Goal: Task Accomplishment & Management: Manage account settings

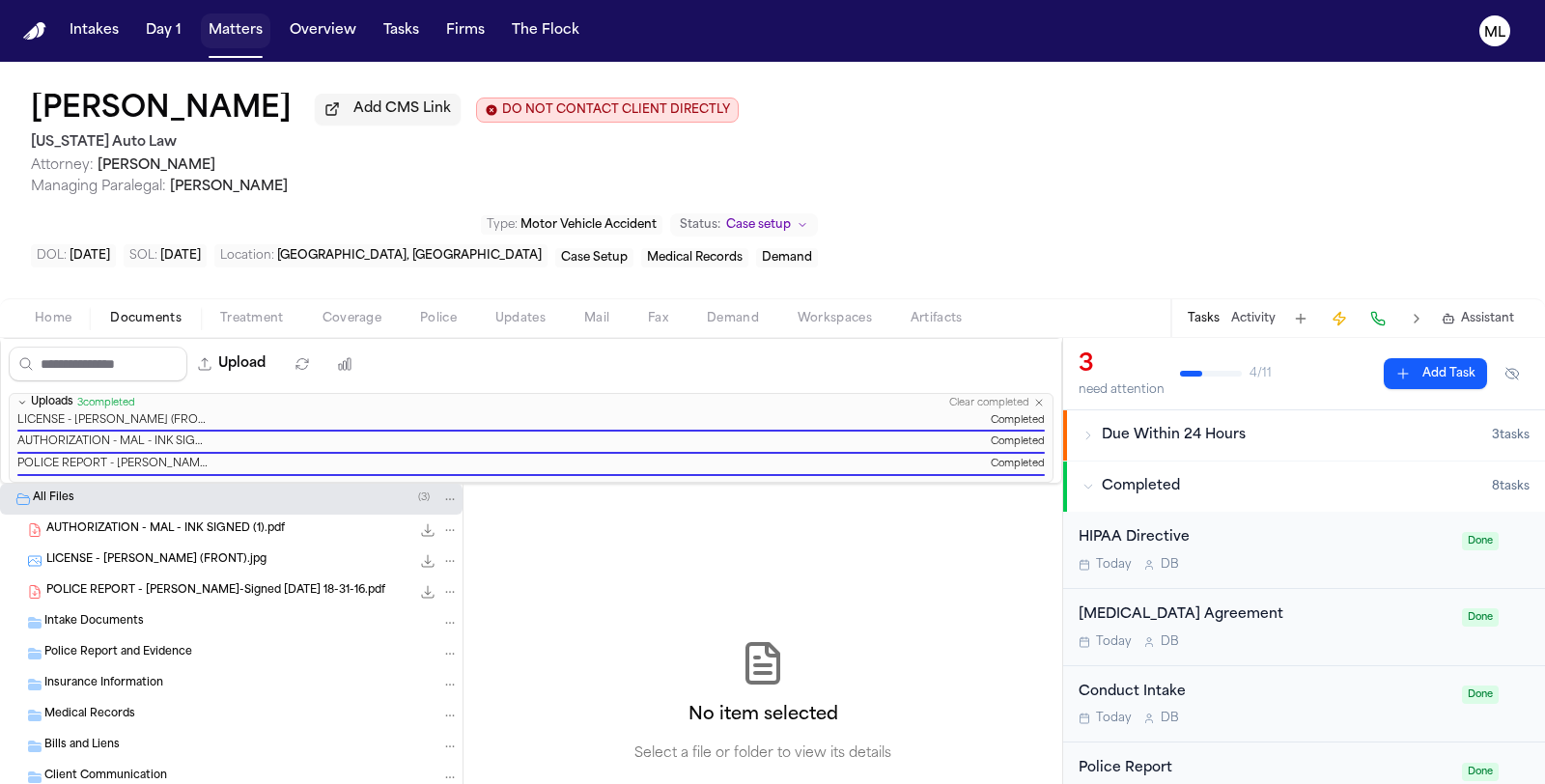
click at [237, 37] on button "Matters" at bounding box center [236, 31] width 70 height 35
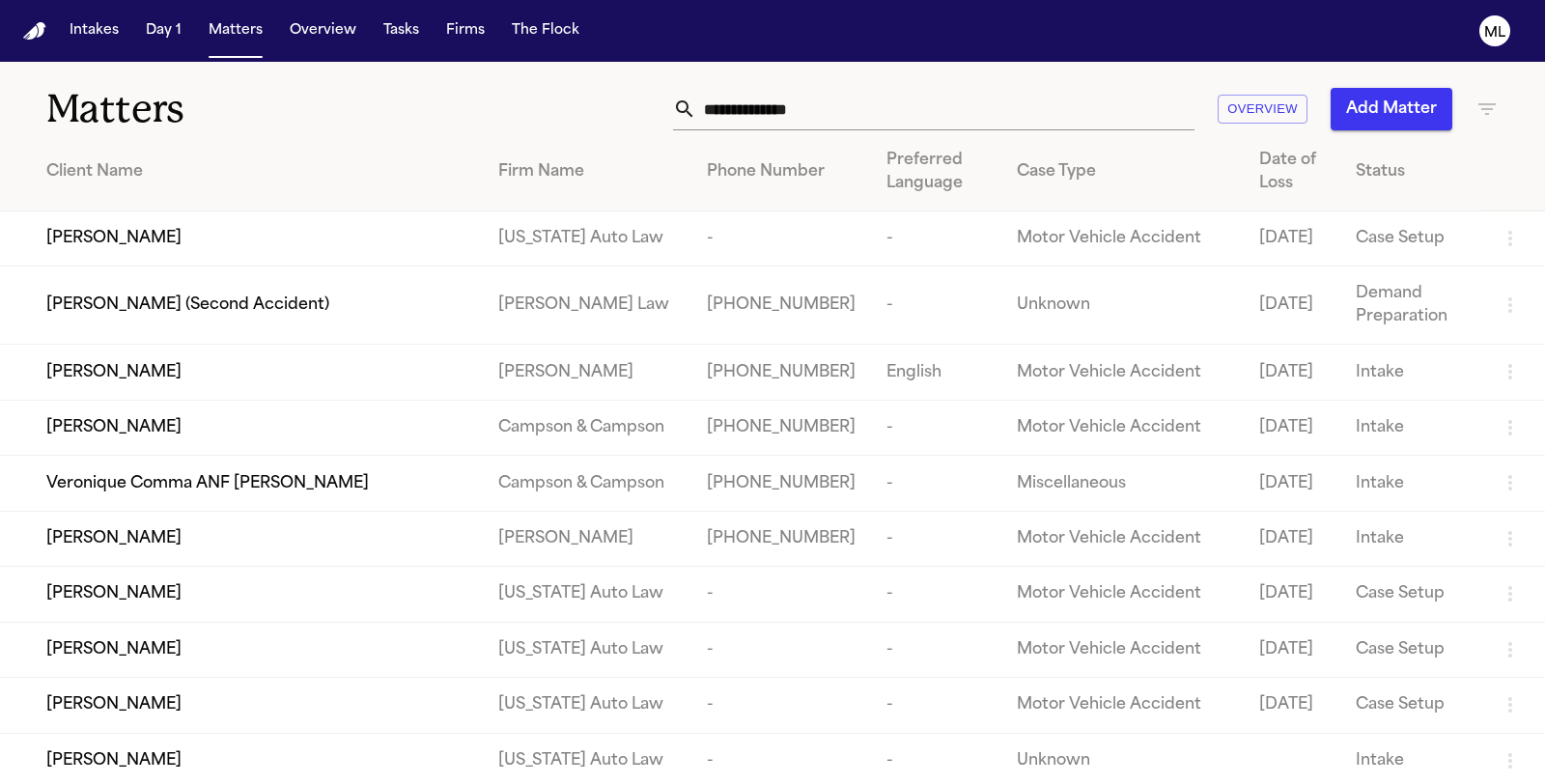
click at [752, 117] on input "text" at bounding box center [945, 109] width 499 height 43
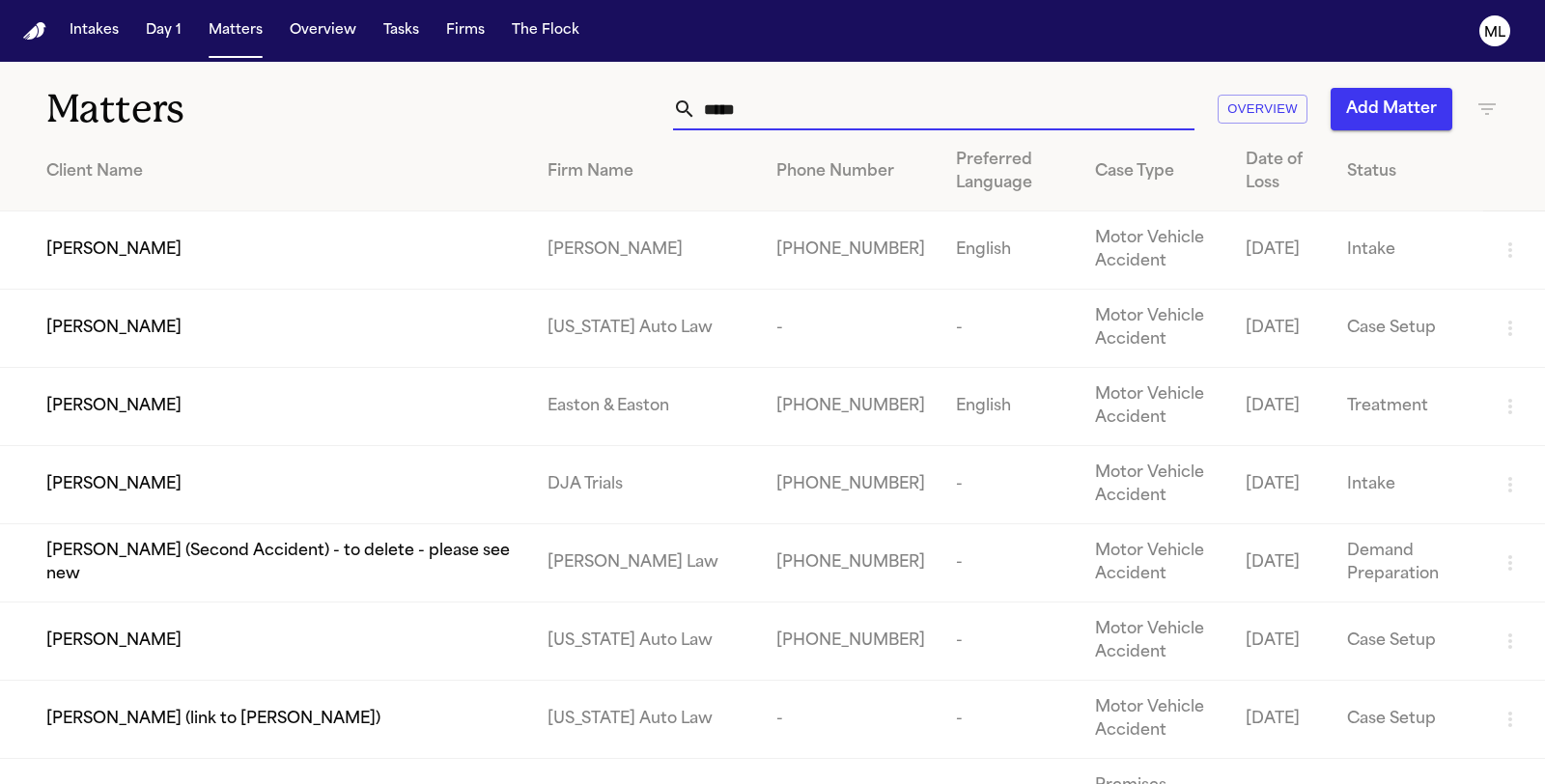
type input "*****"
click at [150, 331] on span "[PERSON_NAME]" at bounding box center [113, 328] width 135 height 23
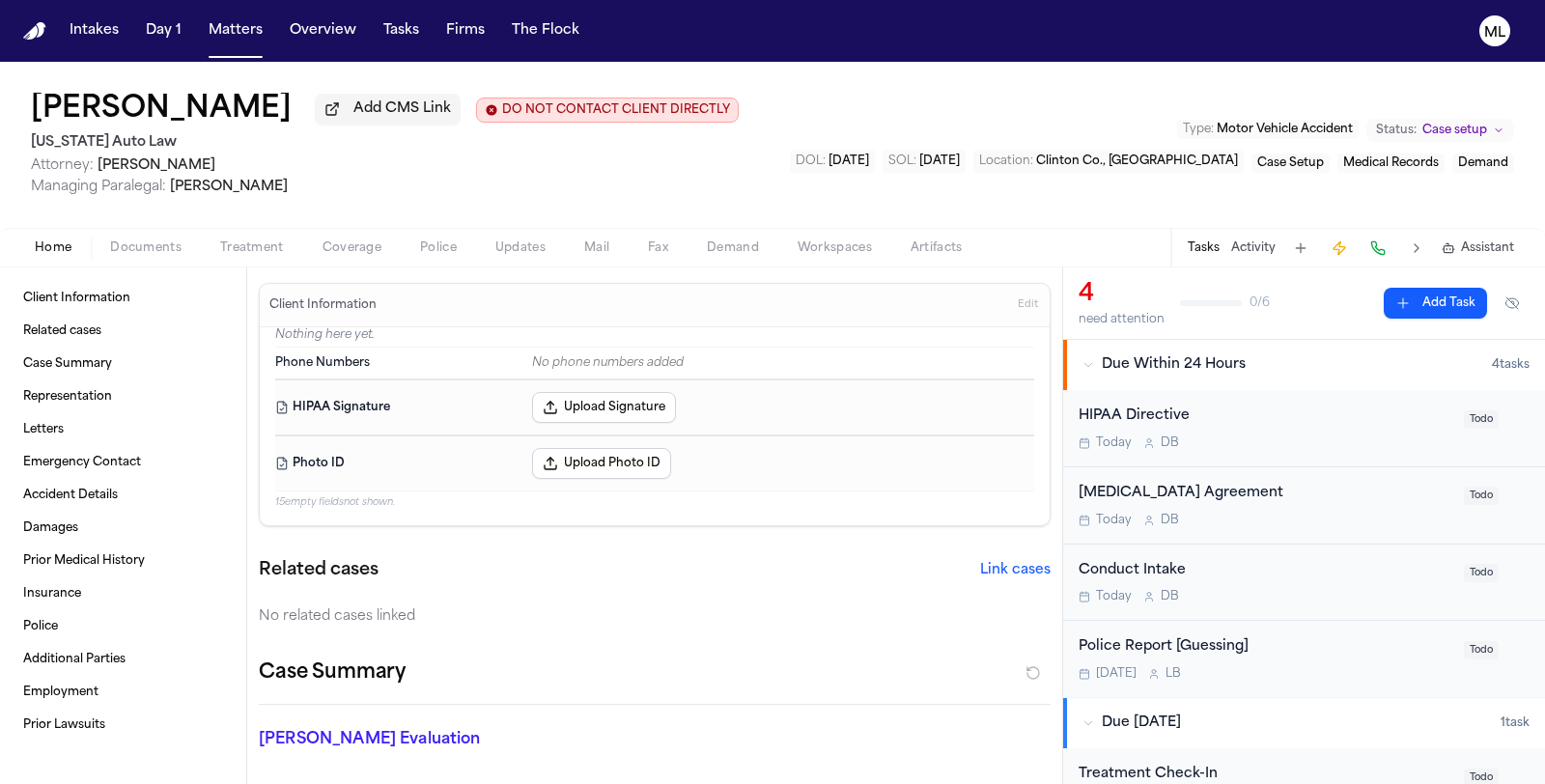
click at [328, 256] on button "Coverage" at bounding box center [352, 248] width 98 height 23
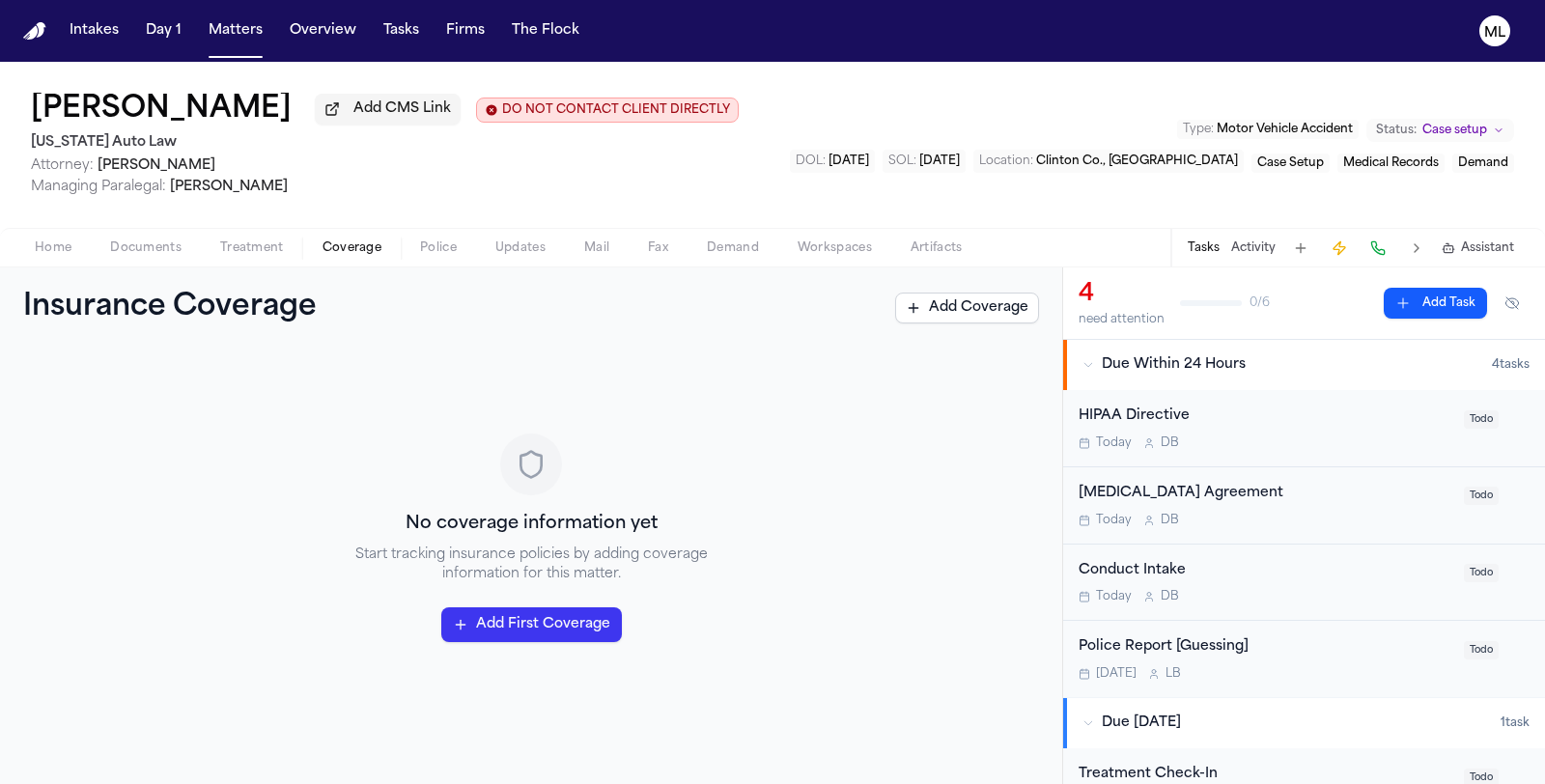
click at [158, 242] on span "Documents" at bounding box center [146, 248] width 72 height 15
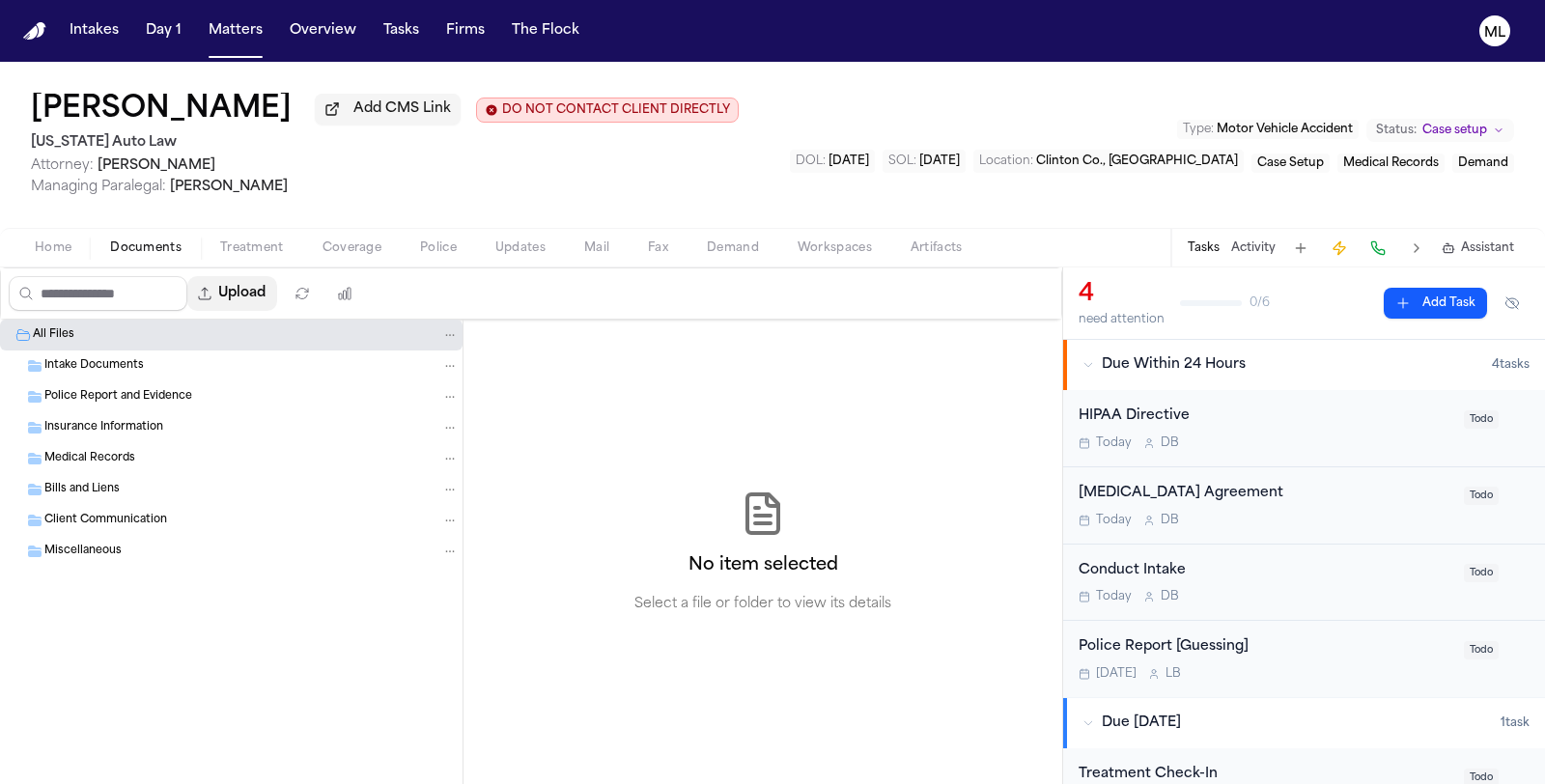
click at [268, 300] on button "Upload" at bounding box center [232, 293] width 90 height 35
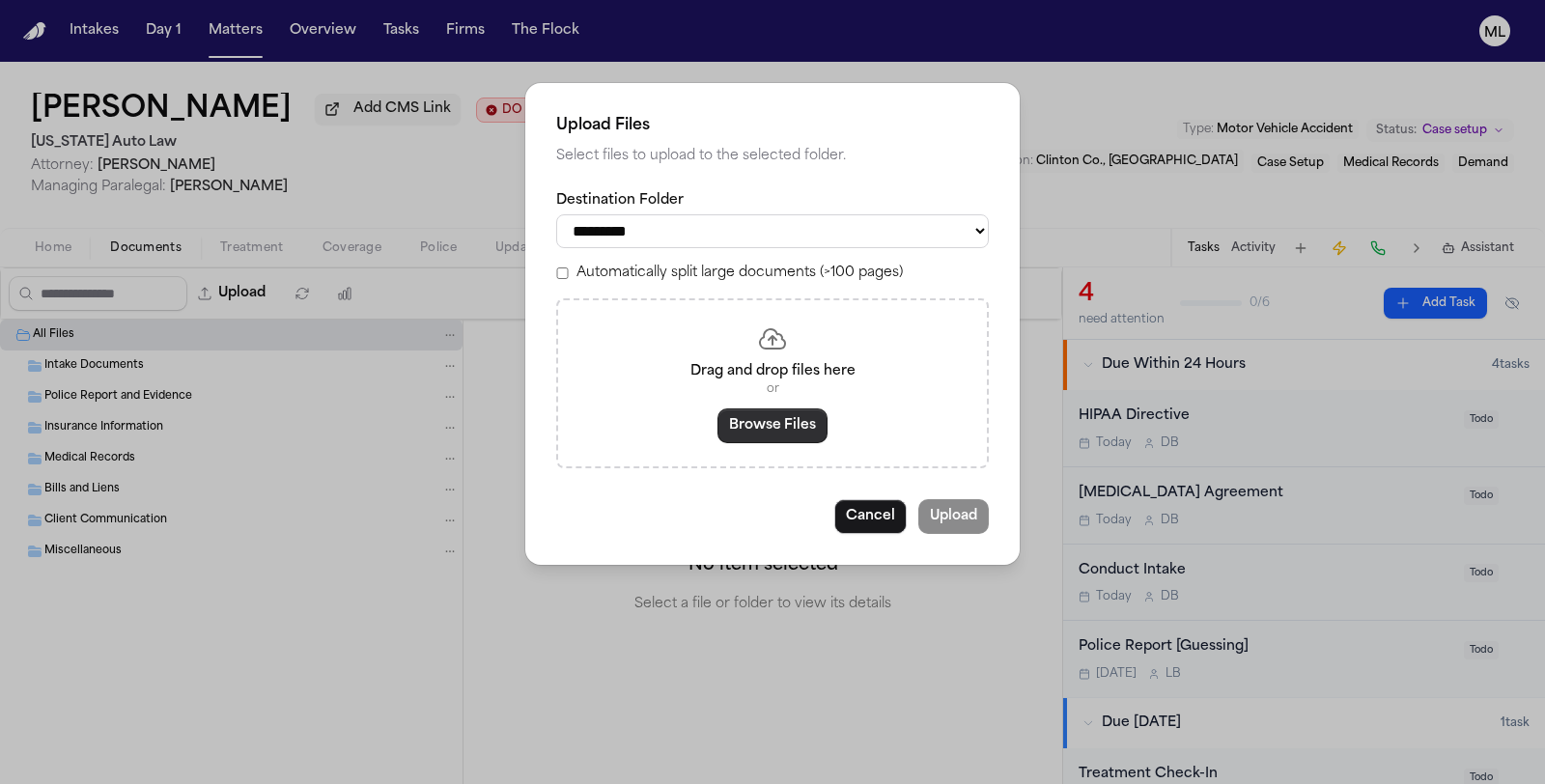
click at [735, 441] on button "Browse Files" at bounding box center [772, 425] width 110 height 35
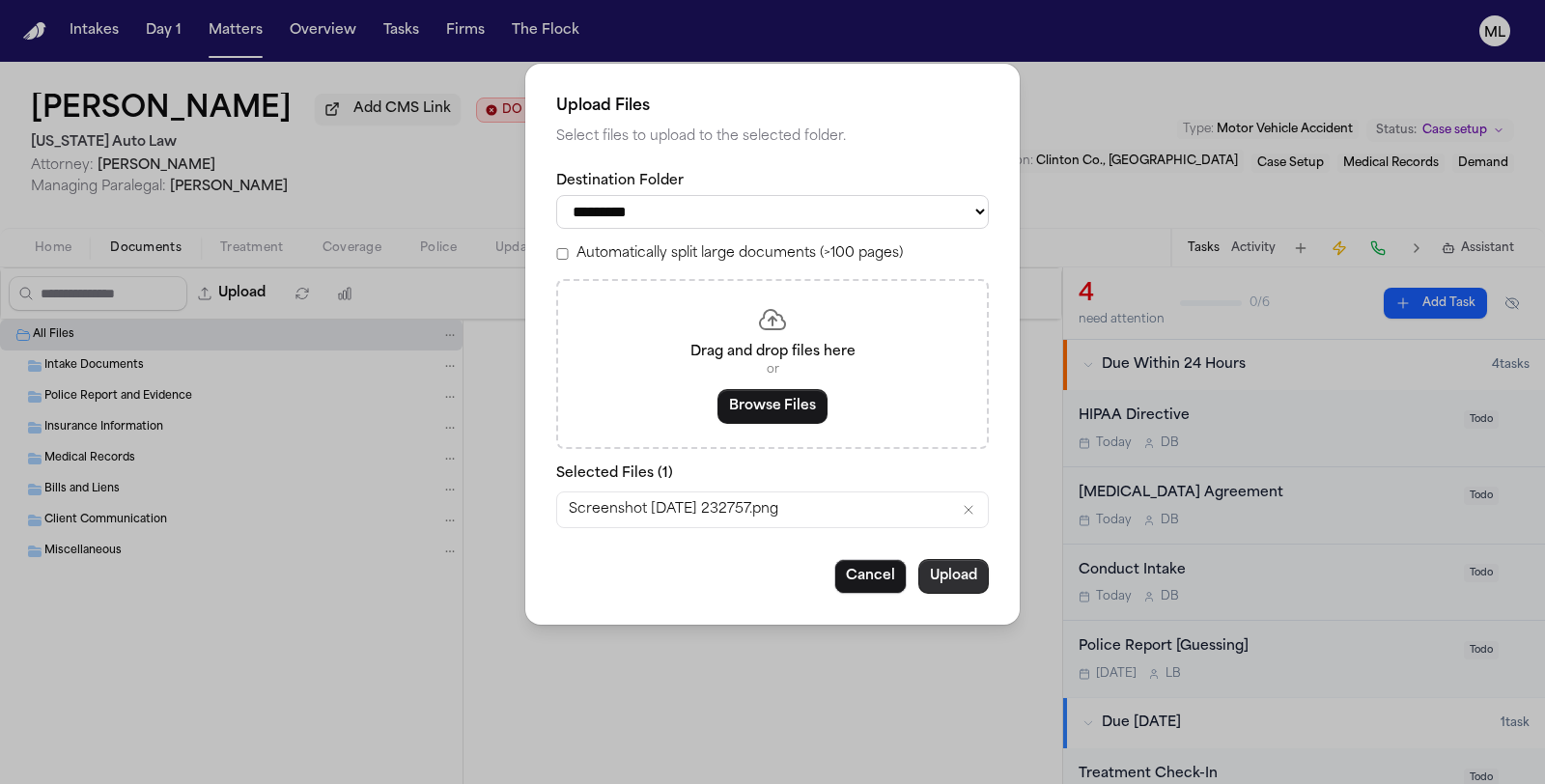
click at [951, 577] on button "Upload" at bounding box center [953, 576] width 71 height 35
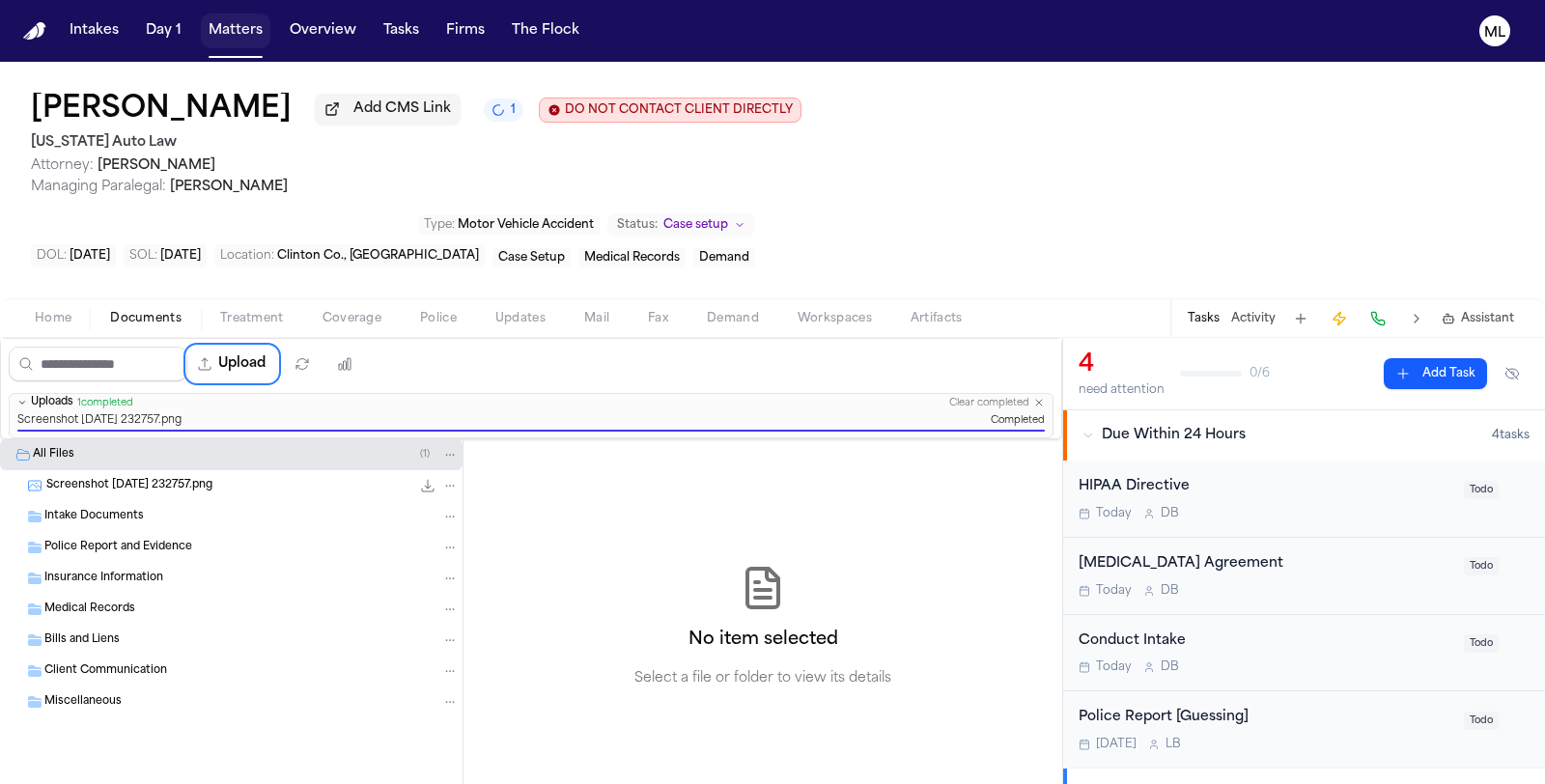
click at [244, 30] on button "Matters" at bounding box center [236, 31] width 70 height 35
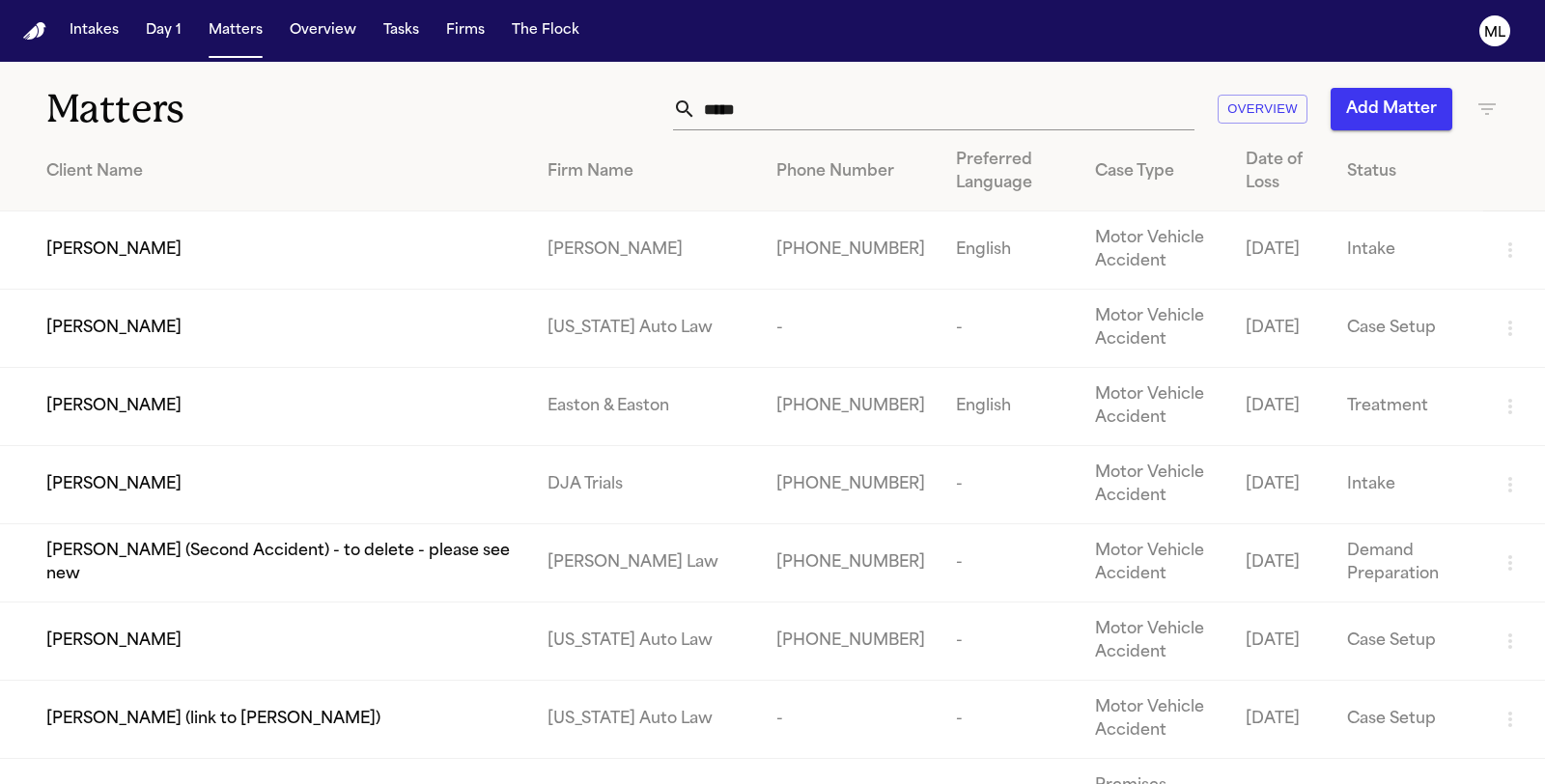
drag, startPoint x: 782, startPoint y: 123, endPoint x: 623, endPoint y: 118, distance: 159.1
click at [623, 118] on div "***** Overview Add Matter" at bounding box center [977, 109] width 1042 height 43
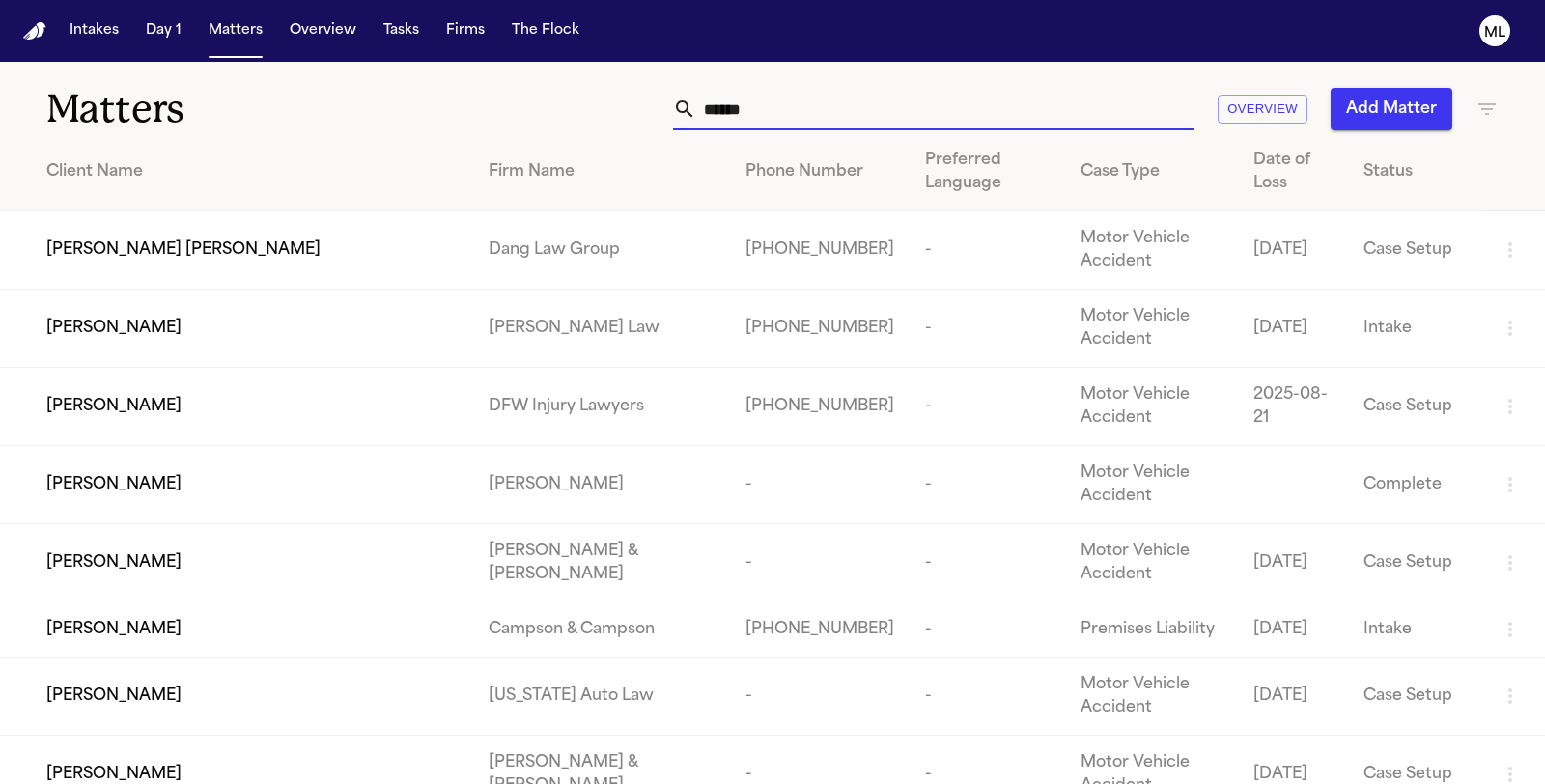
type input "******"
click at [230, 704] on div "[PERSON_NAME]" at bounding box center [252, 695] width 412 height 23
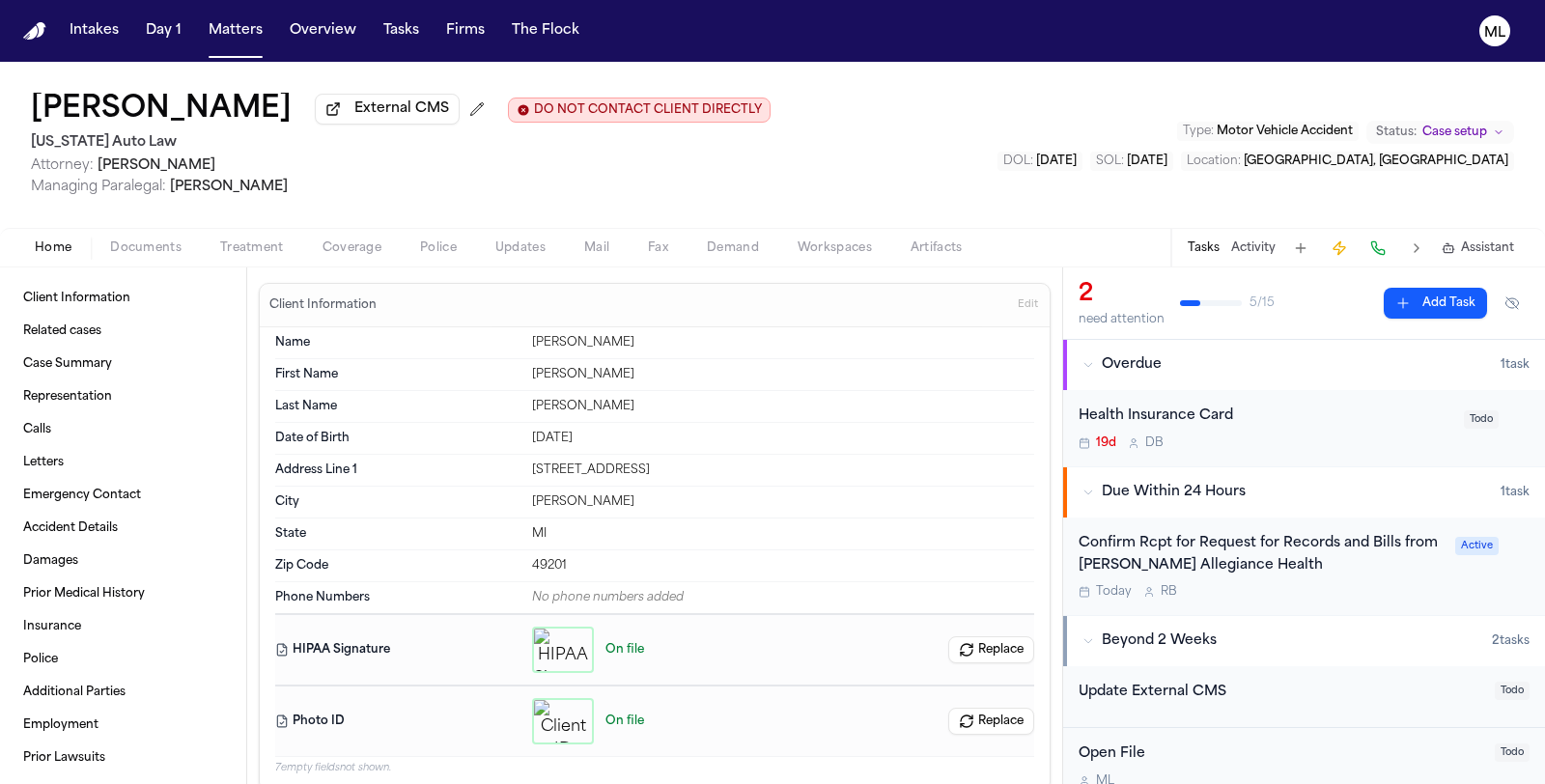
click at [176, 257] on button "Documents" at bounding box center [146, 248] width 110 height 23
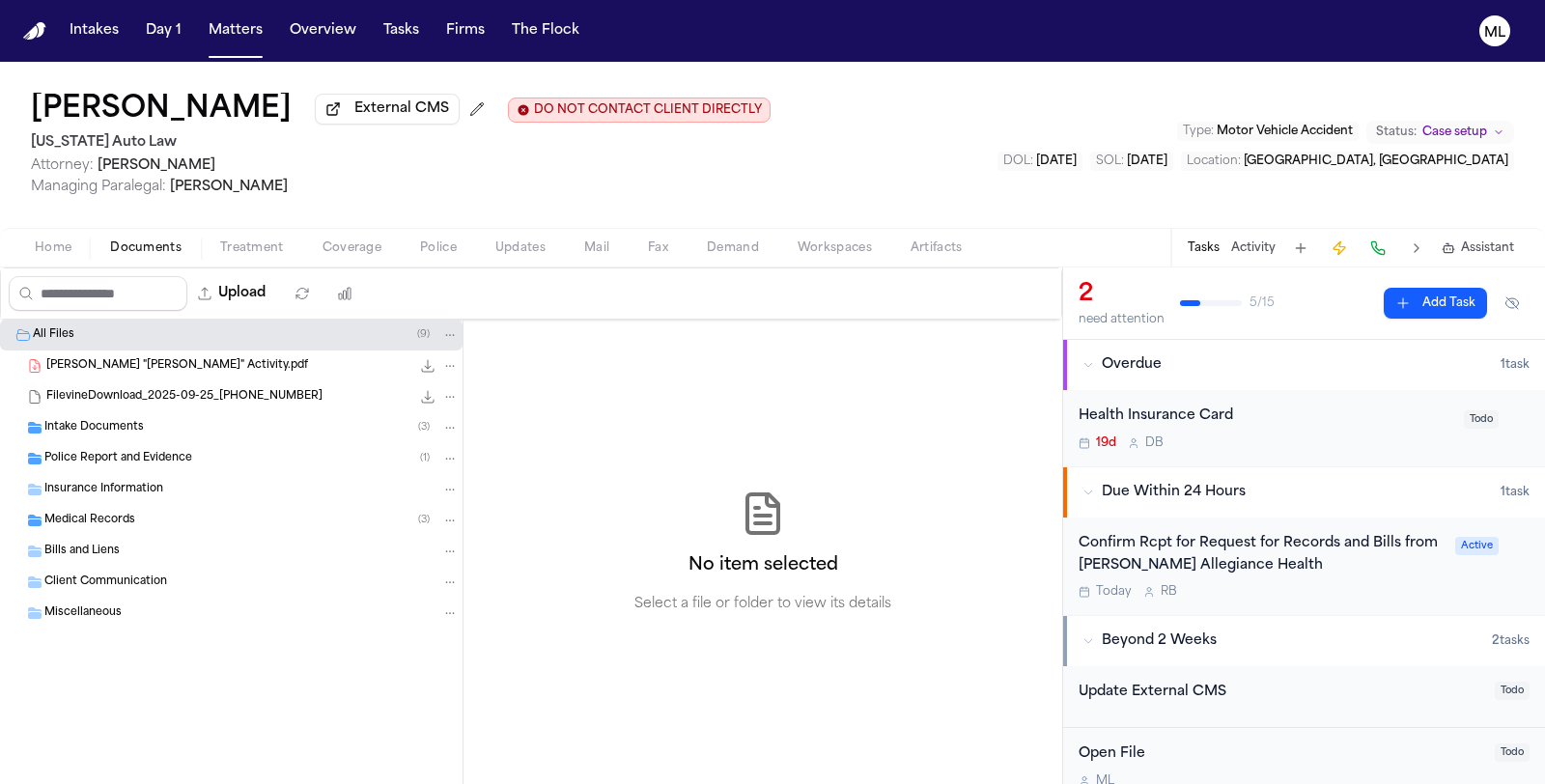
click at [137, 450] on span "Police Report and Evidence" at bounding box center [118, 458] width 148 height 16
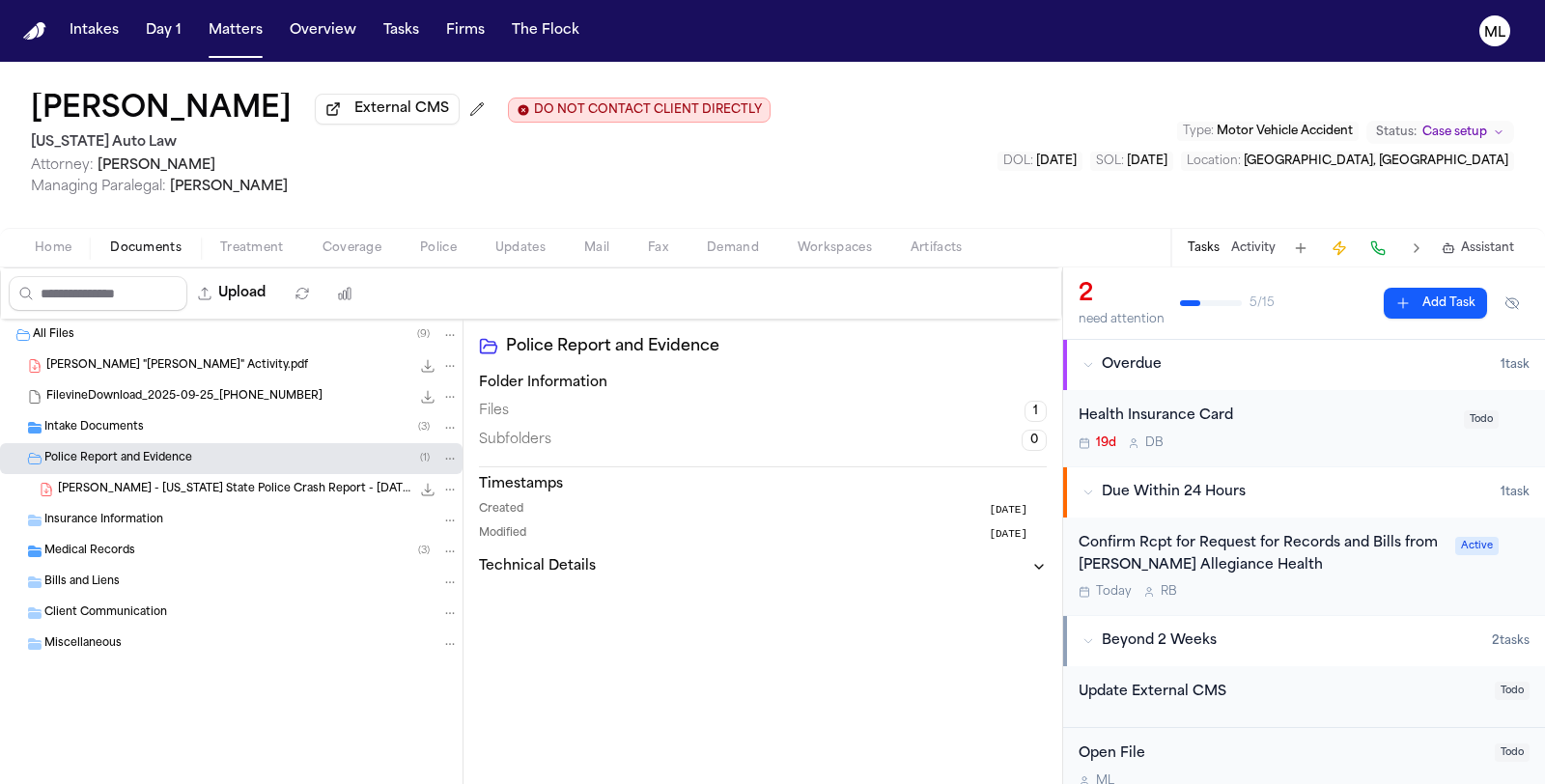
click at [145, 517] on span "Insurance Information" at bounding box center [103, 520] width 119 height 16
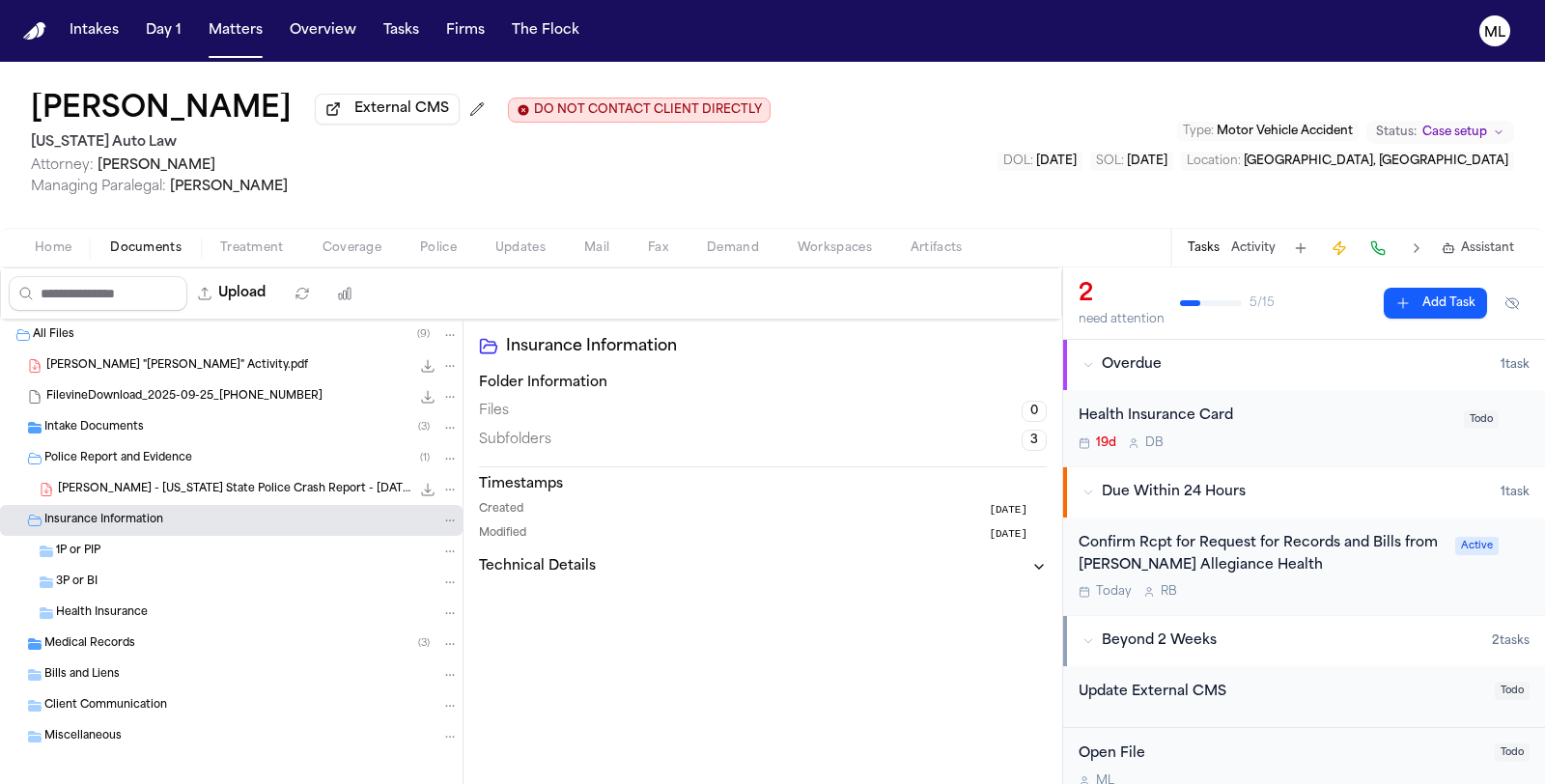
click at [237, 485] on span "[PERSON_NAME] - [US_STATE] State Police Crash Report - [DATE]" at bounding box center [234, 489] width 353 height 16
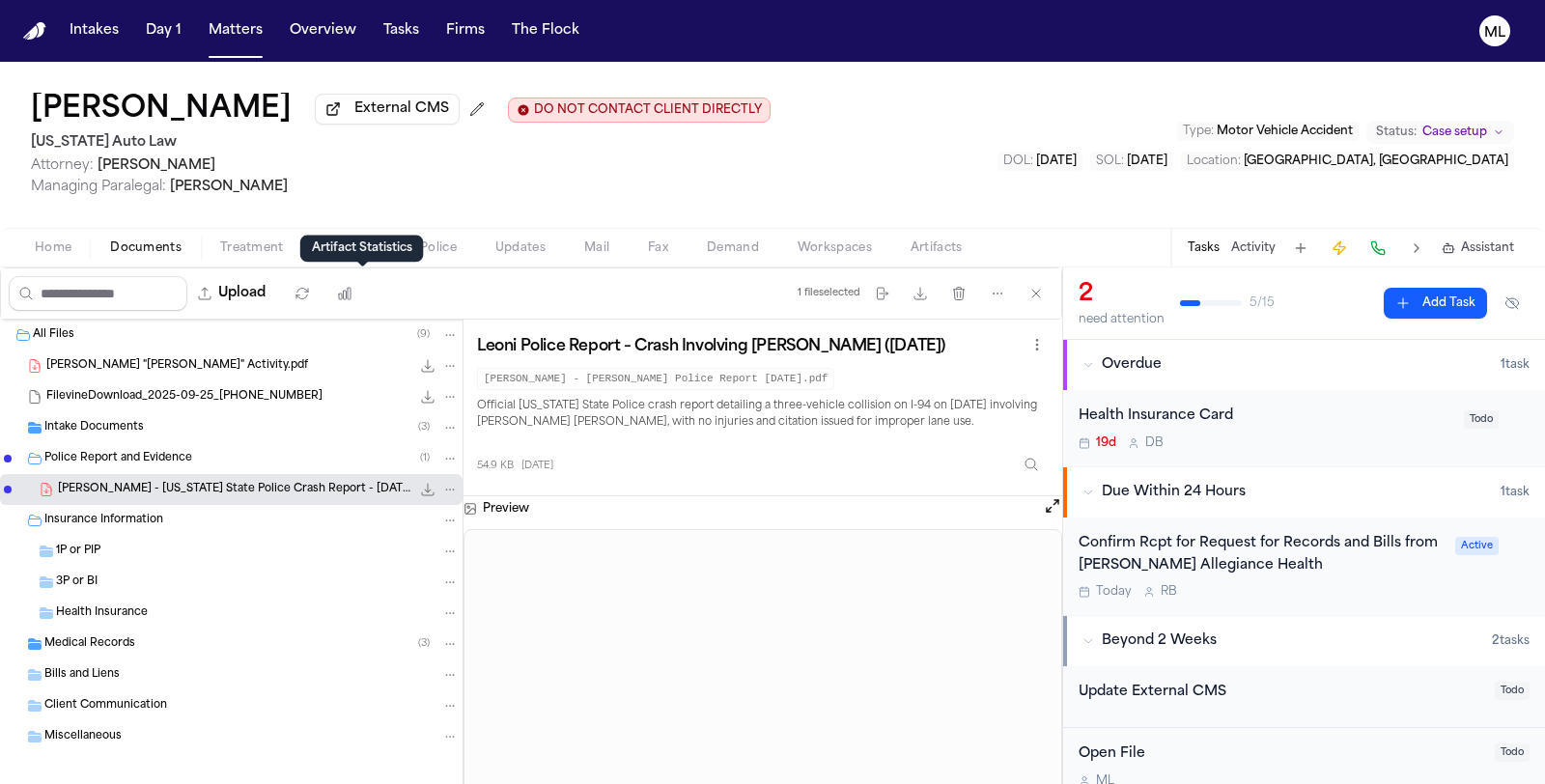
click at [346, 247] on div "Artifact Statistics Artifact Statistics" at bounding box center [363, 248] width 124 height 27
click at [343, 241] on span "Coverage" at bounding box center [352, 248] width 59 height 15
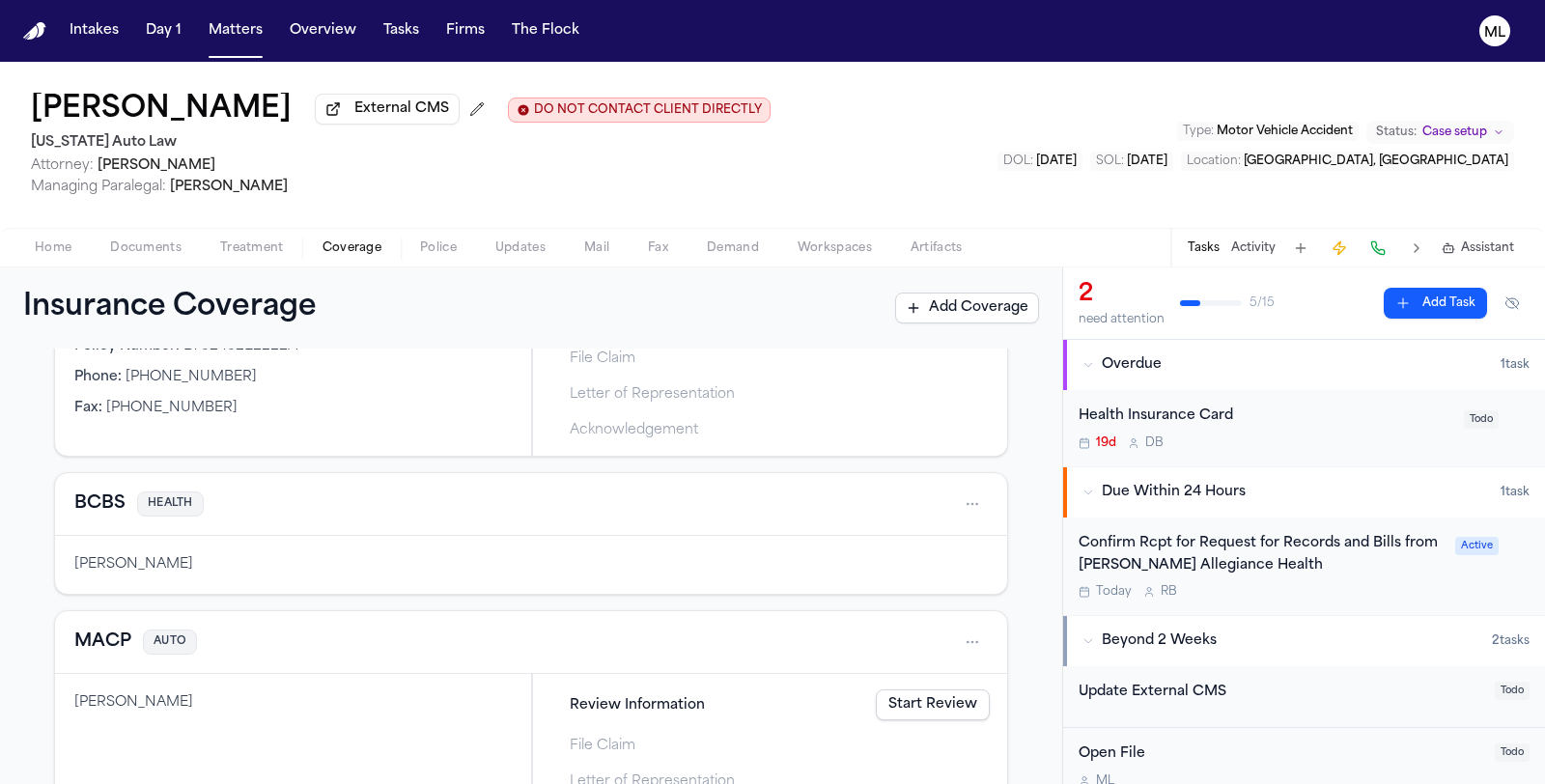
scroll to position [107, 0]
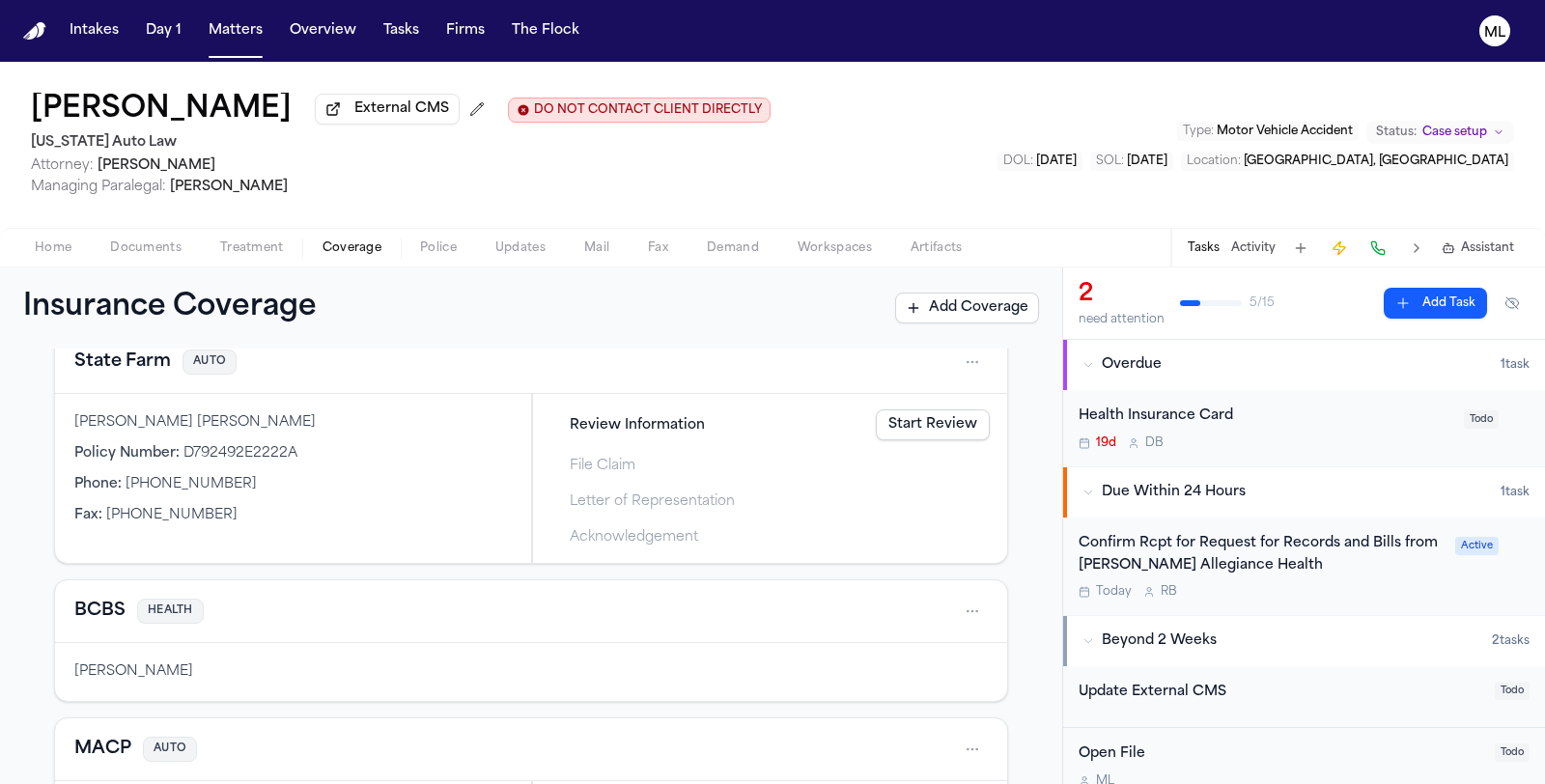
click at [912, 425] on link "Start Review" at bounding box center [932, 424] width 114 height 31
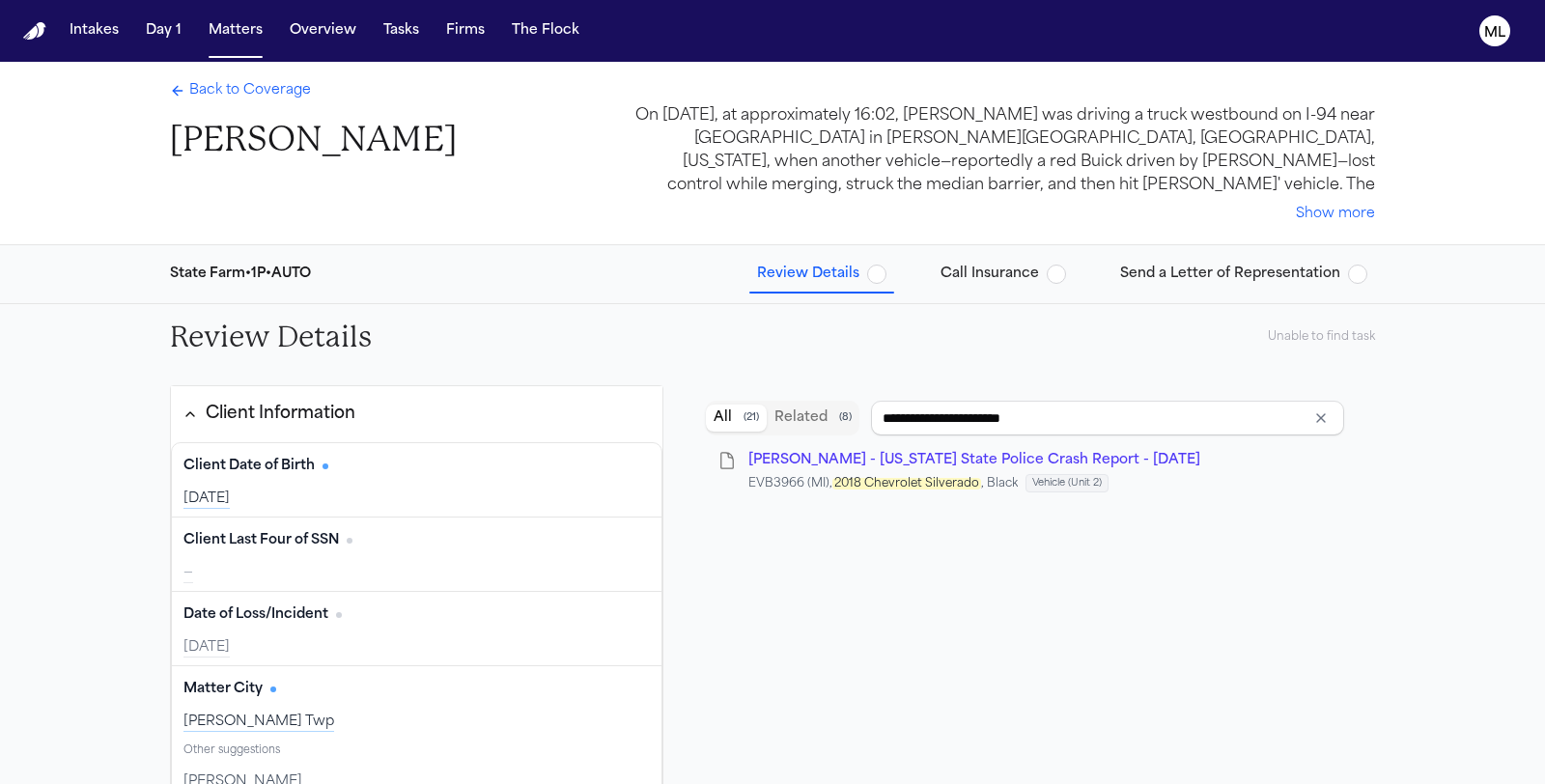
click at [879, 276] on span "button" at bounding box center [876, 274] width 19 height 19
click at [233, 88] on span "Back to Coverage" at bounding box center [250, 90] width 122 height 19
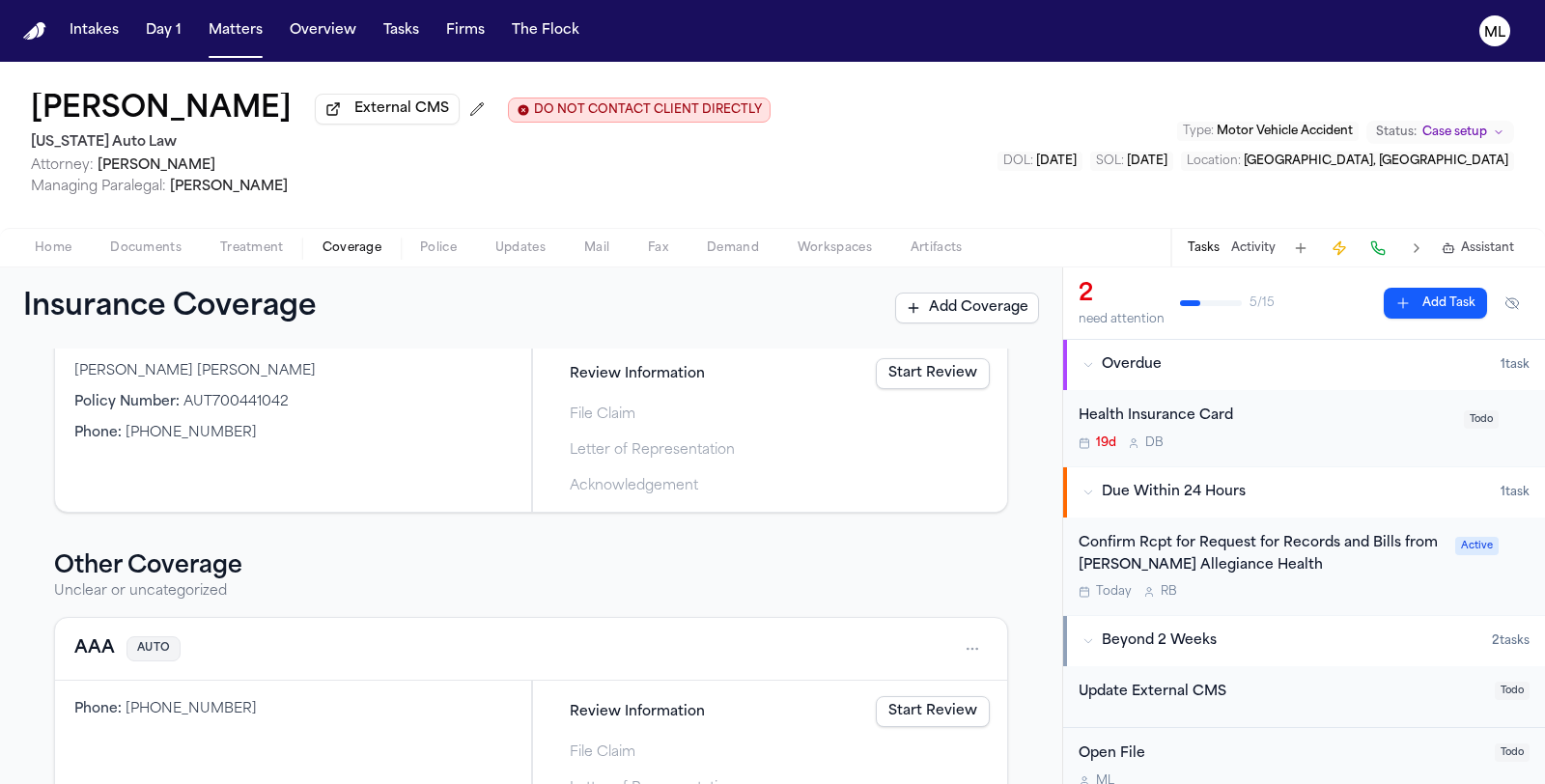
scroll to position [857, 0]
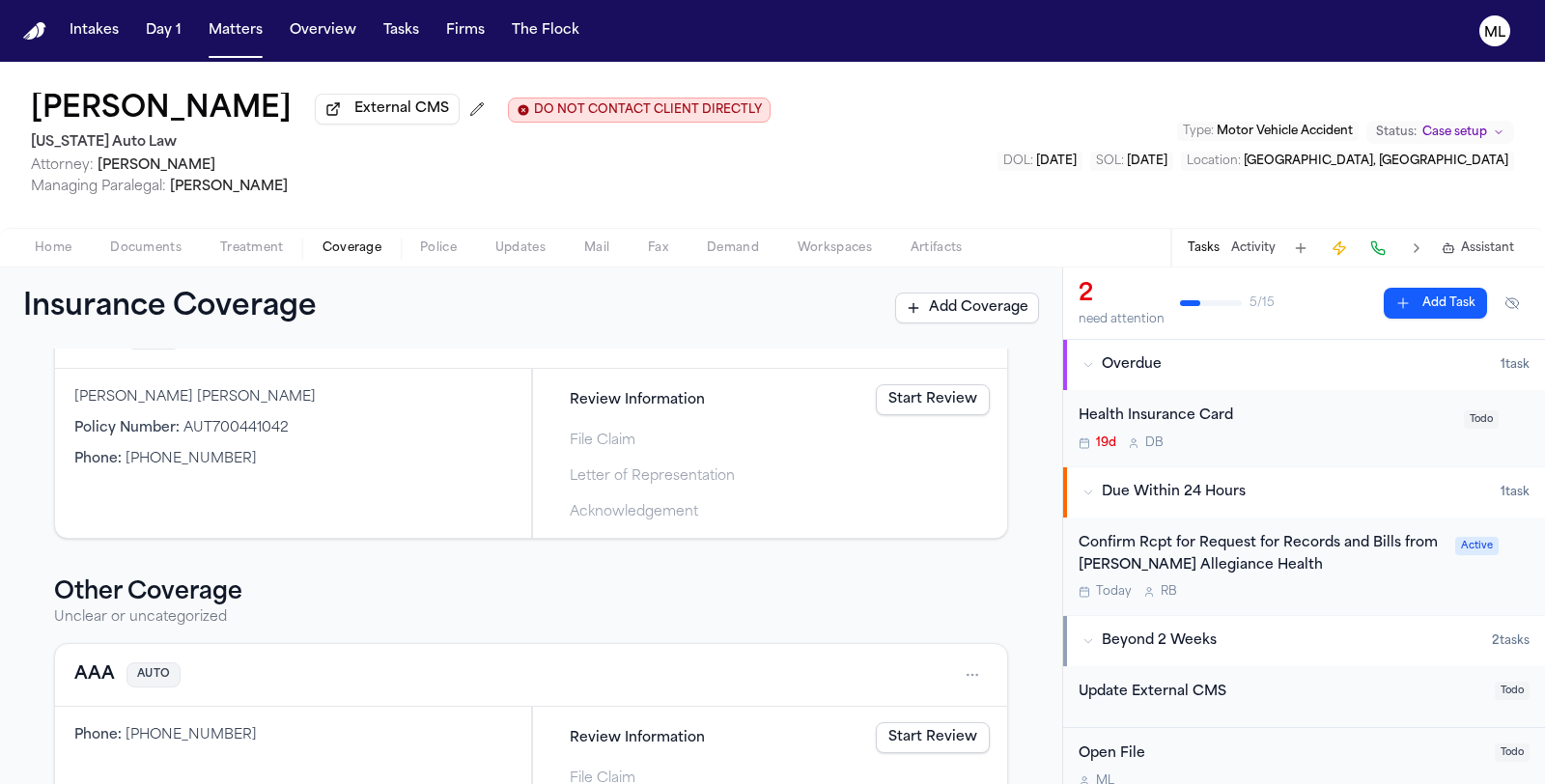
click at [1355, 408] on div "Health Insurance Card" at bounding box center [1265, 416] width 374 height 22
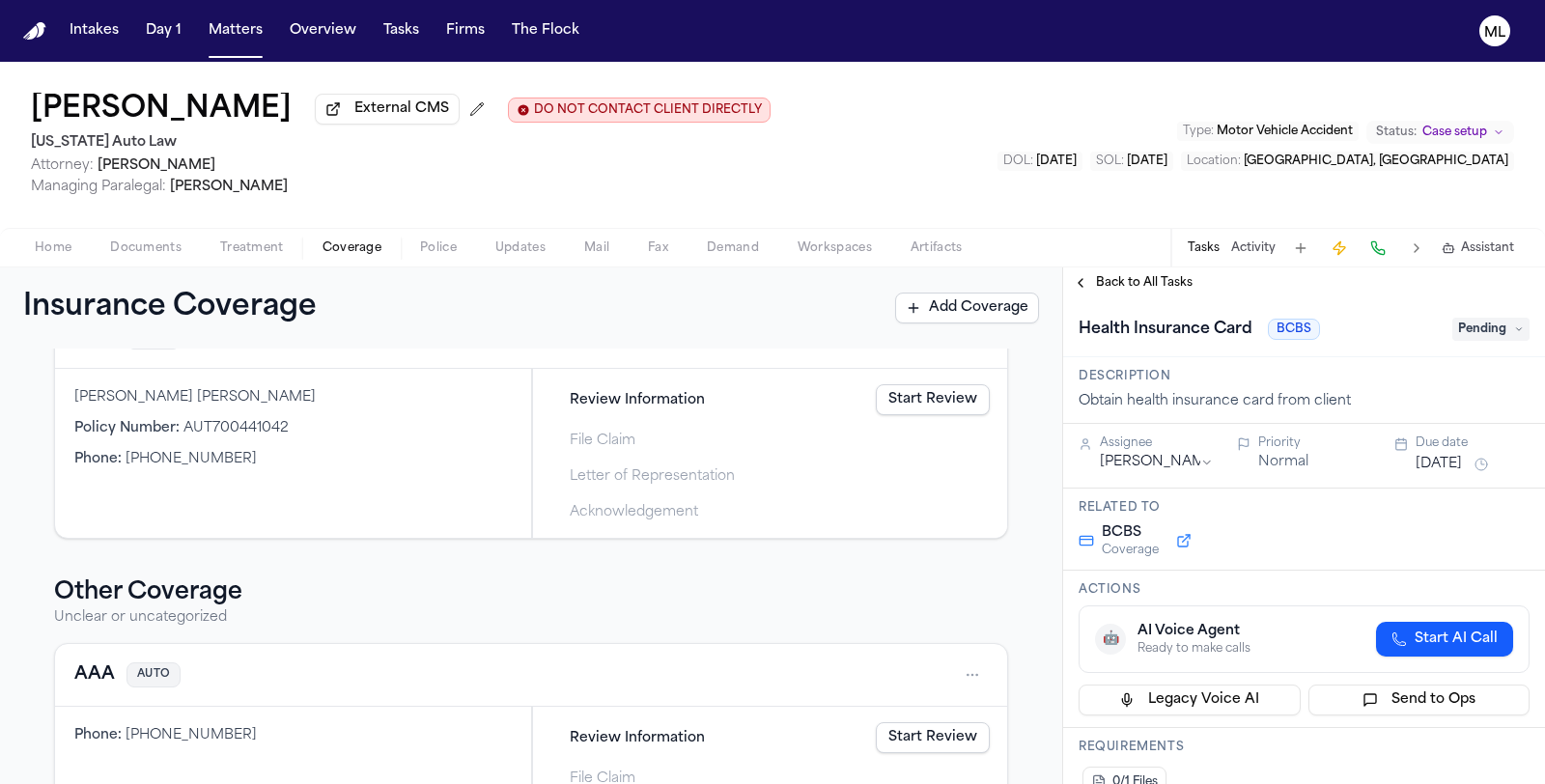
click at [1466, 322] on span "Pending" at bounding box center [1490, 329] width 77 height 23
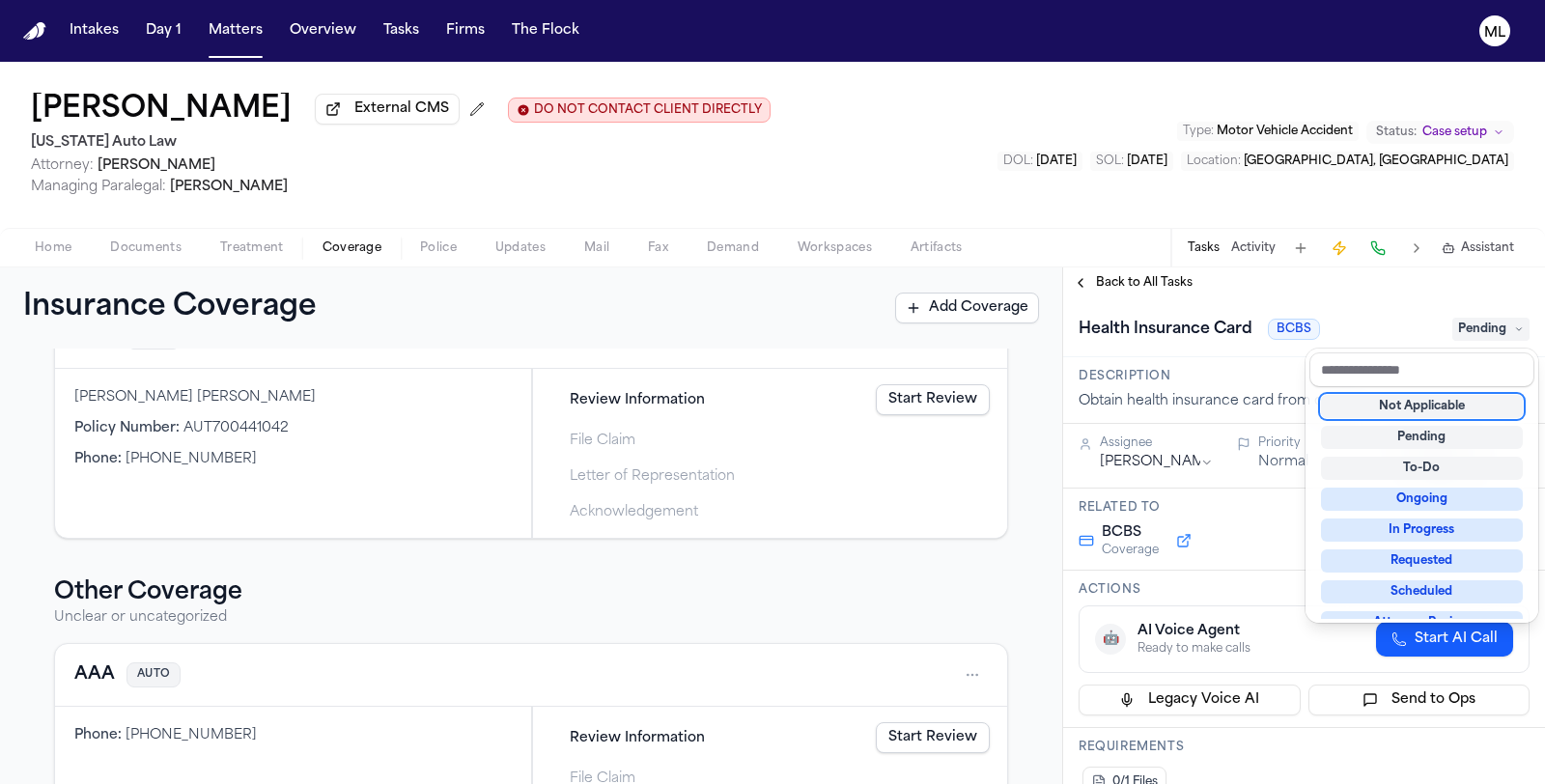
click at [1397, 410] on div "Not Applicable" at bounding box center [1422, 405] width 202 height 23
click at [1165, 283] on div "**********" at bounding box center [1304, 525] width 482 height 516
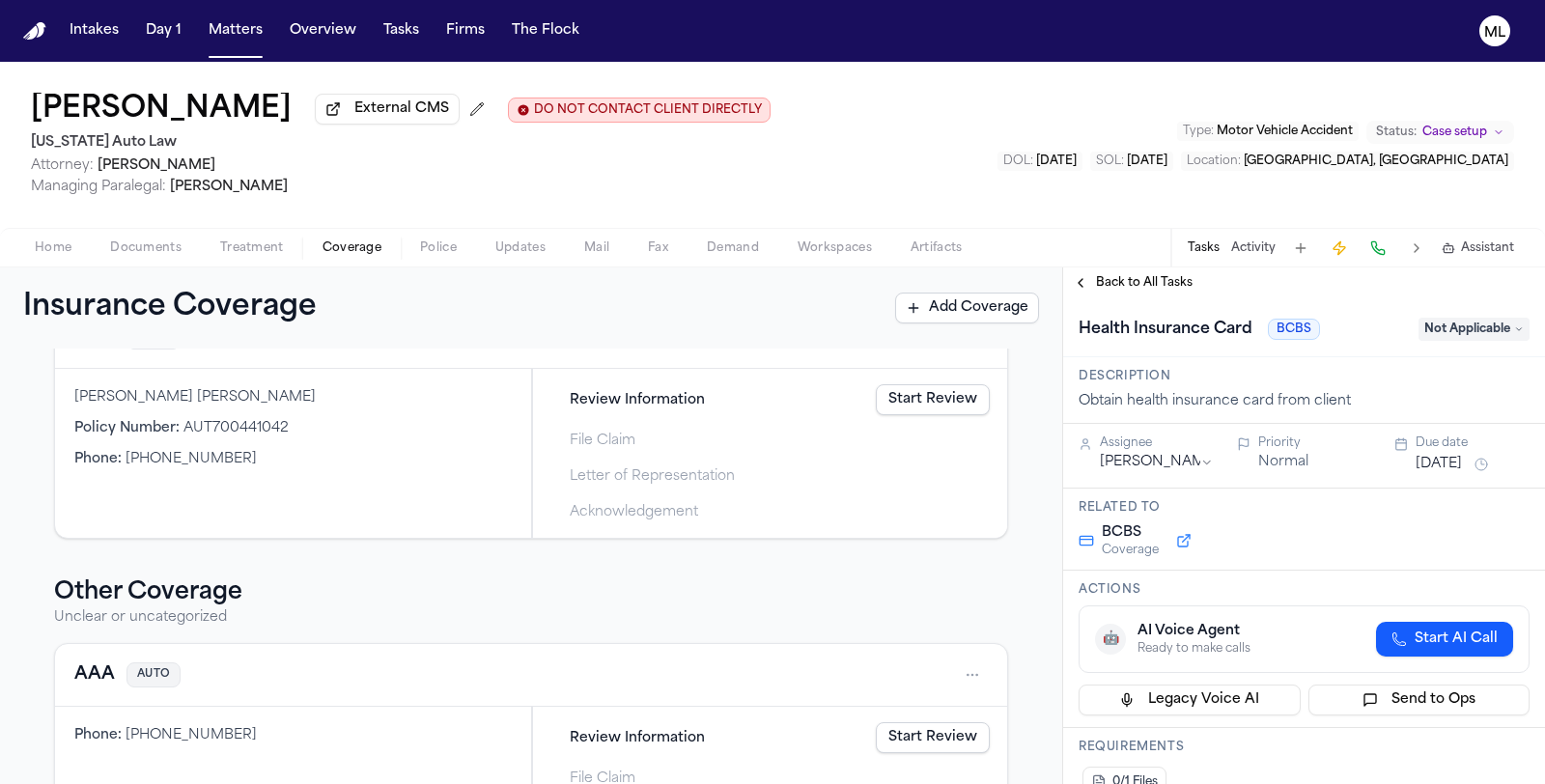
click at [1165, 283] on span "Back to All Tasks" at bounding box center [1144, 282] width 97 height 15
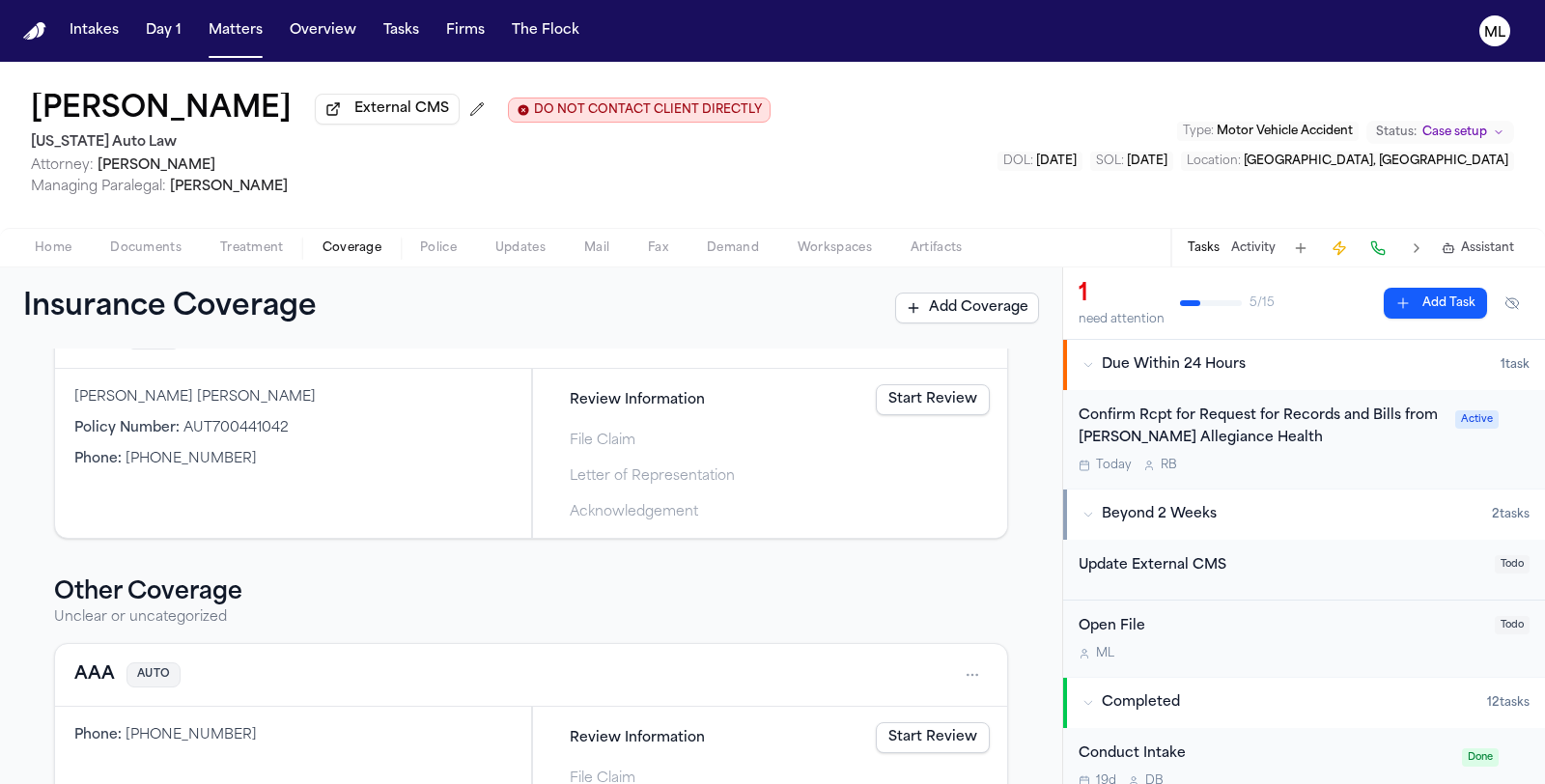
click at [906, 396] on link "Start Review" at bounding box center [932, 399] width 114 height 31
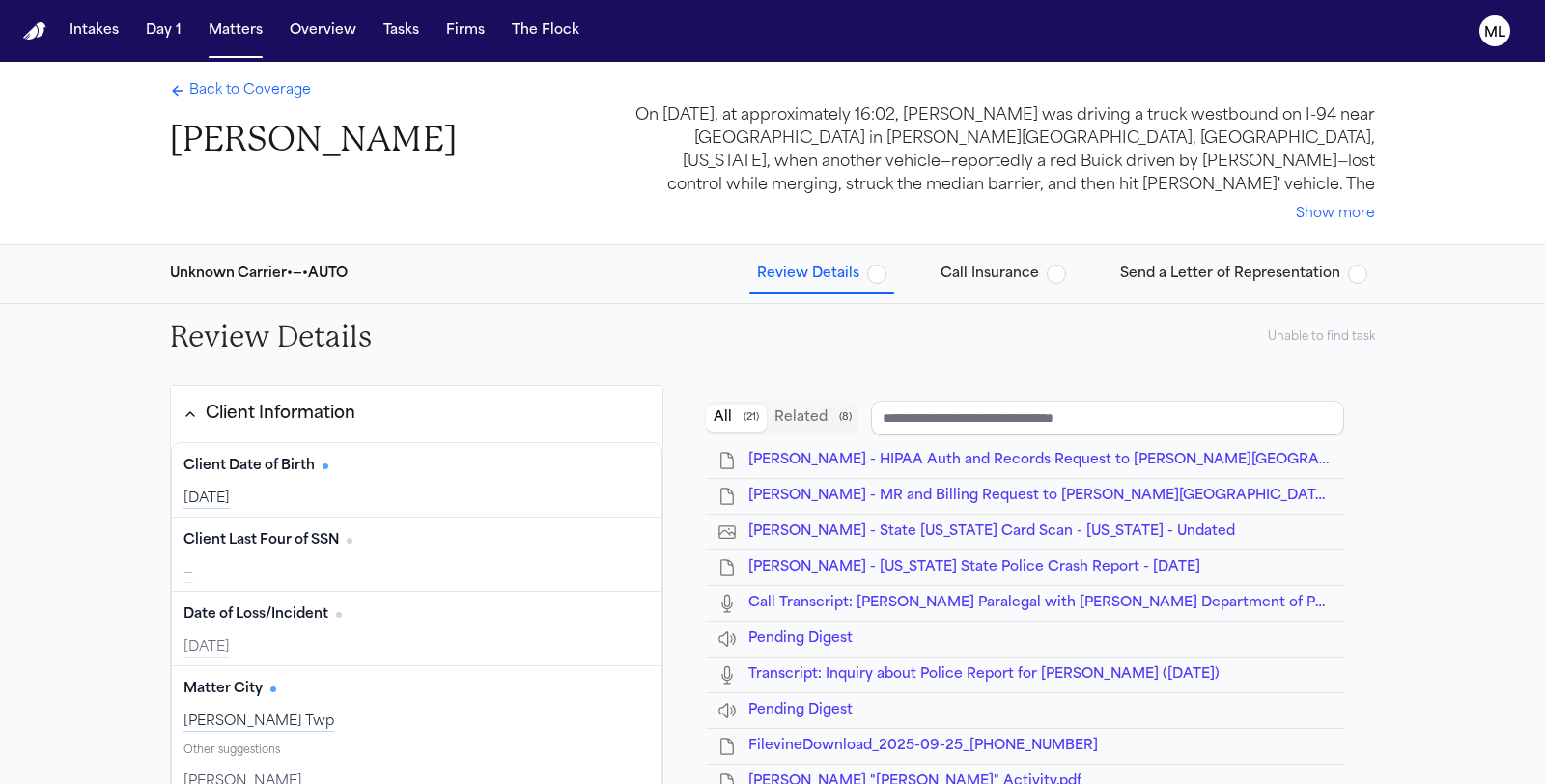
type input "**********"
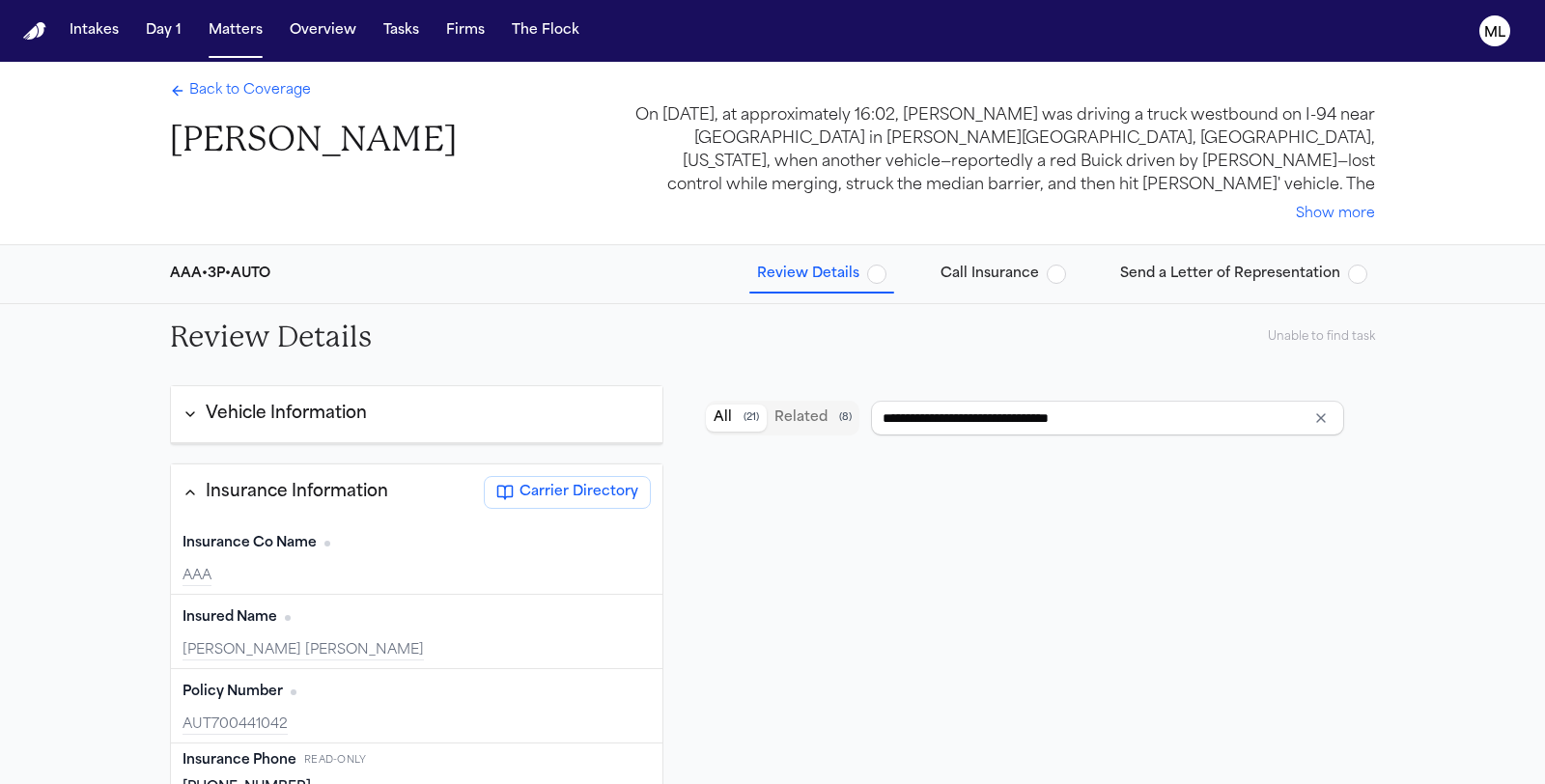
click at [881, 280] on span "button" at bounding box center [876, 274] width 19 height 19
click at [884, 266] on span "button" at bounding box center [876, 274] width 19 height 19
click at [282, 94] on span "Back to Coverage" at bounding box center [250, 90] width 122 height 19
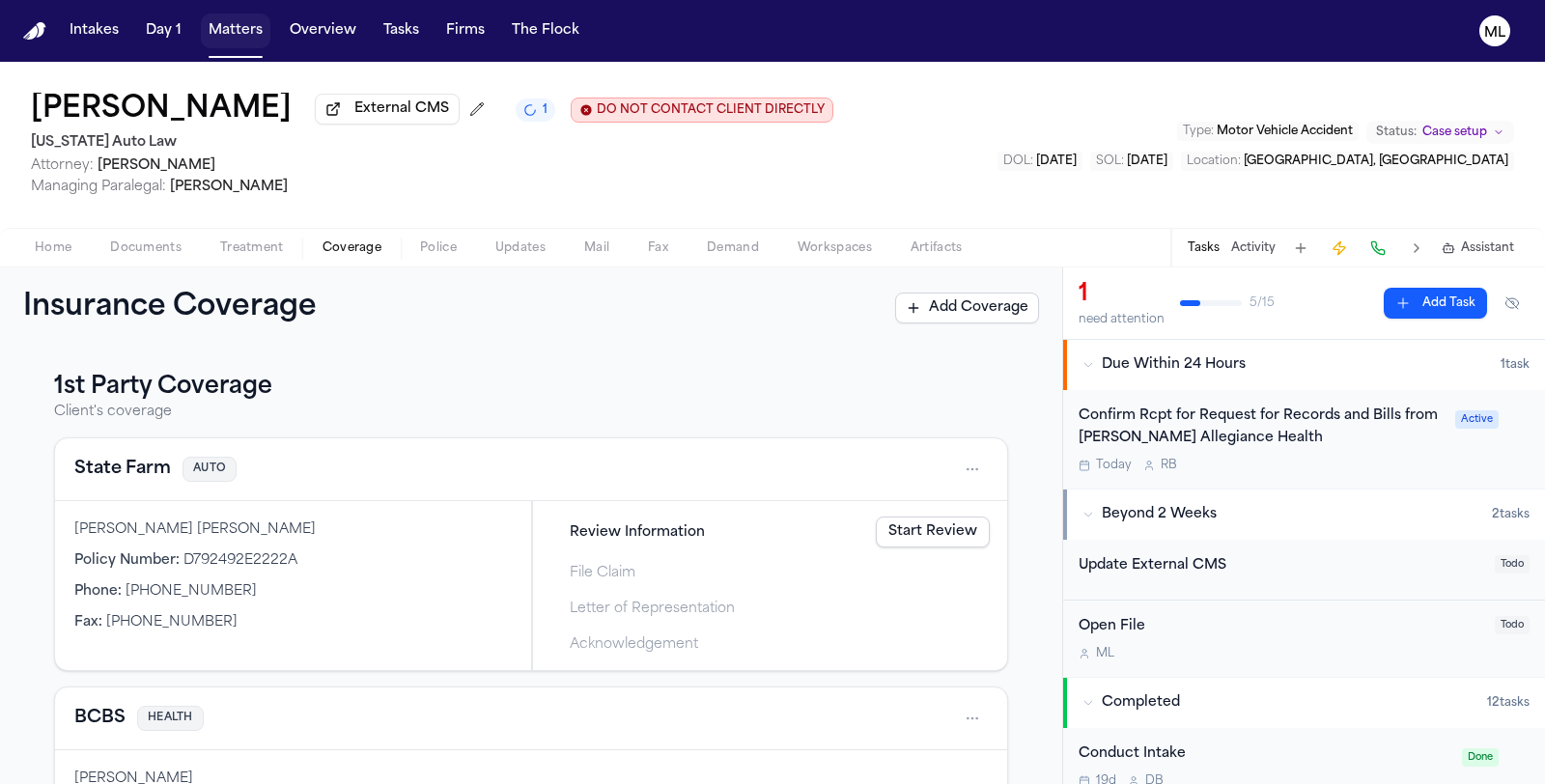
click at [217, 24] on button "Matters" at bounding box center [236, 31] width 70 height 35
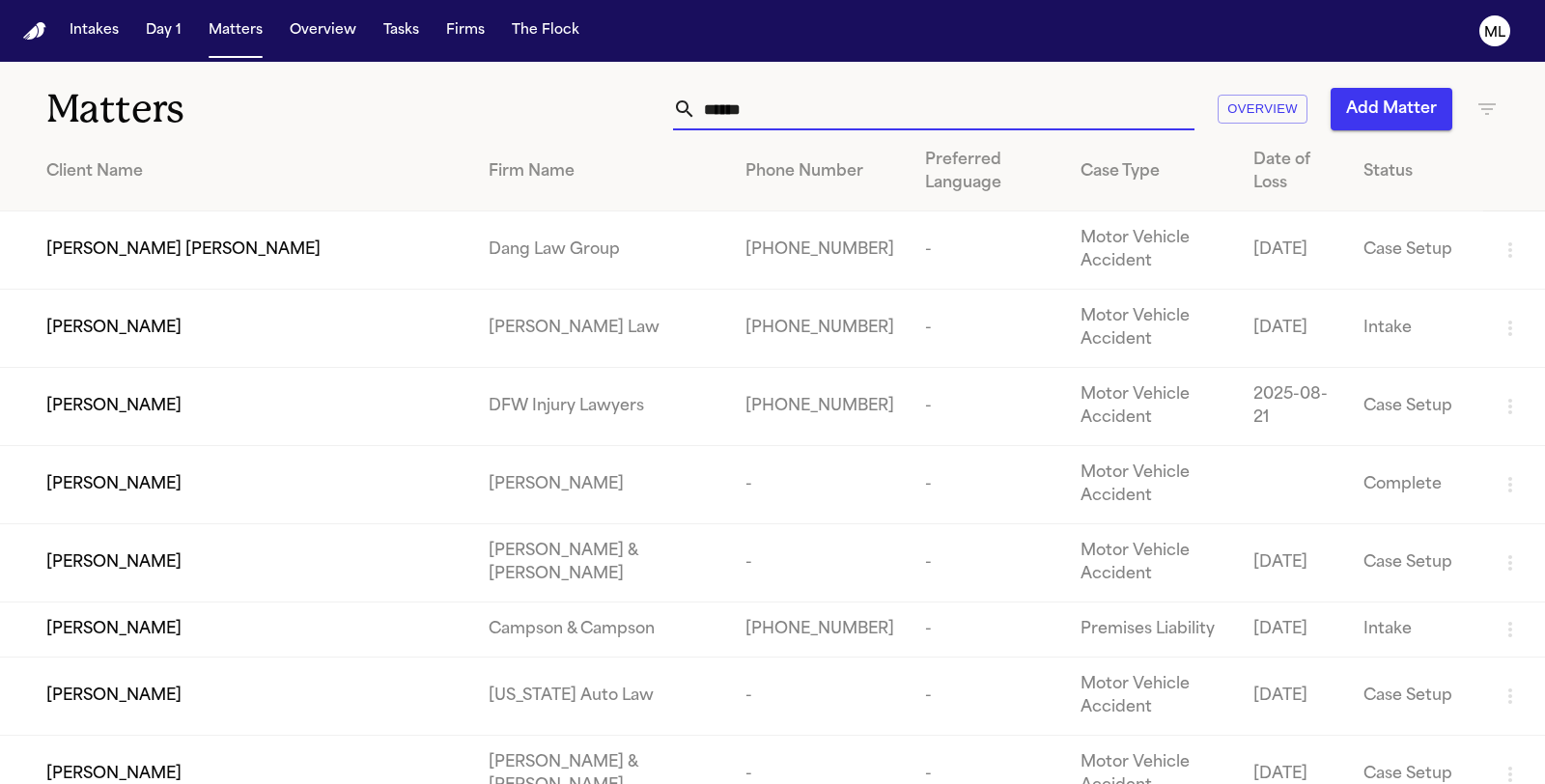
drag, startPoint x: 779, startPoint y: 110, endPoint x: 617, endPoint y: 92, distance: 163.0
click at [624, 106] on div "****** Overview Add Matter" at bounding box center [977, 109] width 1042 height 43
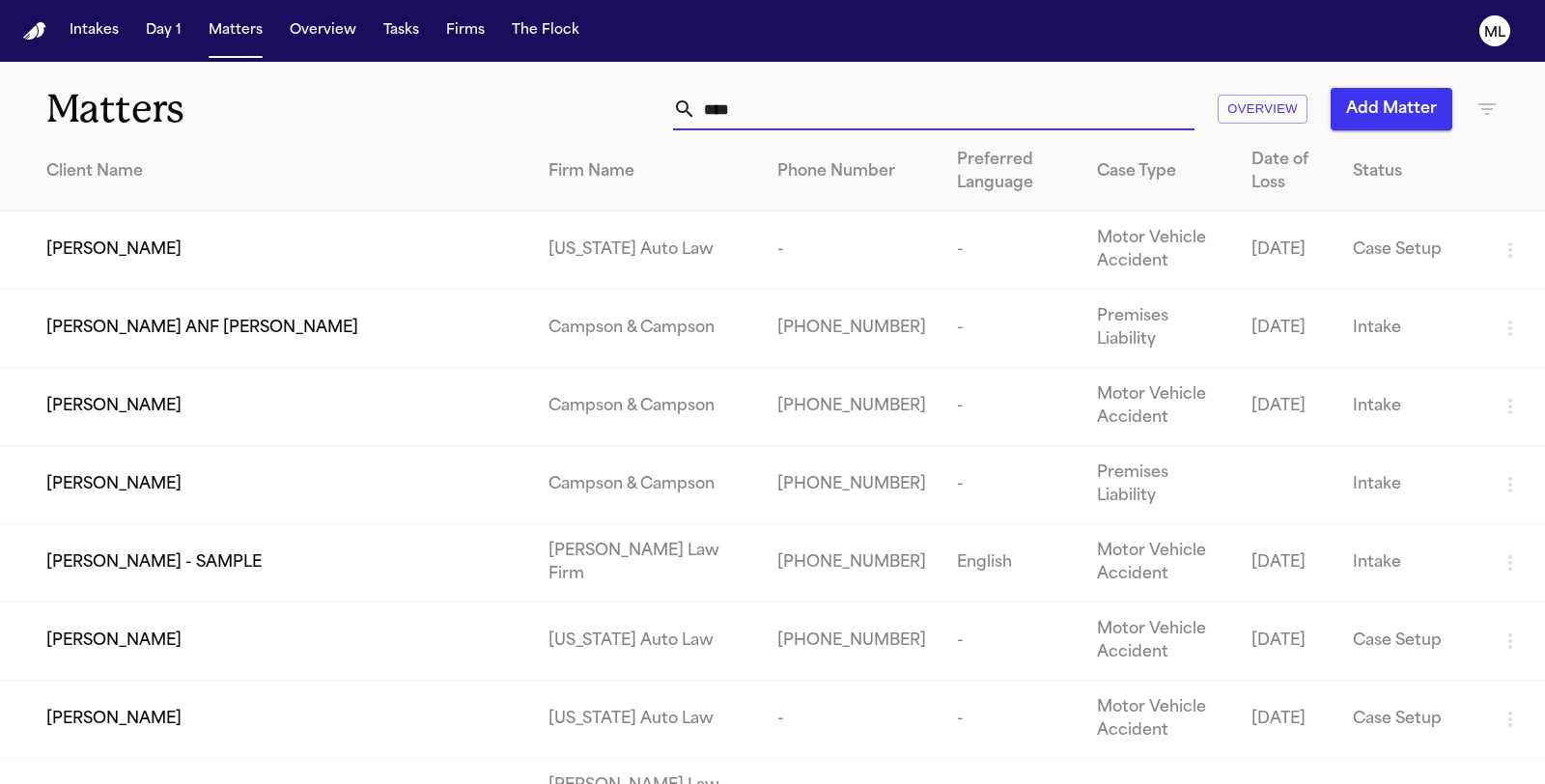
type input "****"
click at [353, 240] on div "[PERSON_NAME]" at bounding box center [282, 250] width 472 height 23
drag, startPoint x: 751, startPoint y: 124, endPoint x: 635, endPoint y: 109, distance: 117.0
click at [635, 109] on div "**** Overview Add Matter" at bounding box center [977, 109] width 1042 height 43
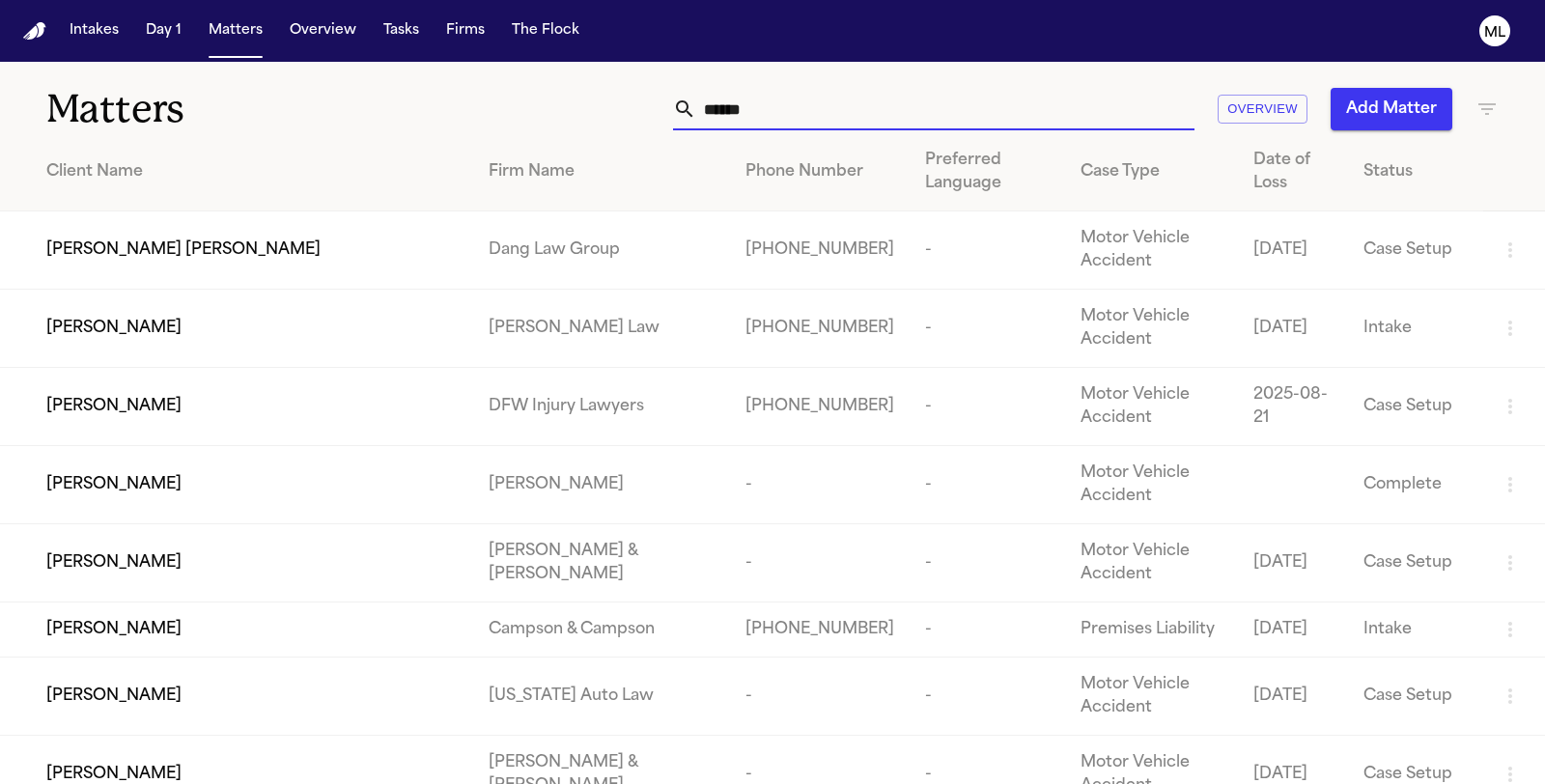
type input "******"
click at [252, 698] on td "[PERSON_NAME]" at bounding box center [237, 696] width 474 height 78
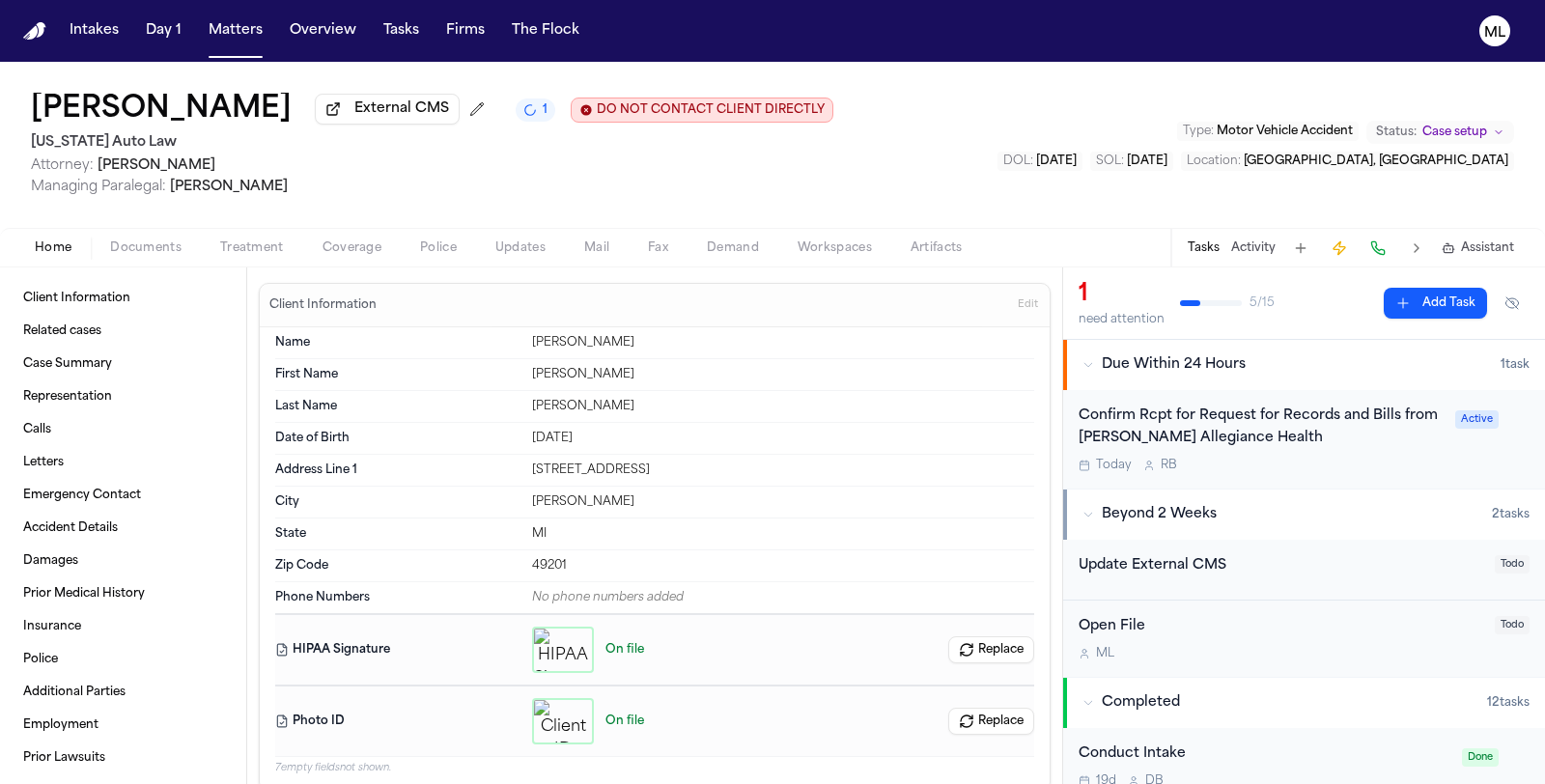
click at [362, 261] on div "Home Documents Treatment Coverage Police Updates Mail Fax Demand Workspaces Art…" at bounding box center [772, 247] width 1545 height 39
click at [362, 250] on span "Coverage" at bounding box center [352, 248] width 59 height 15
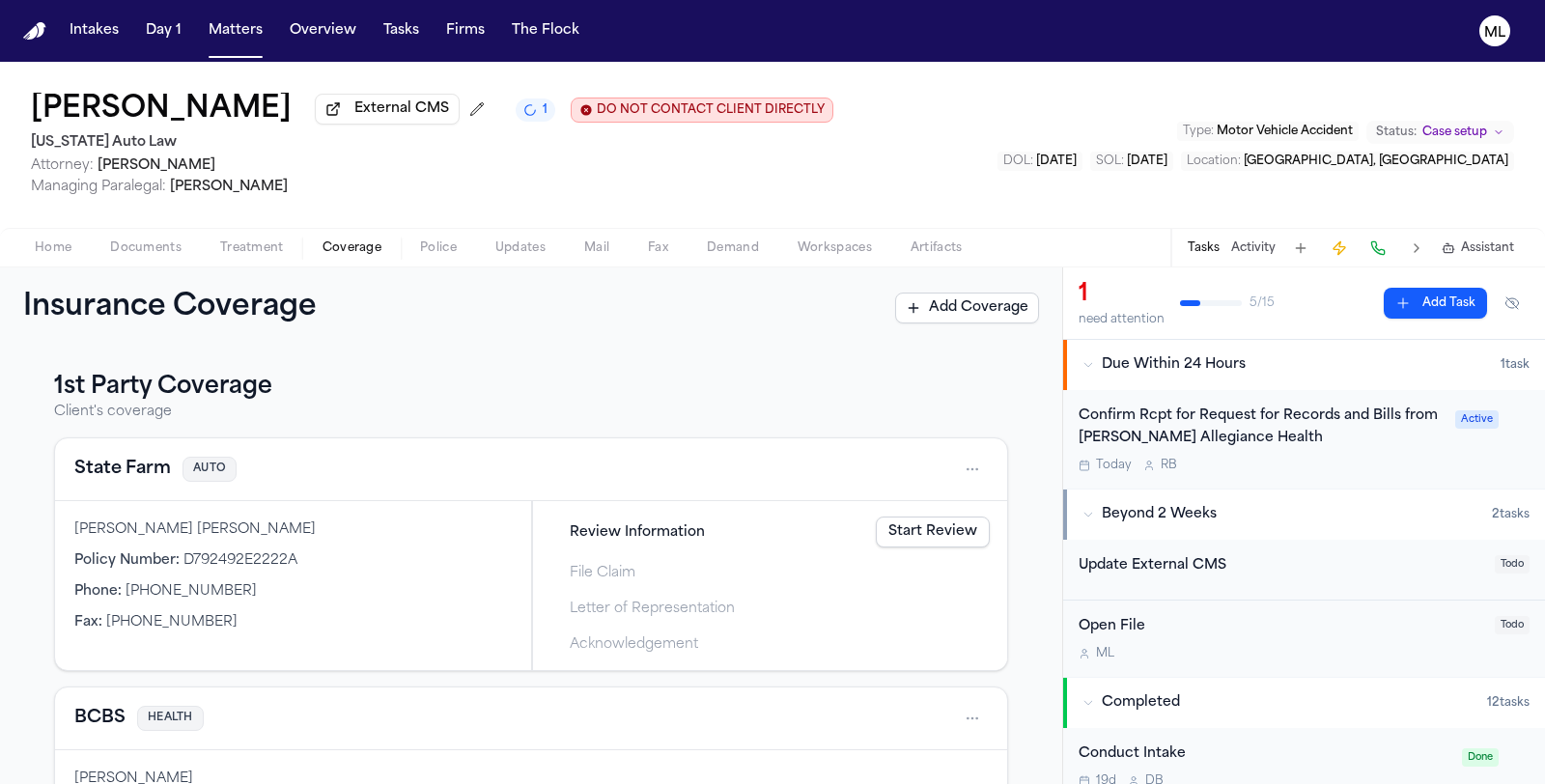
click at [894, 528] on link "Start Review" at bounding box center [932, 531] width 114 height 31
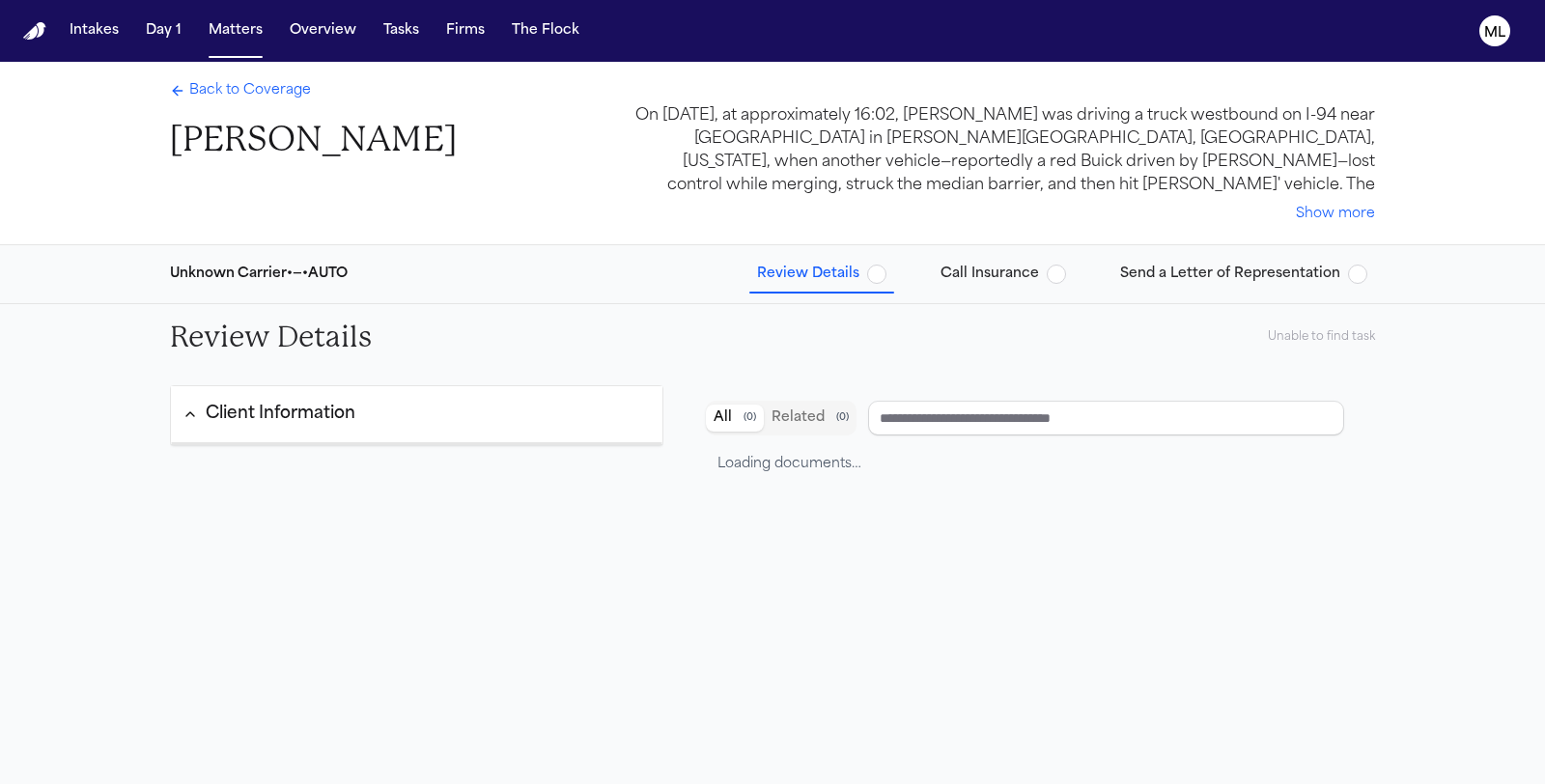
type input "**********"
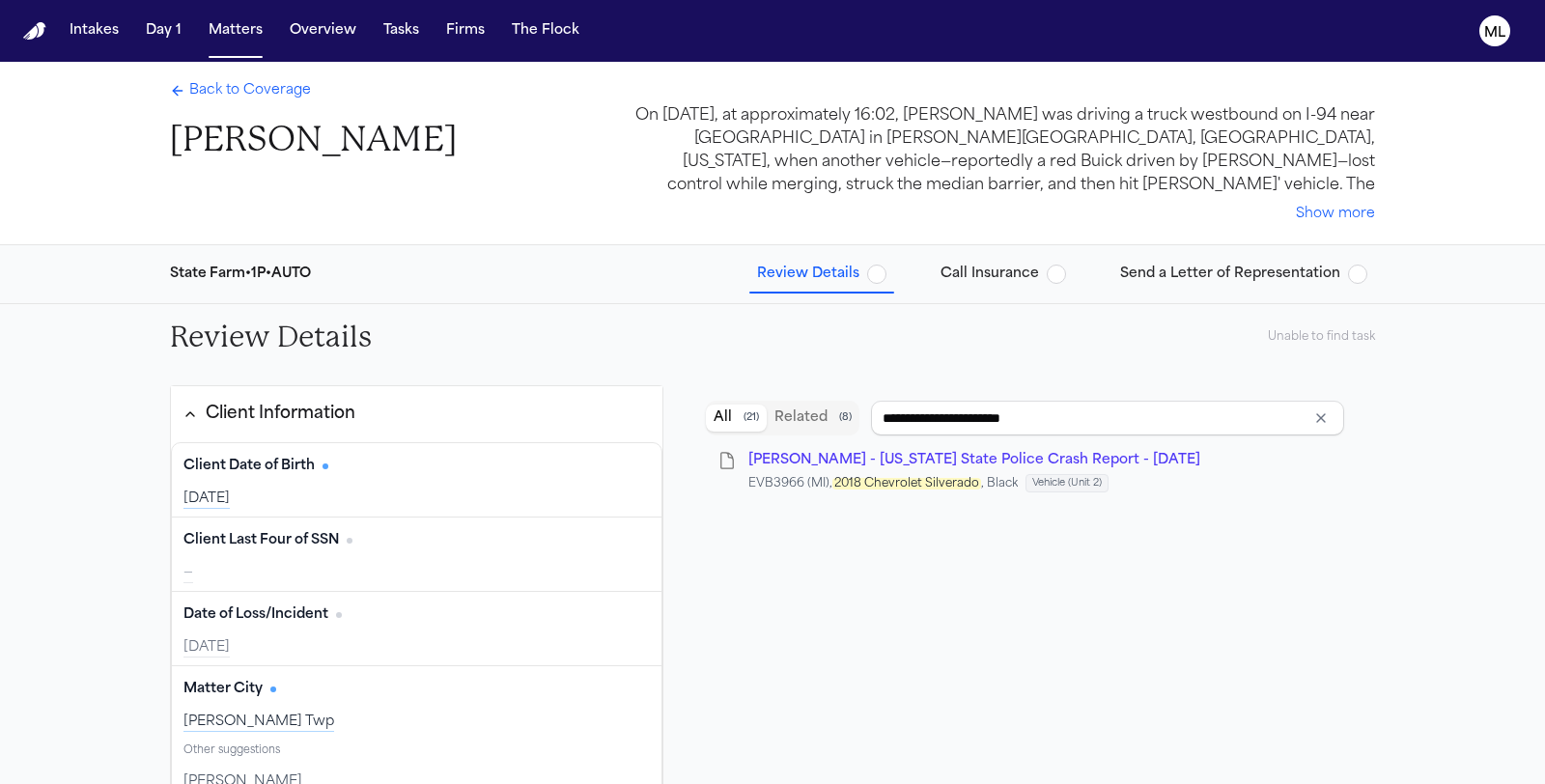
click at [886, 276] on span "button" at bounding box center [876, 274] width 19 height 19
click at [1302, 323] on div "Review Details Unable to find task" at bounding box center [772, 337] width 1236 height 66
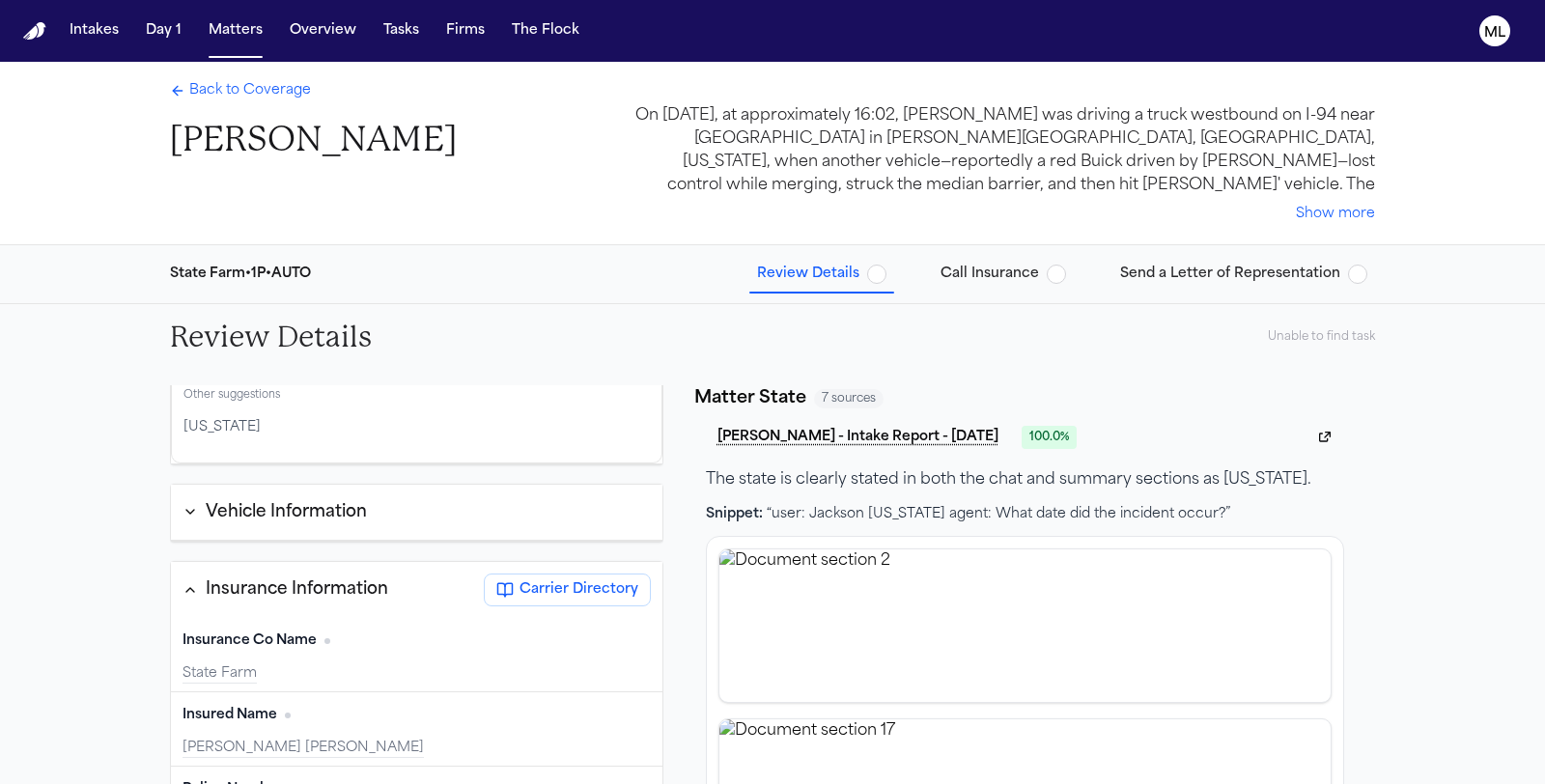
click at [878, 271] on span "button" at bounding box center [876, 274] width 19 height 19
click at [282, 84] on span "Back to Coverage" at bounding box center [250, 90] width 122 height 19
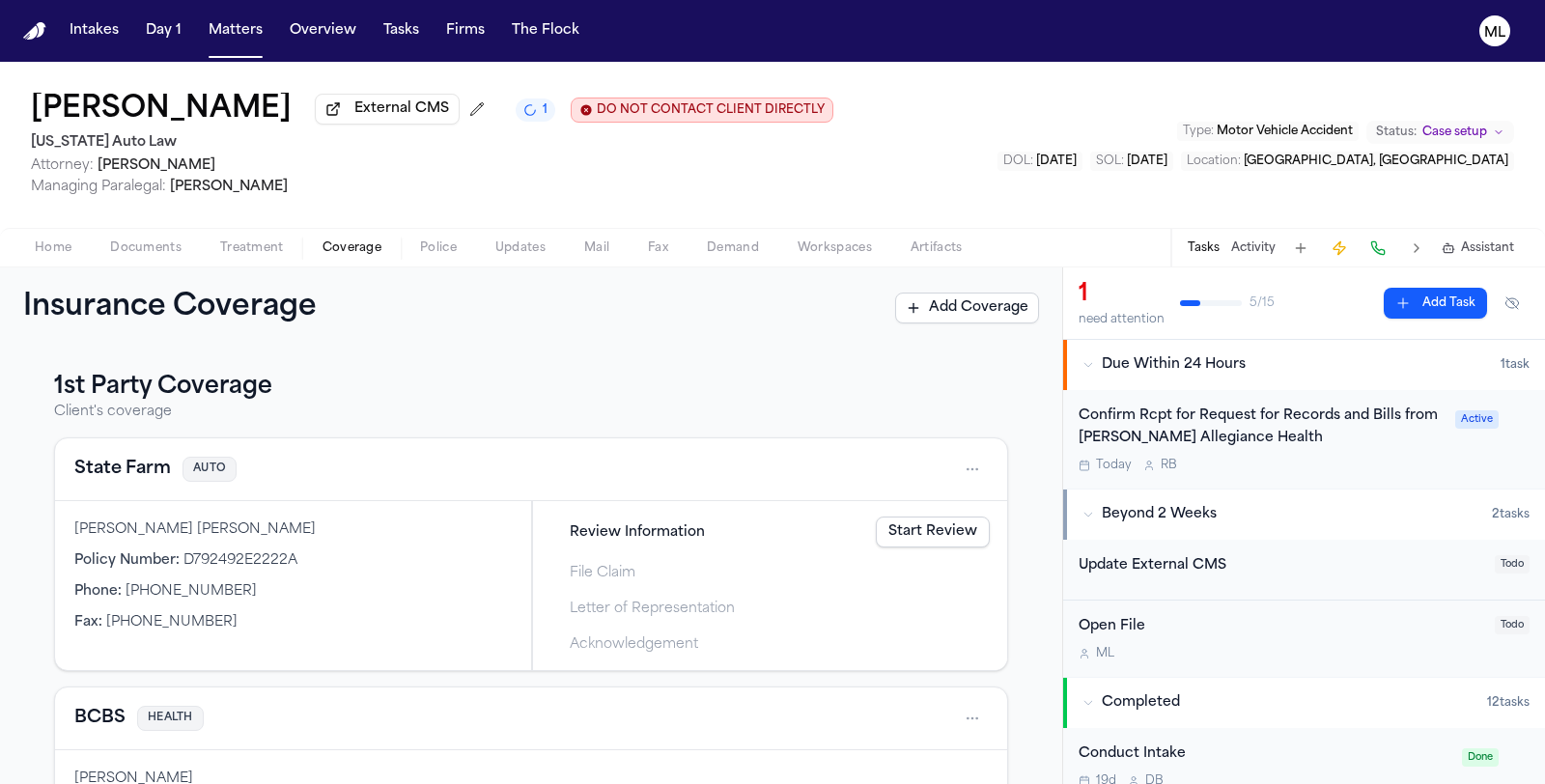
drag, startPoint x: 909, startPoint y: 696, endPoint x: 909, endPoint y: 682, distance: 14.0
click at [909, 696] on div "BCBS HEALTH" at bounding box center [531, 718] width 952 height 63
click at [915, 533] on link "Start Review" at bounding box center [932, 531] width 114 height 31
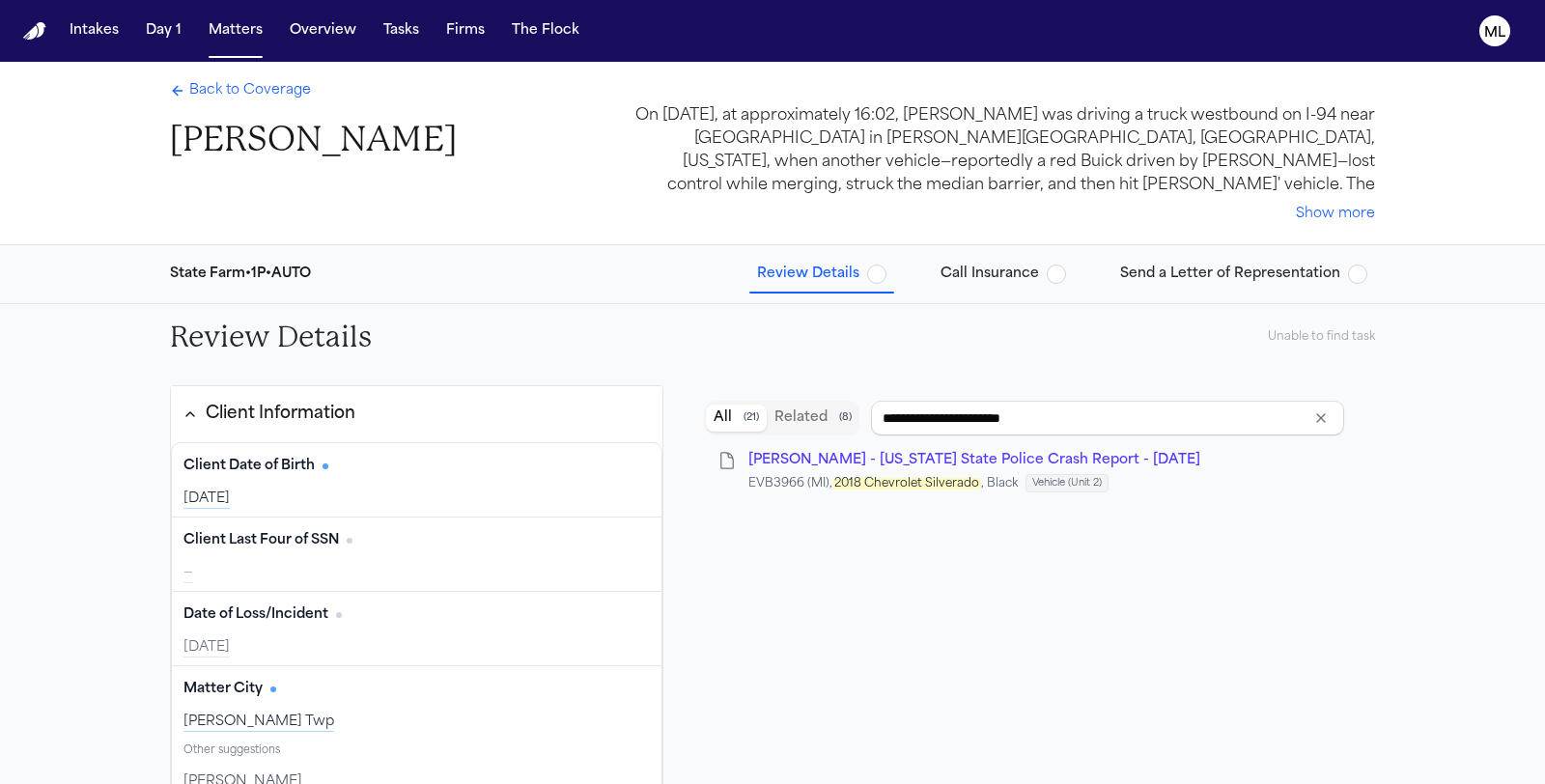
click at [886, 271] on span "button" at bounding box center [876, 274] width 19 height 19
click at [1062, 270] on span "button" at bounding box center [1056, 274] width 19 height 19
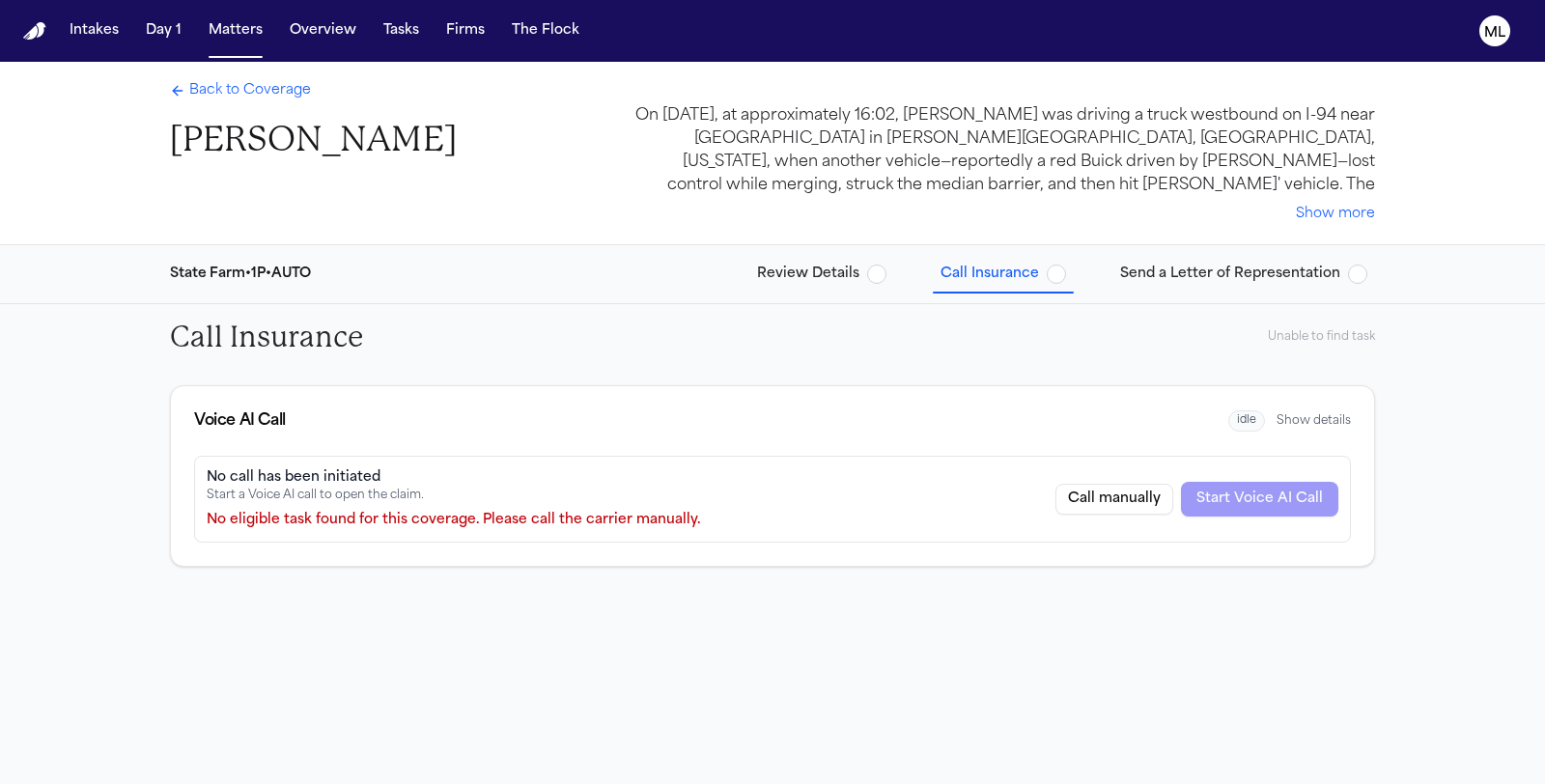
click at [878, 280] on span "button" at bounding box center [876, 274] width 19 height 19
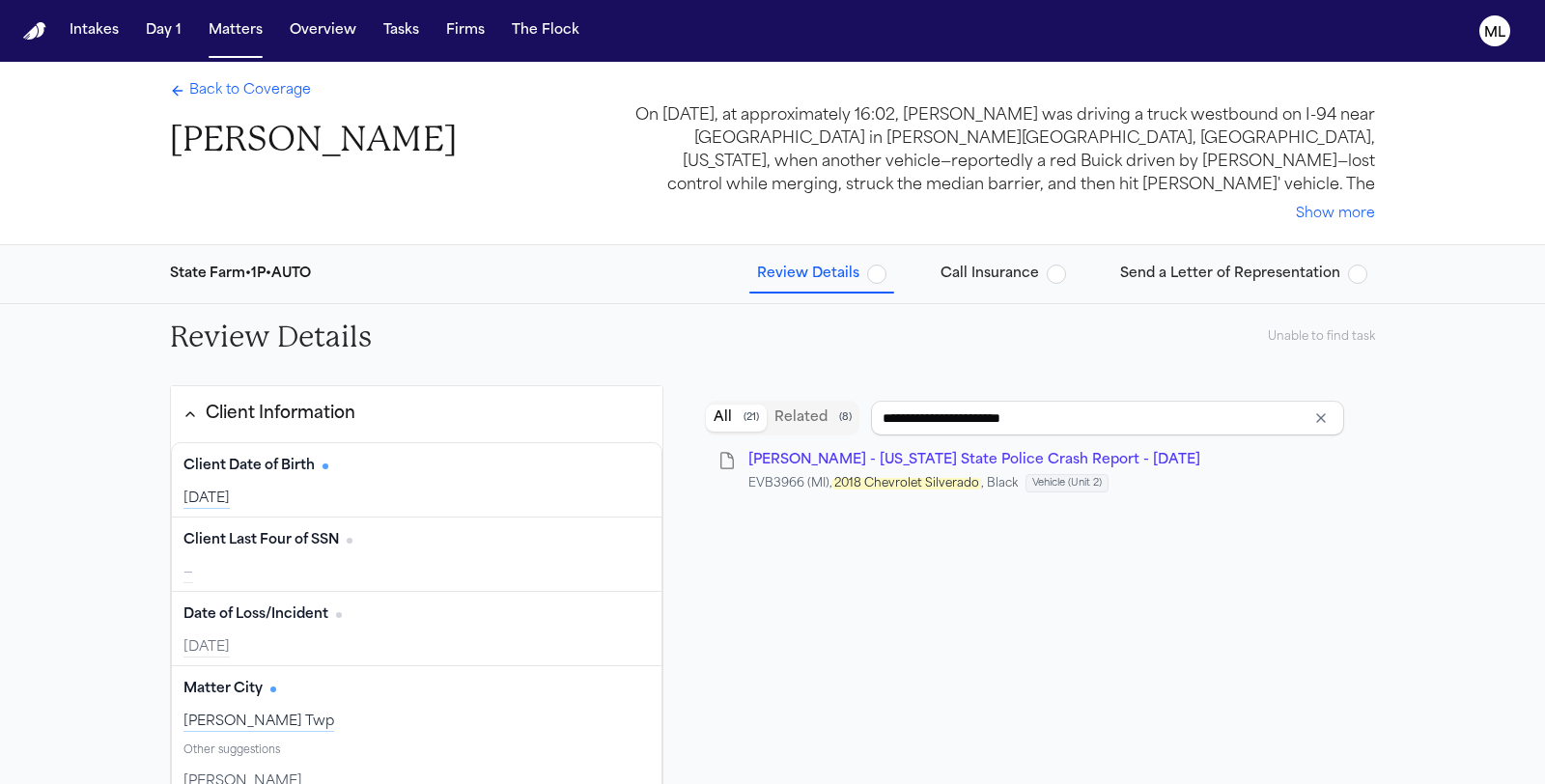
click at [218, 94] on span "Back to Coverage" at bounding box center [250, 90] width 122 height 19
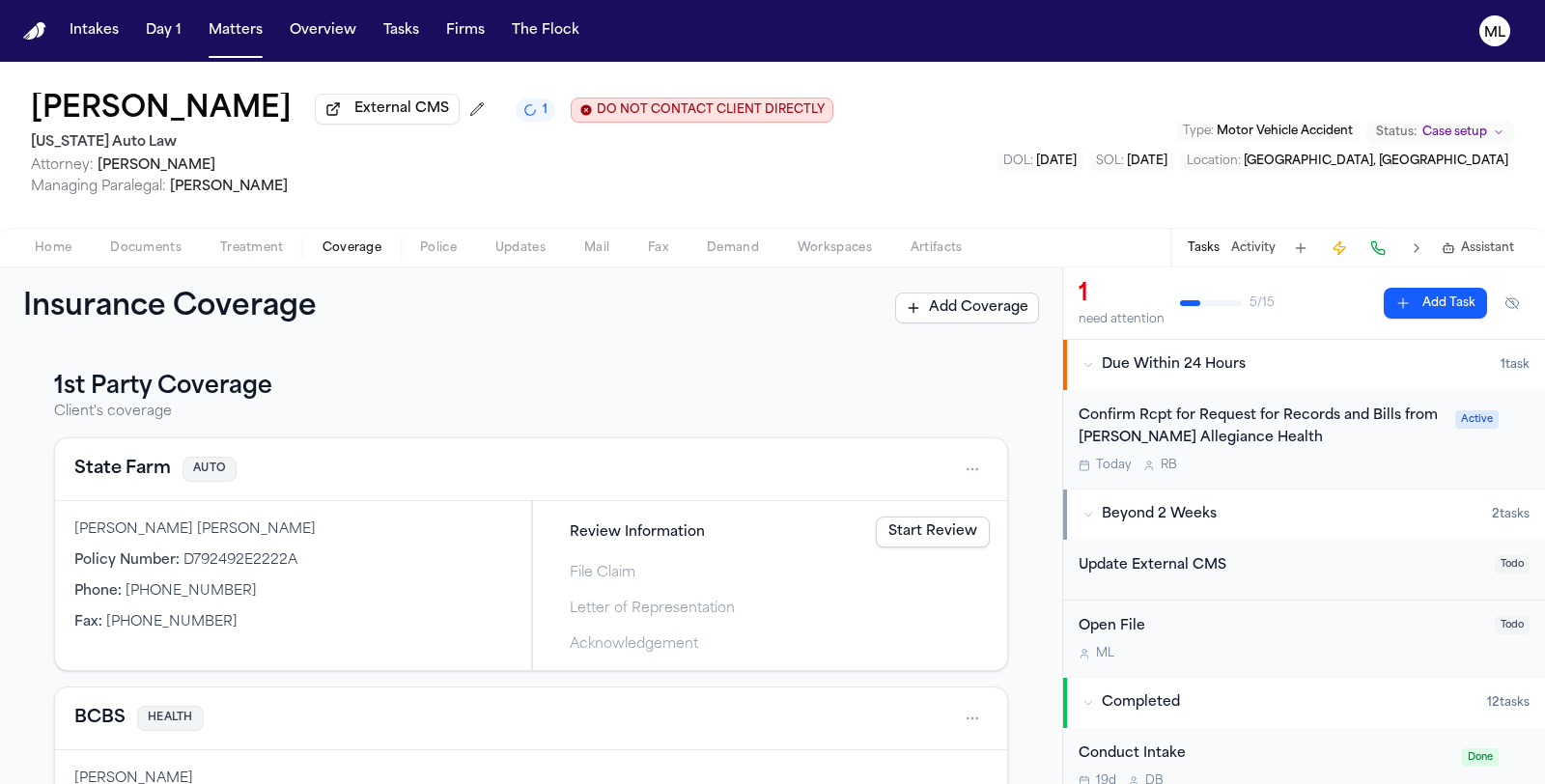
click at [106, 458] on button "State Farm" at bounding box center [122, 468] width 97 height 27
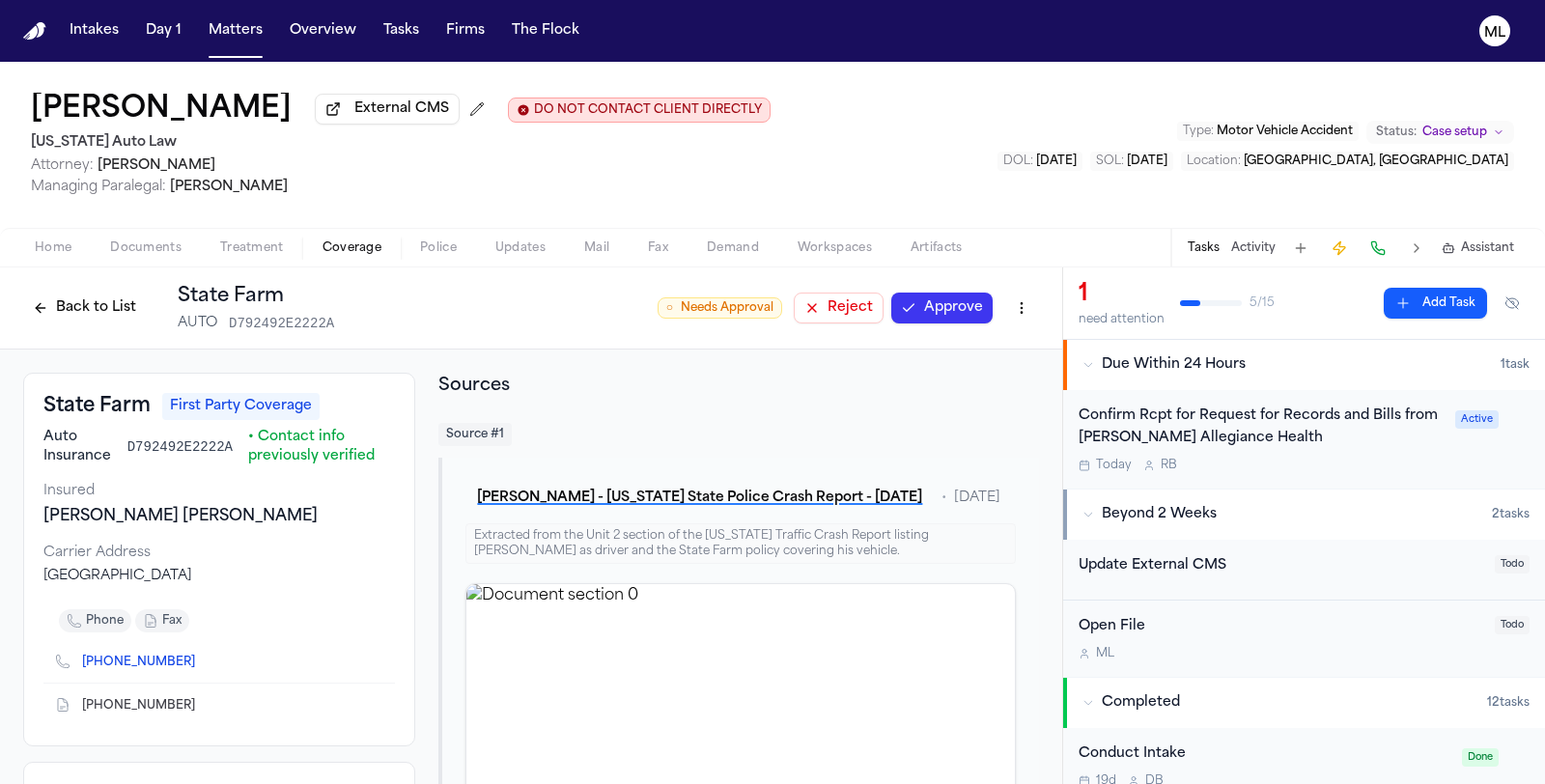
click at [895, 301] on button "Approve" at bounding box center [941, 308] width 101 height 31
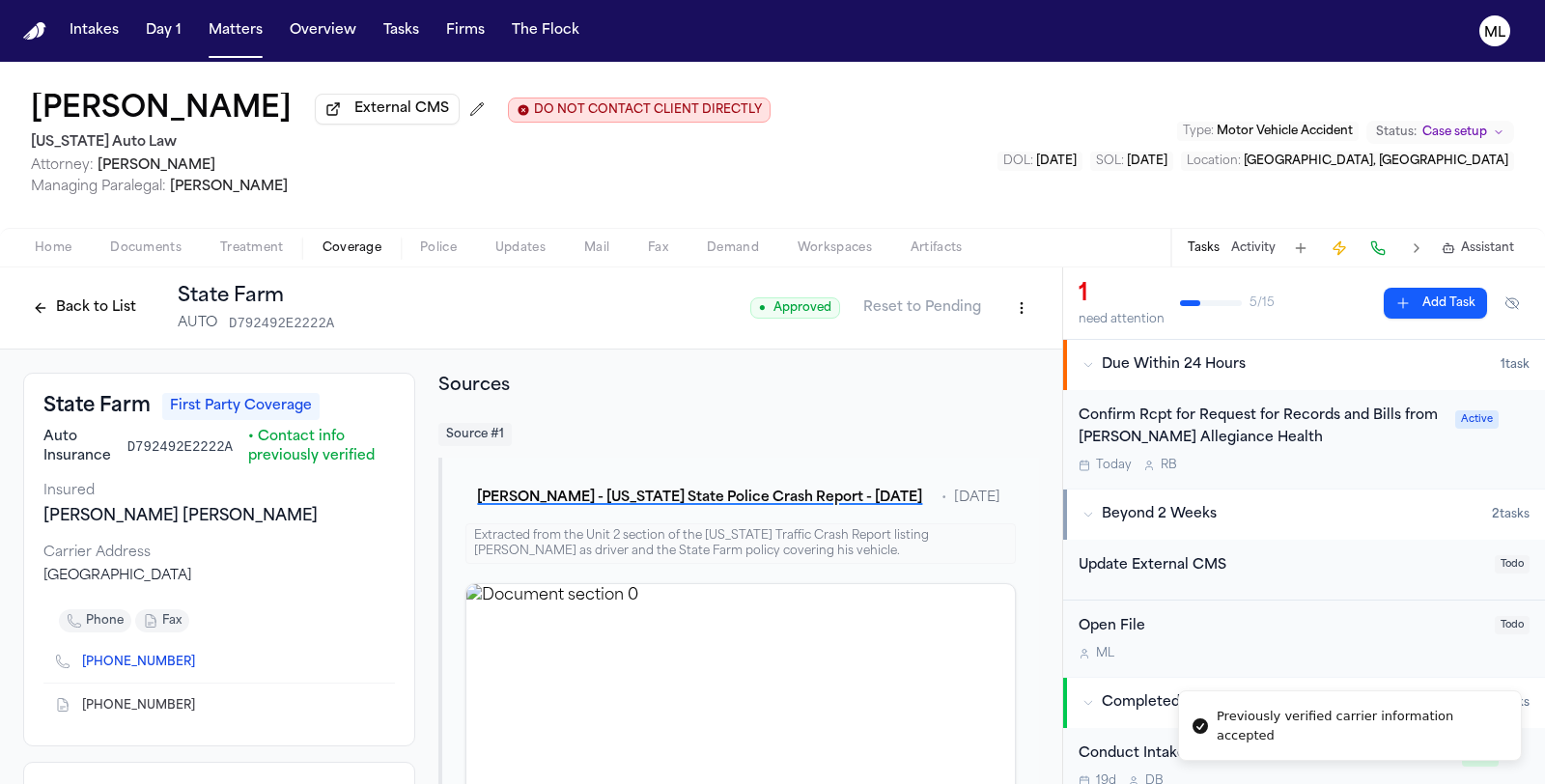
click at [60, 298] on button "Back to List" at bounding box center [84, 308] width 123 height 31
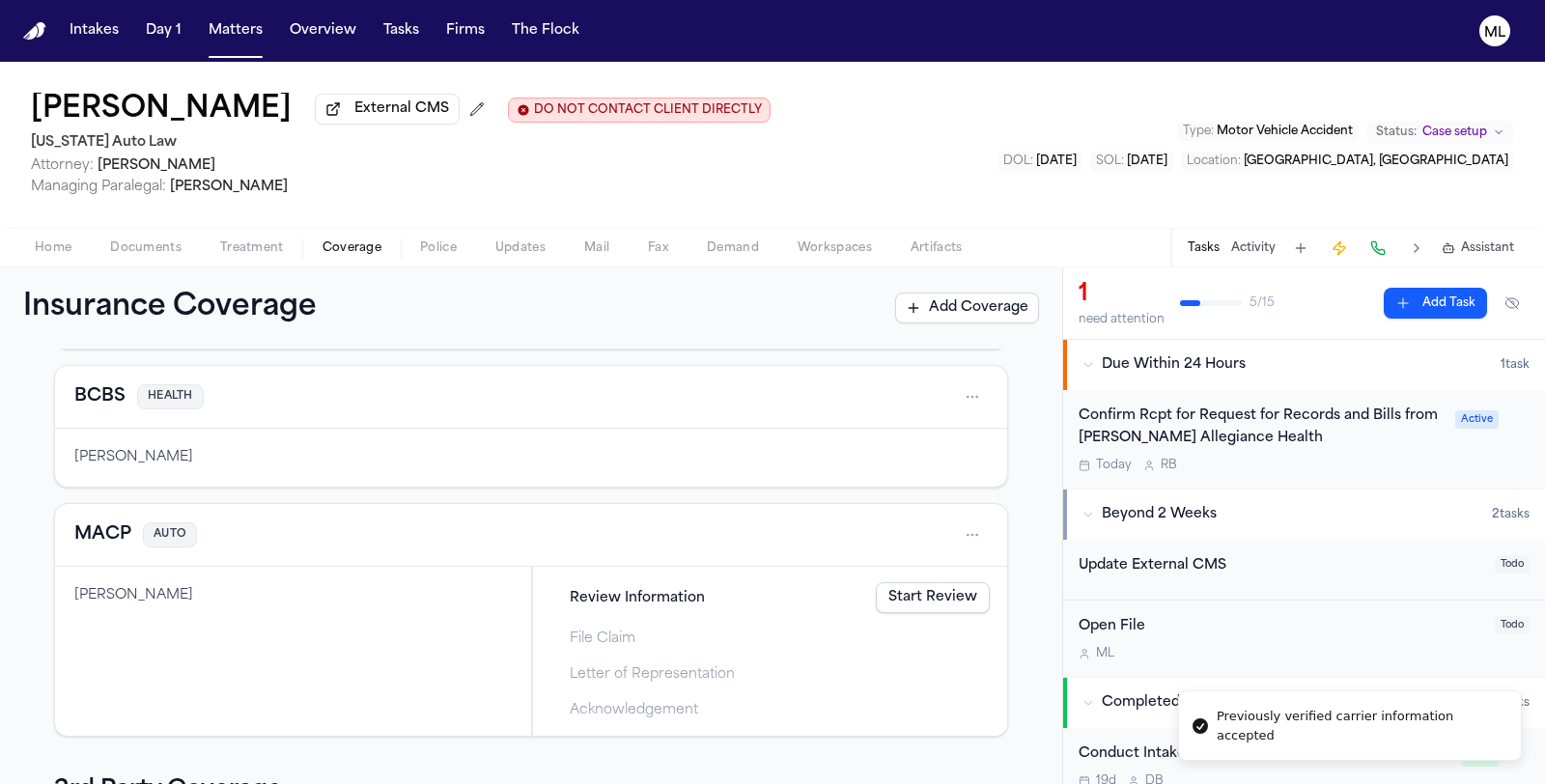
scroll to position [643, 0]
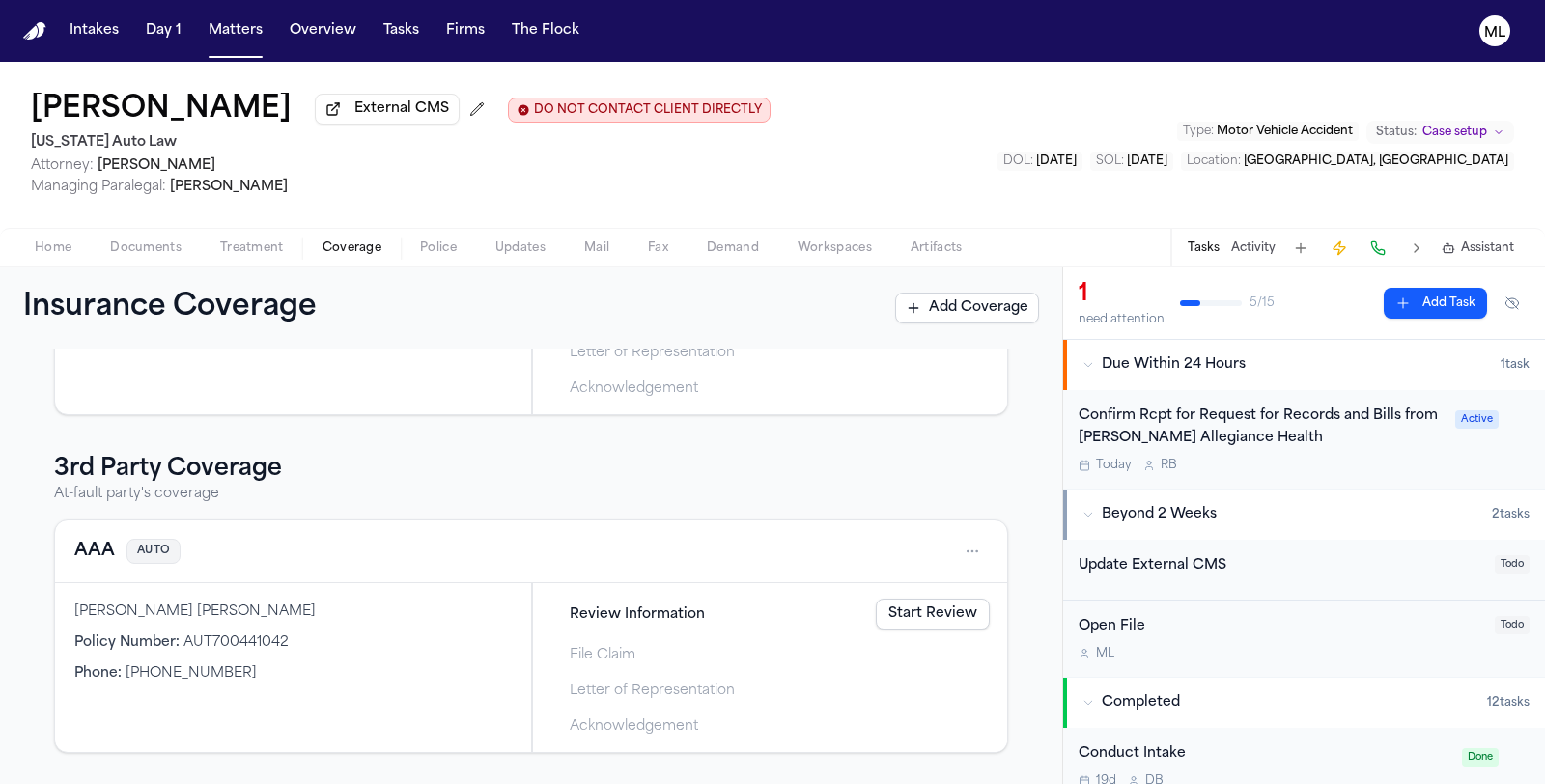
click at [102, 546] on button "AAA" at bounding box center [94, 550] width 41 height 27
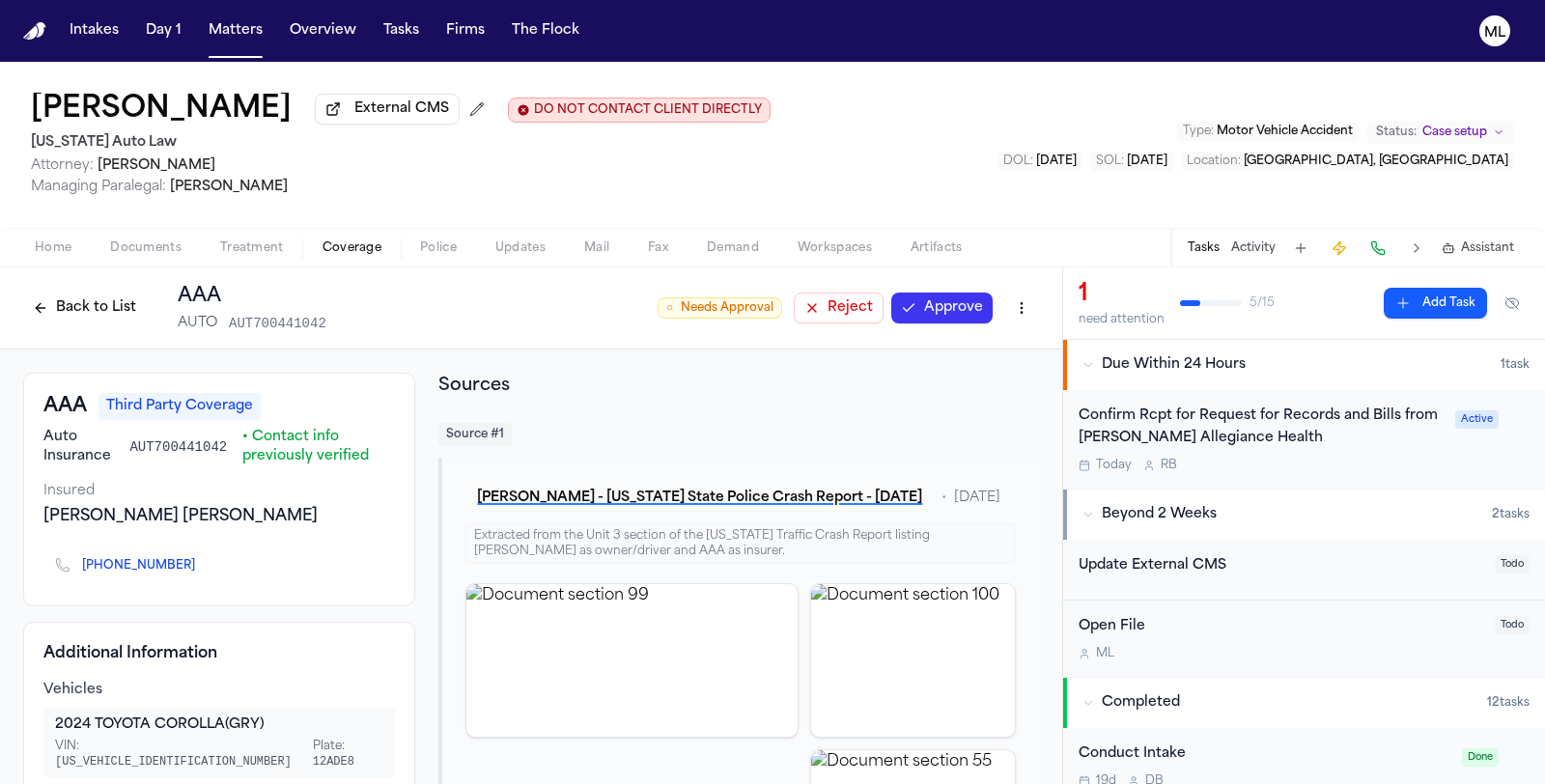
click at [927, 319] on button "Approve" at bounding box center [941, 308] width 101 height 31
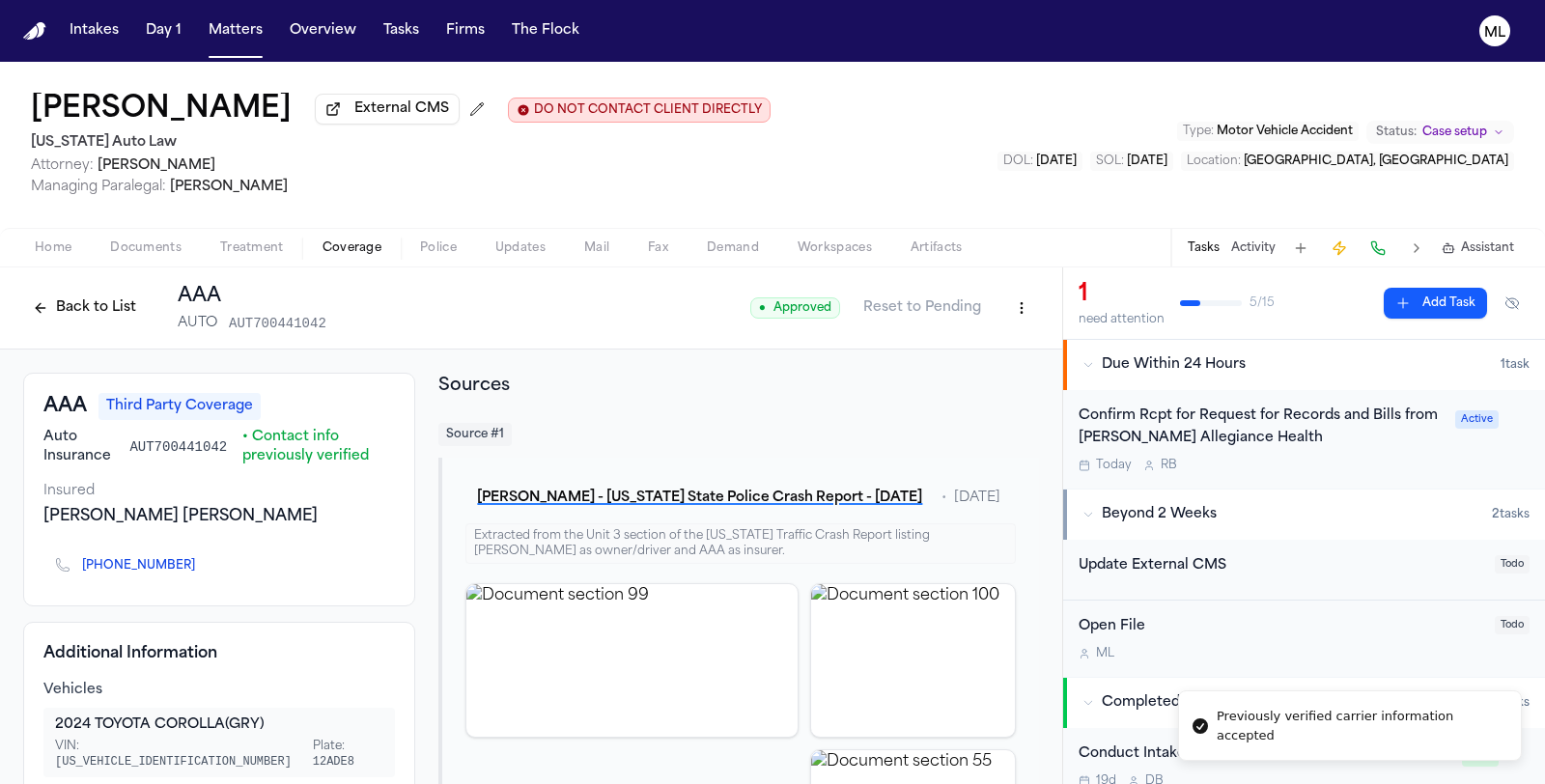
click at [927, 302] on button "Reset to Pending" at bounding box center [921, 308] width 141 height 31
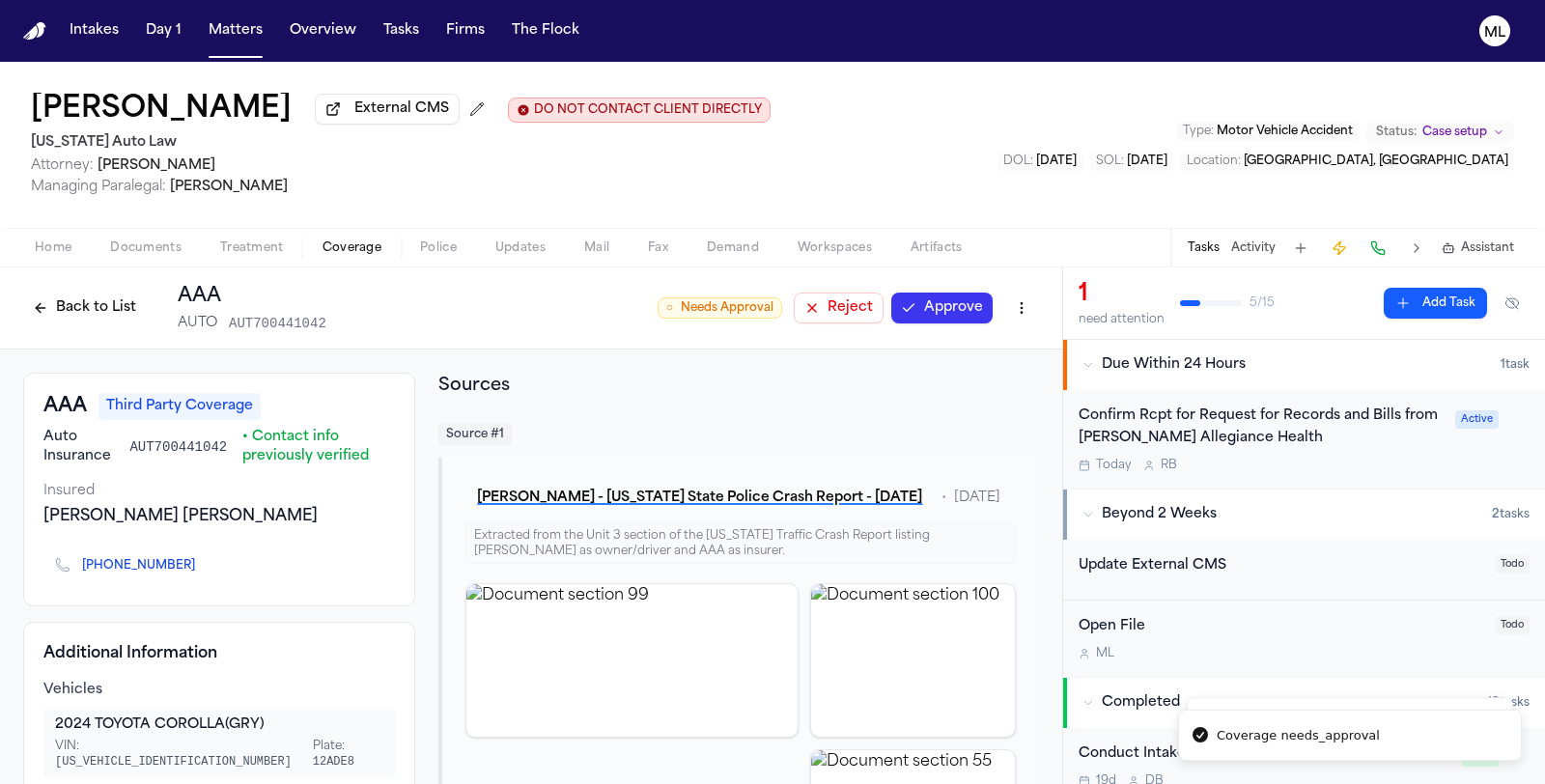
click at [927, 302] on button "Approve" at bounding box center [941, 308] width 101 height 31
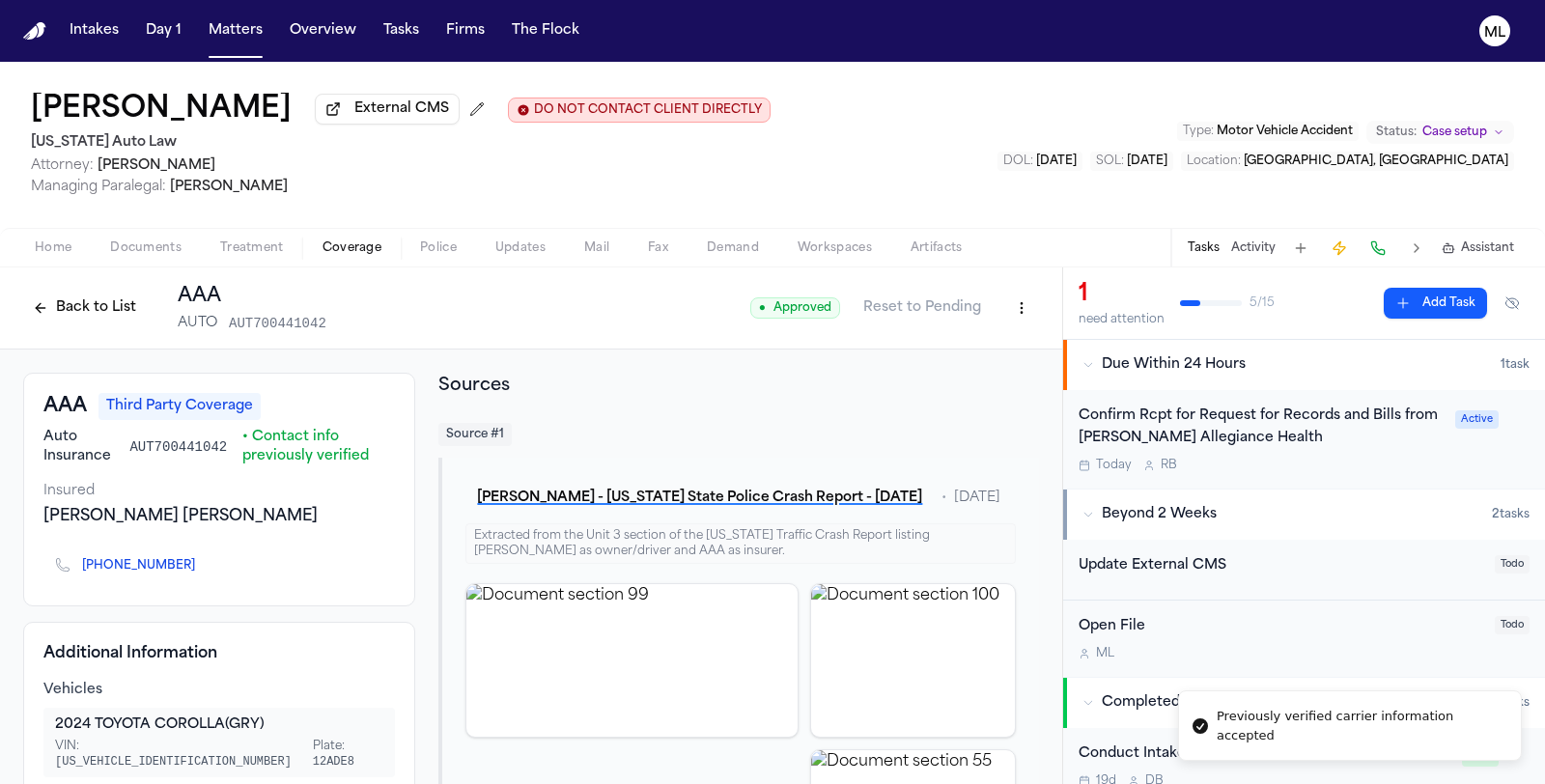
click at [70, 311] on button "Back to List" at bounding box center [84, 308] width 123 height 31
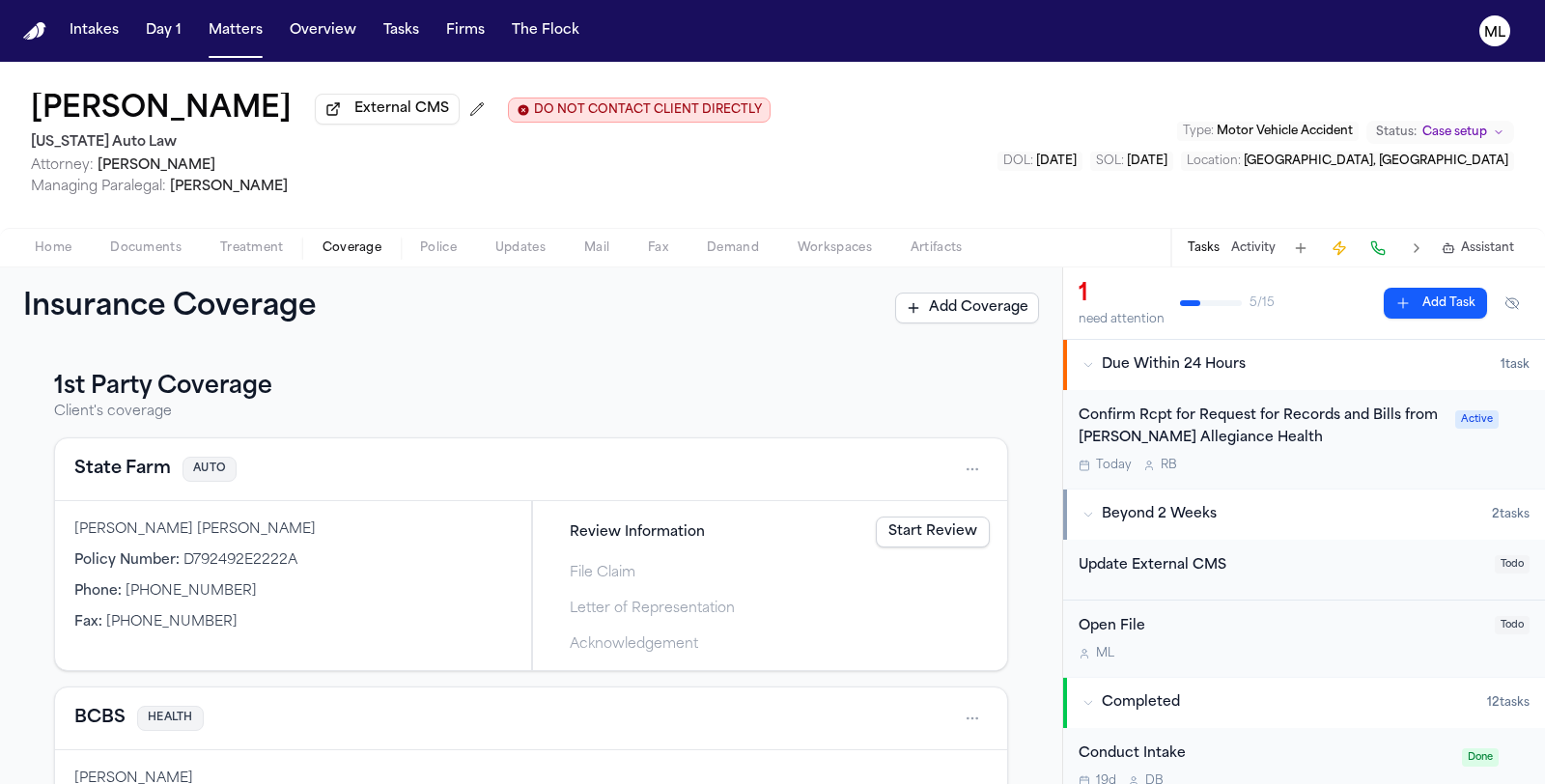
click at [1128, 369] on span "Due Within 24 Hours" at bounding box center [1174, 365] width 144 height 19
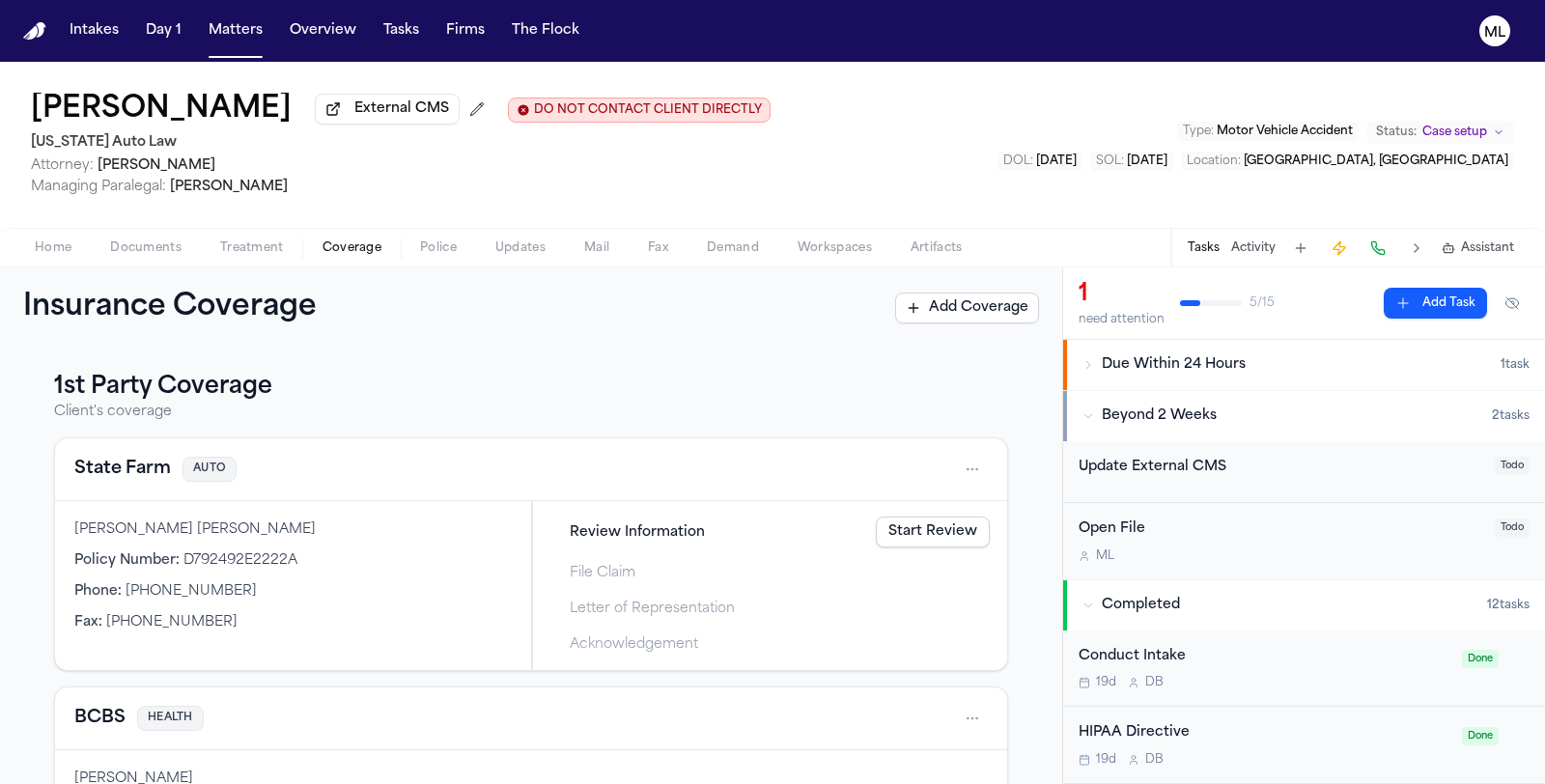
click at [1128, 369] on span "Due Within 24 Hours" at bounding box center [1174, 365] width 144 height 19
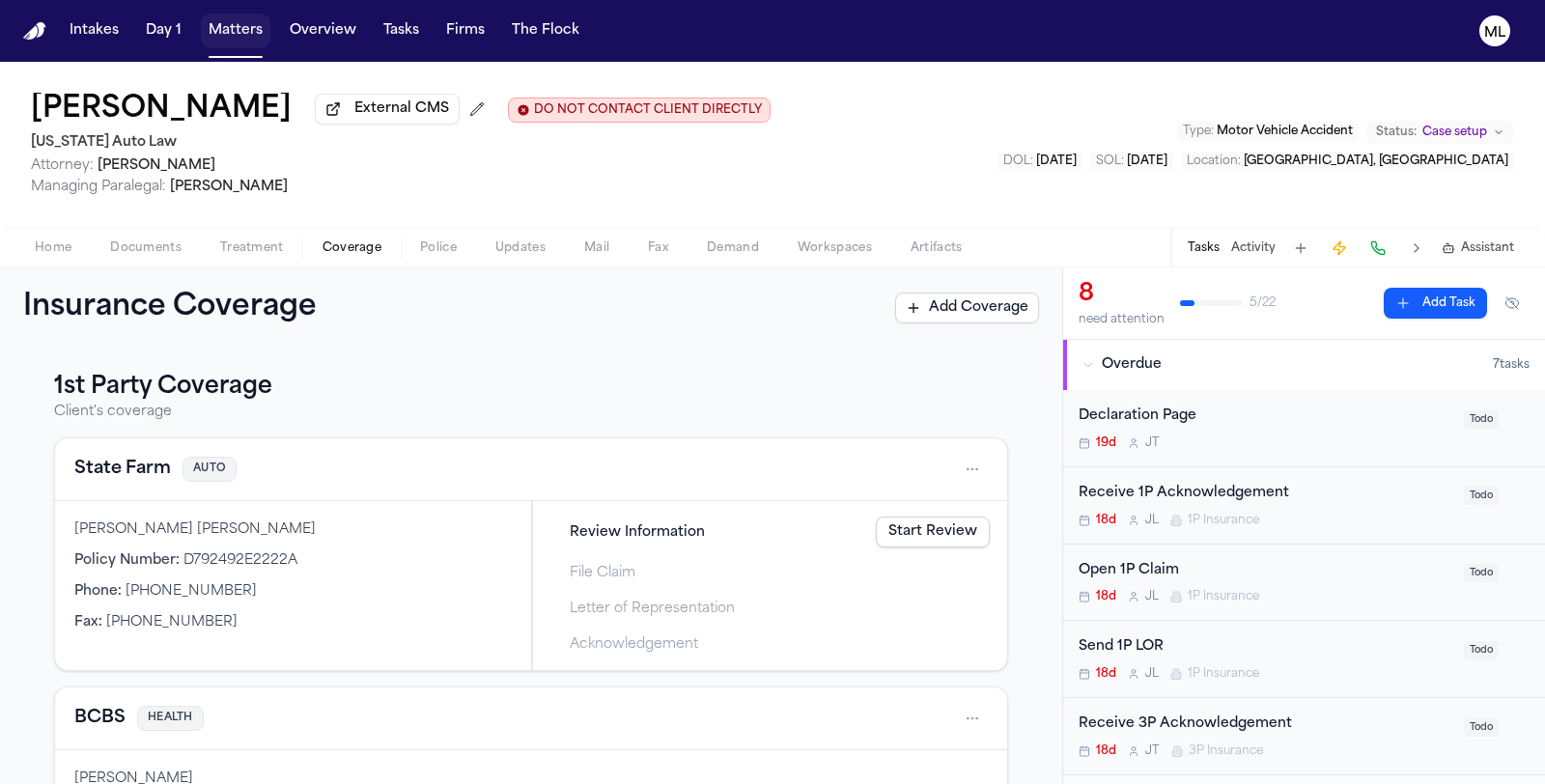
drag, startPoint x: 218, startPoint y: 35, endPoint x: 450, endPoint y: 52, distance: 232.6
click at [218, 35] on button "Matters" at bounding box center [236, 31] width 70 height 35
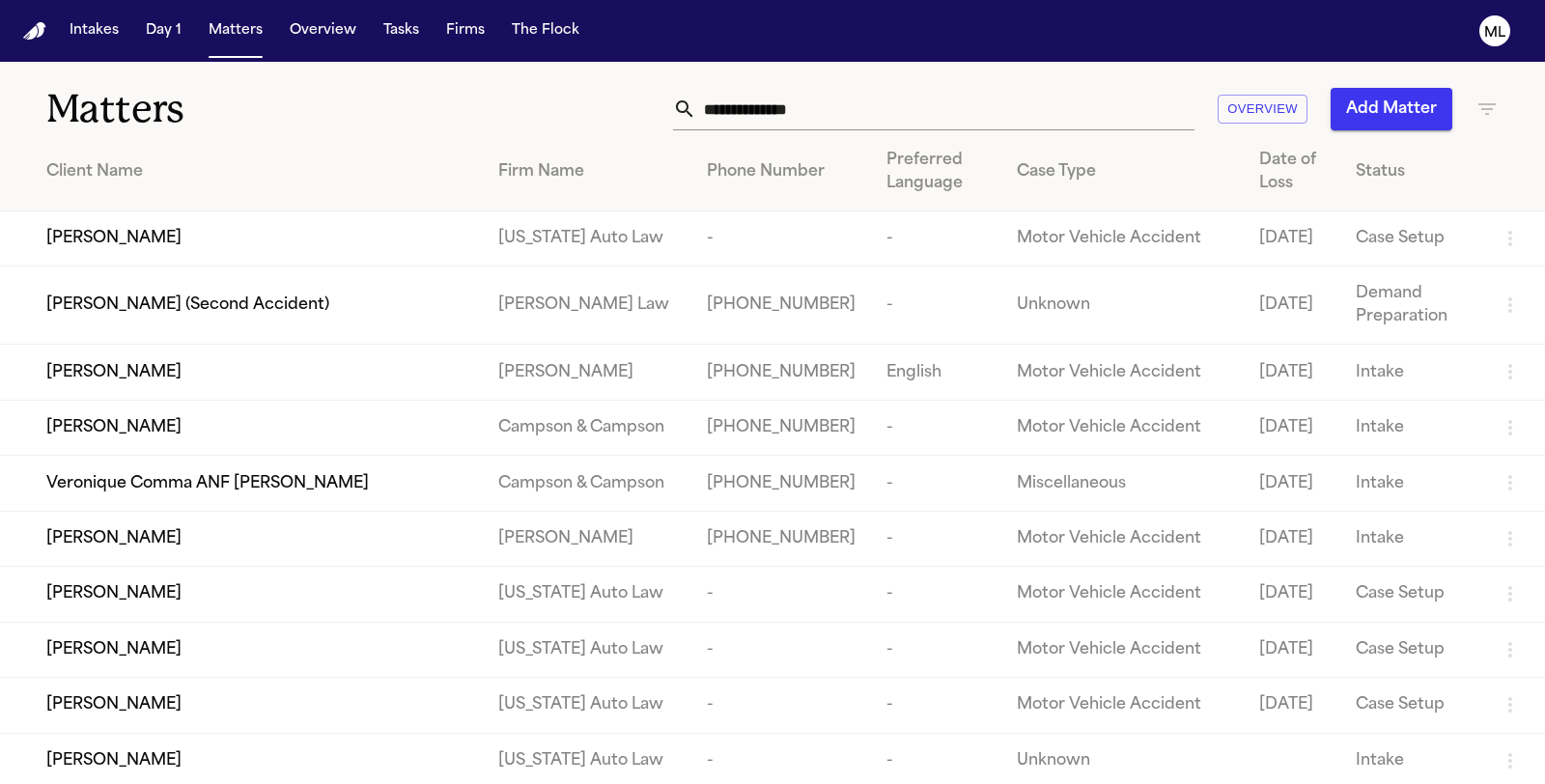
click at [126, 621] on td "[PERSON_NAME]" at bounding box center [241, 593] width 483 height 55
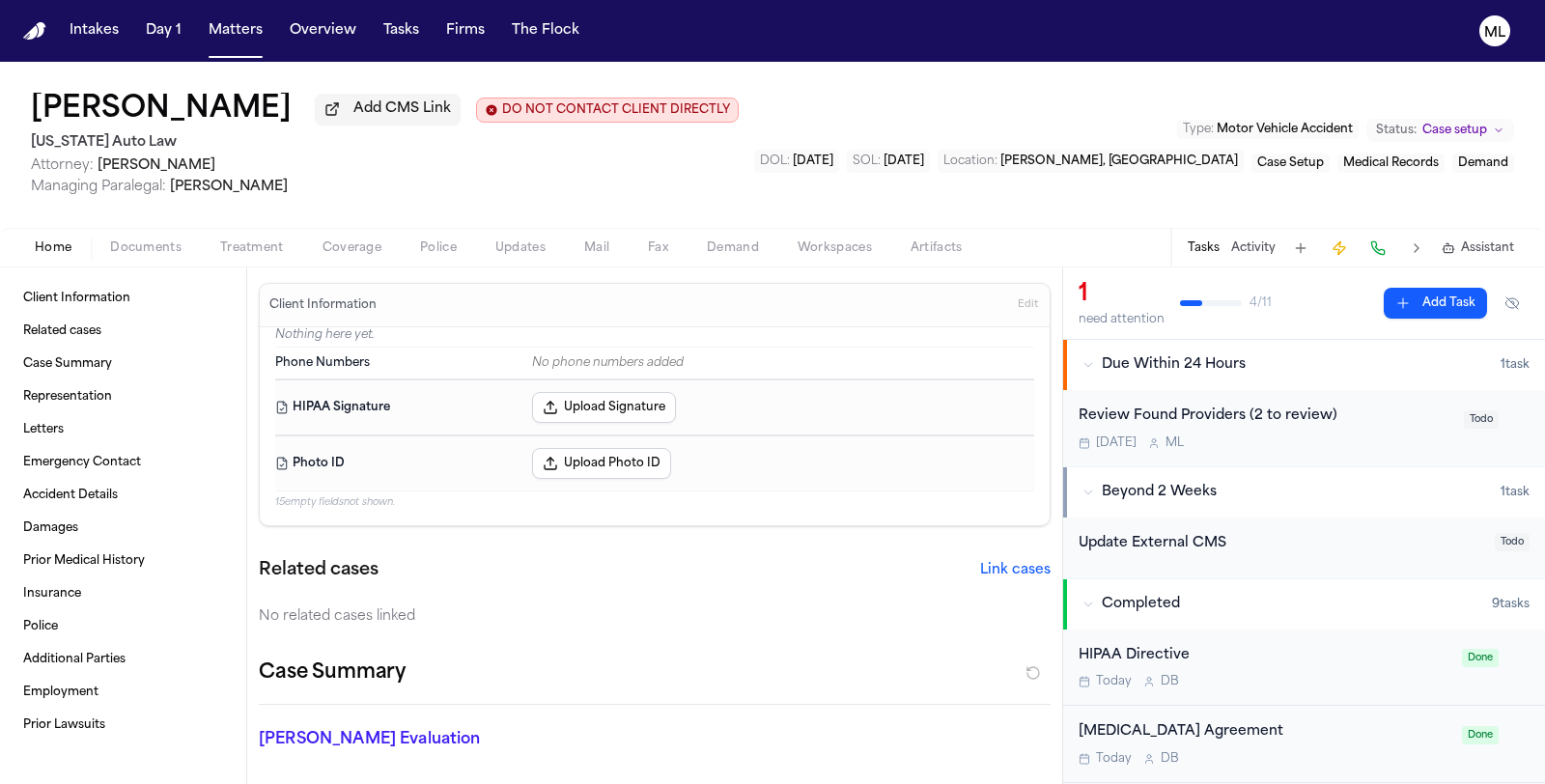
click at [360, 244] on span "Coverage" at bounding box center [352, 248] width 59 height 15
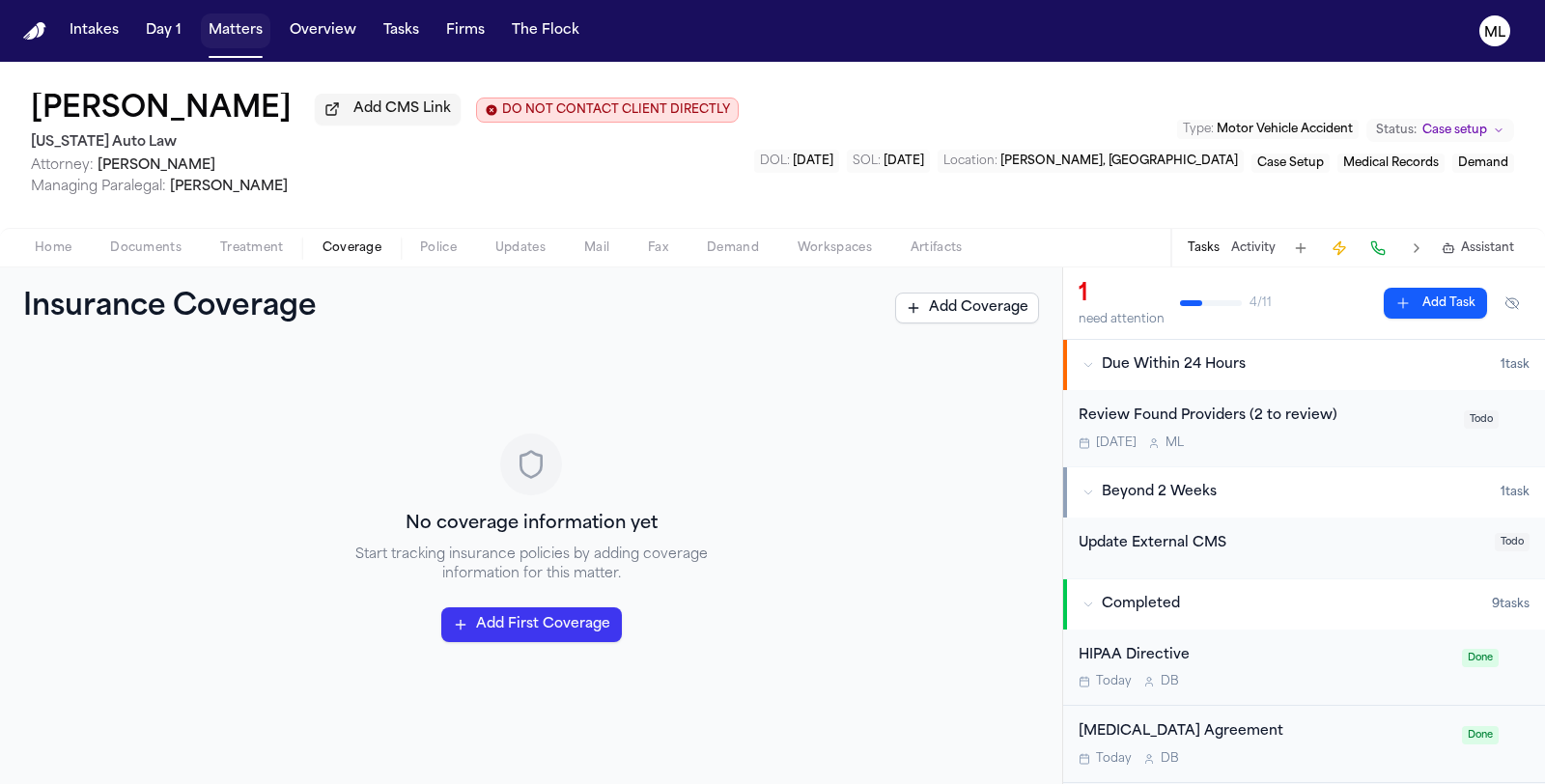
click at [230, 31] on button "Matters" at bounding box center [236, 31] width 70 height 35
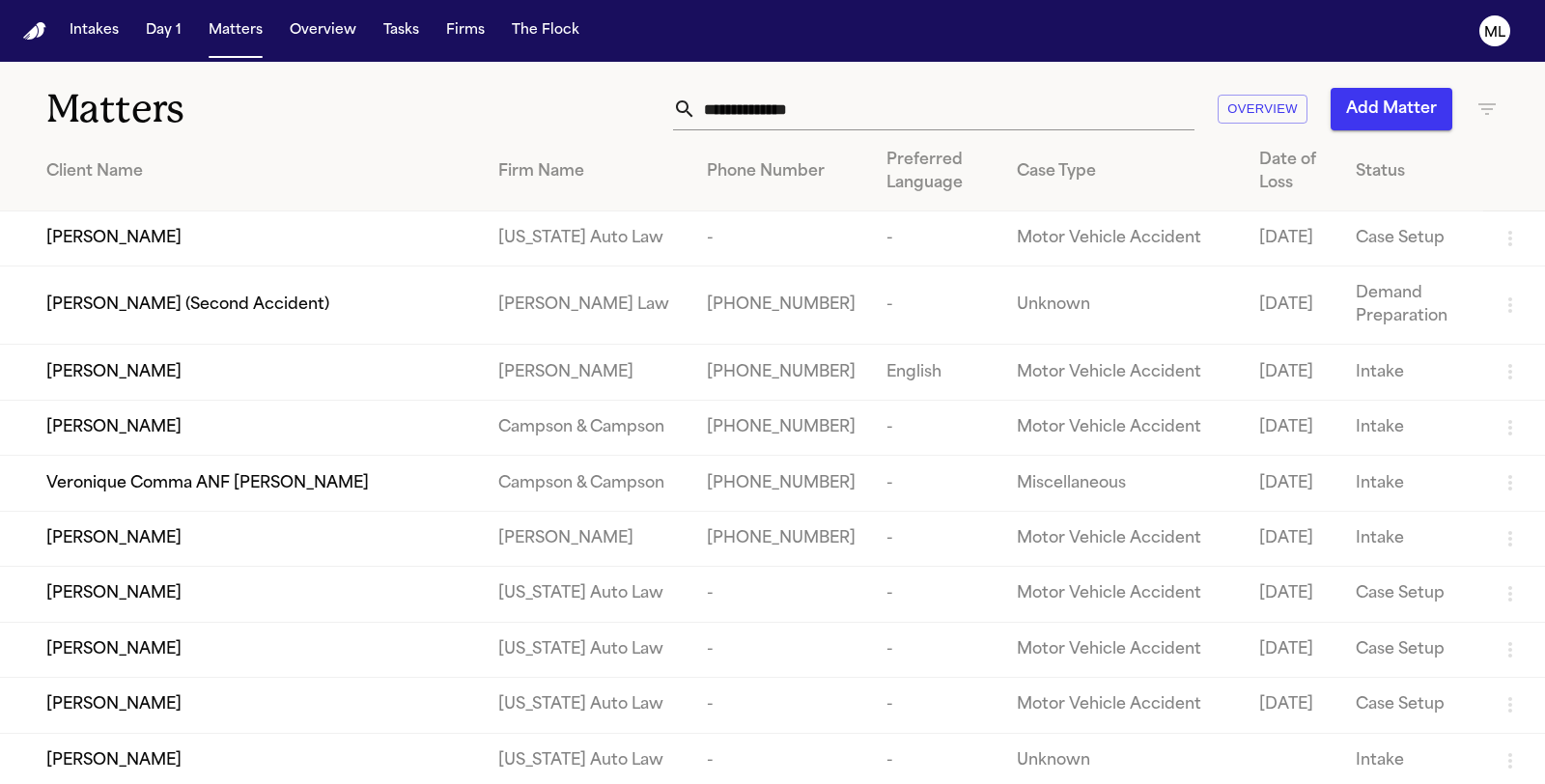
click at [172, 245] on div "[PERSON_NAME]" at bounding box center [256, 238] width 421 height 23
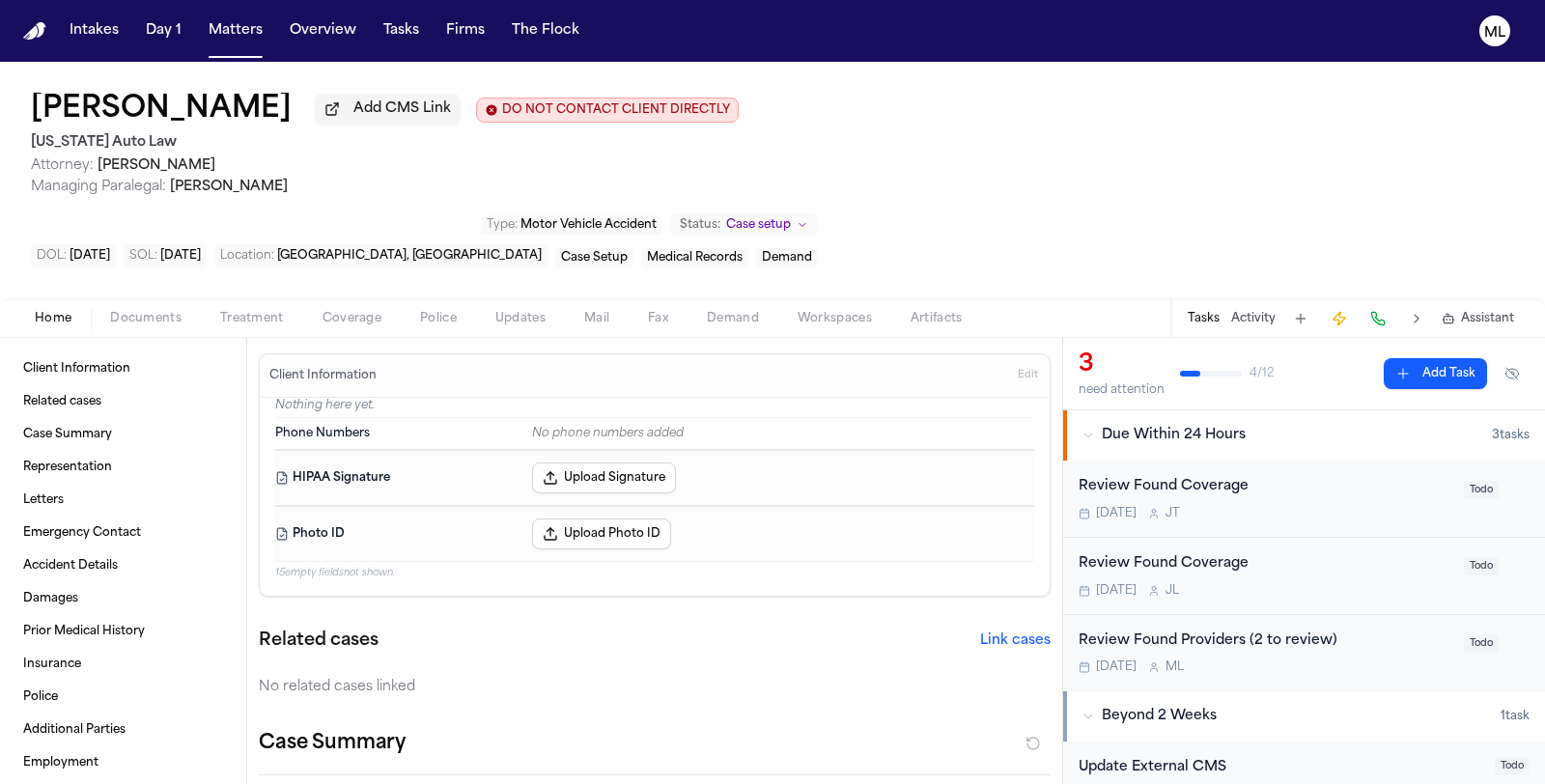
click at [142, 311] on span "Documents" at bounding box center [146, 318] width 72 height 15
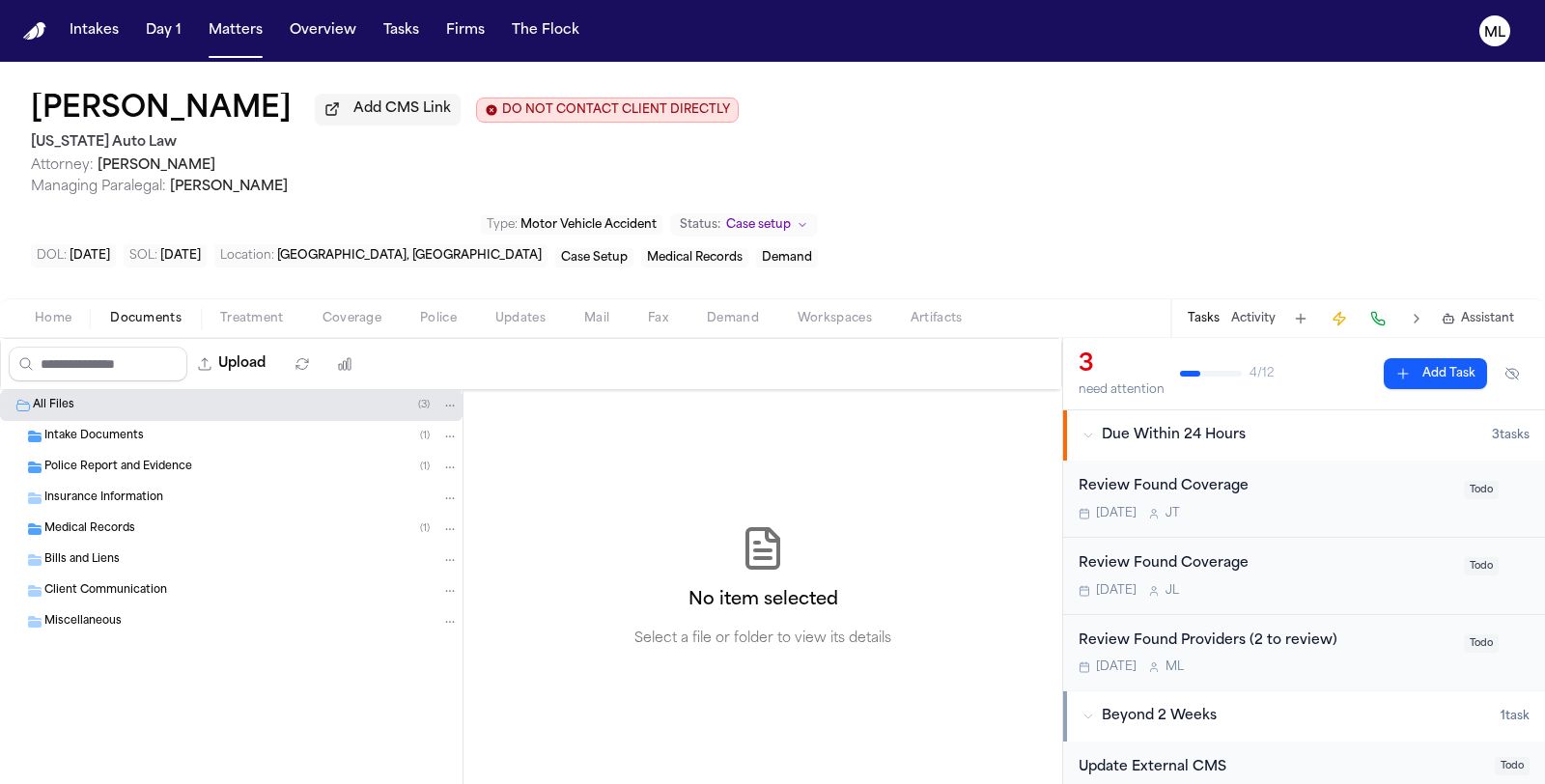
click at [158, 459] on span "Police Report and Evidence" at bounding box center [118, 467] width 148 height 16
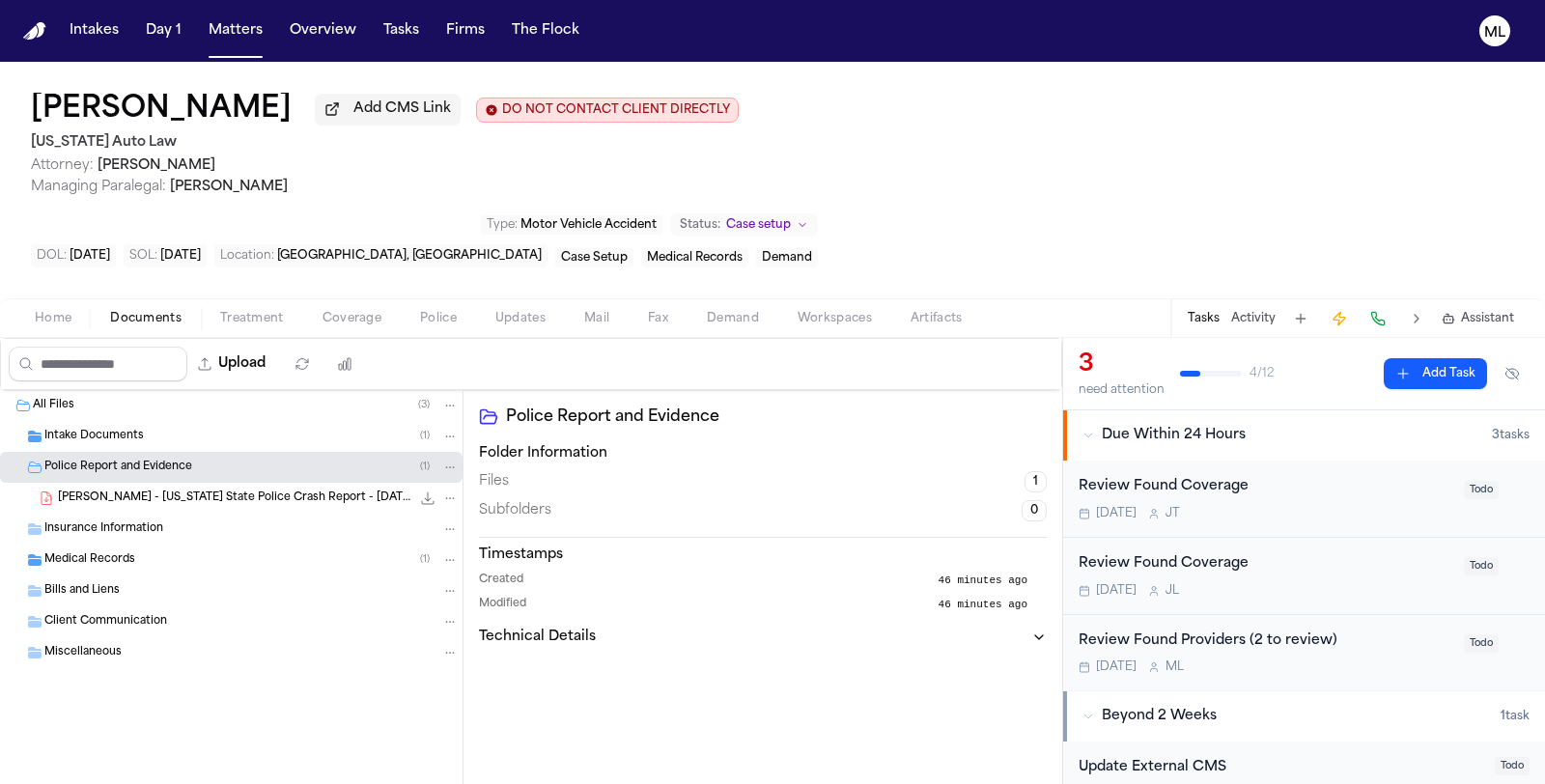
click at [246, 311] on span "Treatment" at bounding box center [252, 318] width 64 height 15
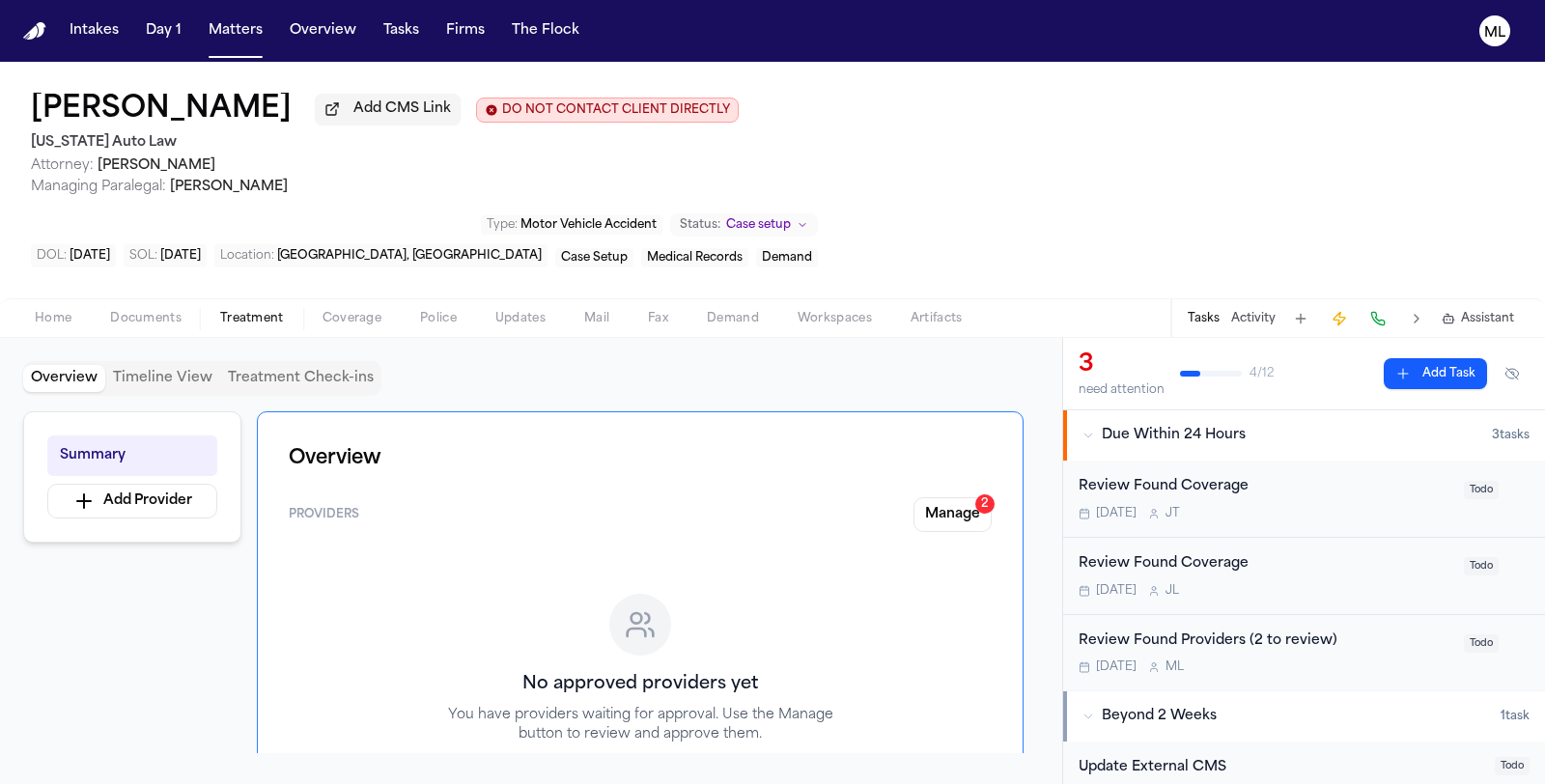
click at [377, 307] on button "Coverage" at bounding box center [352, 318] width 98 height 23
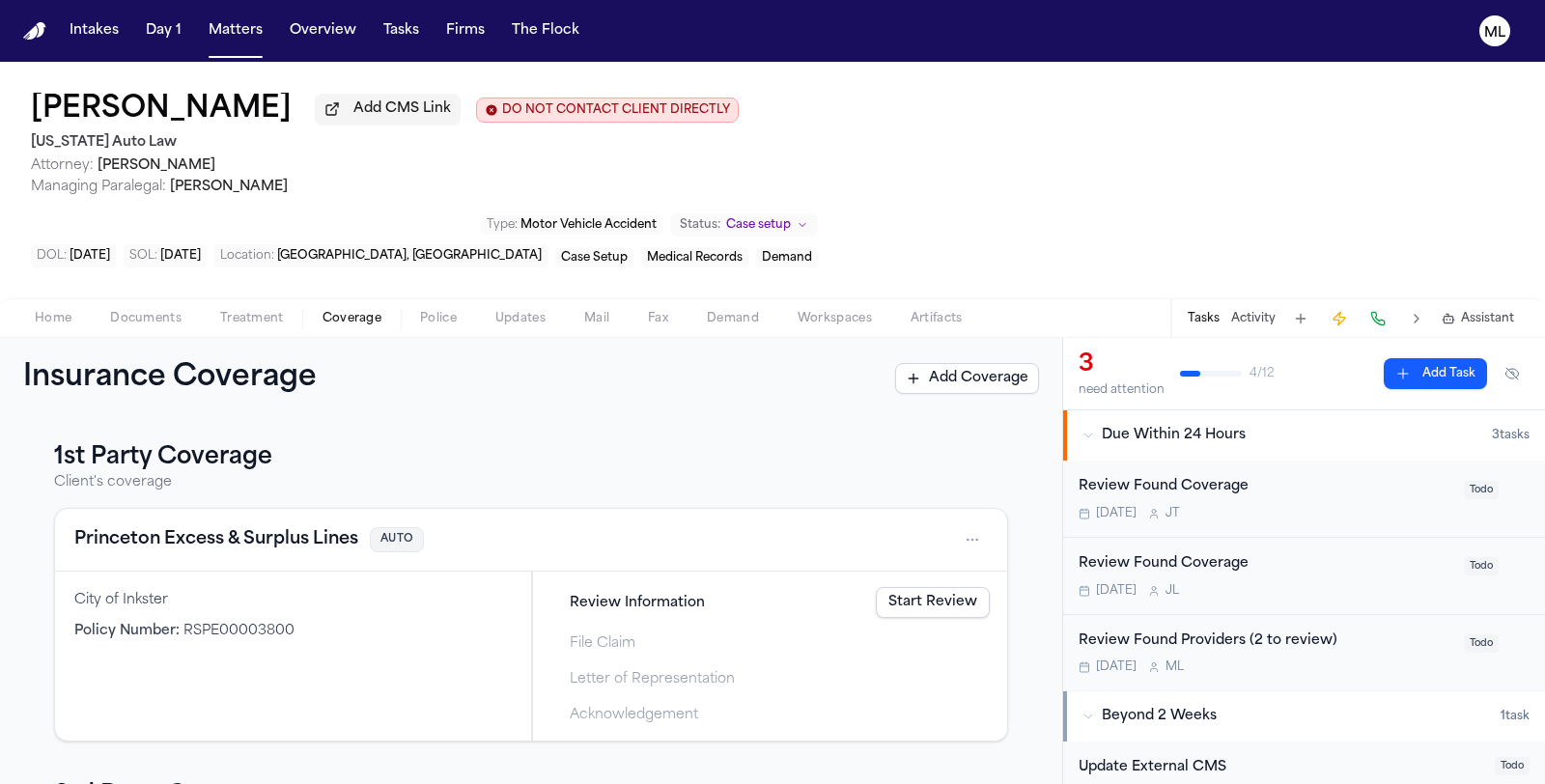
click at [911, 587] on link "Start Review" at bounding box center [932, 602] width 114 height 31
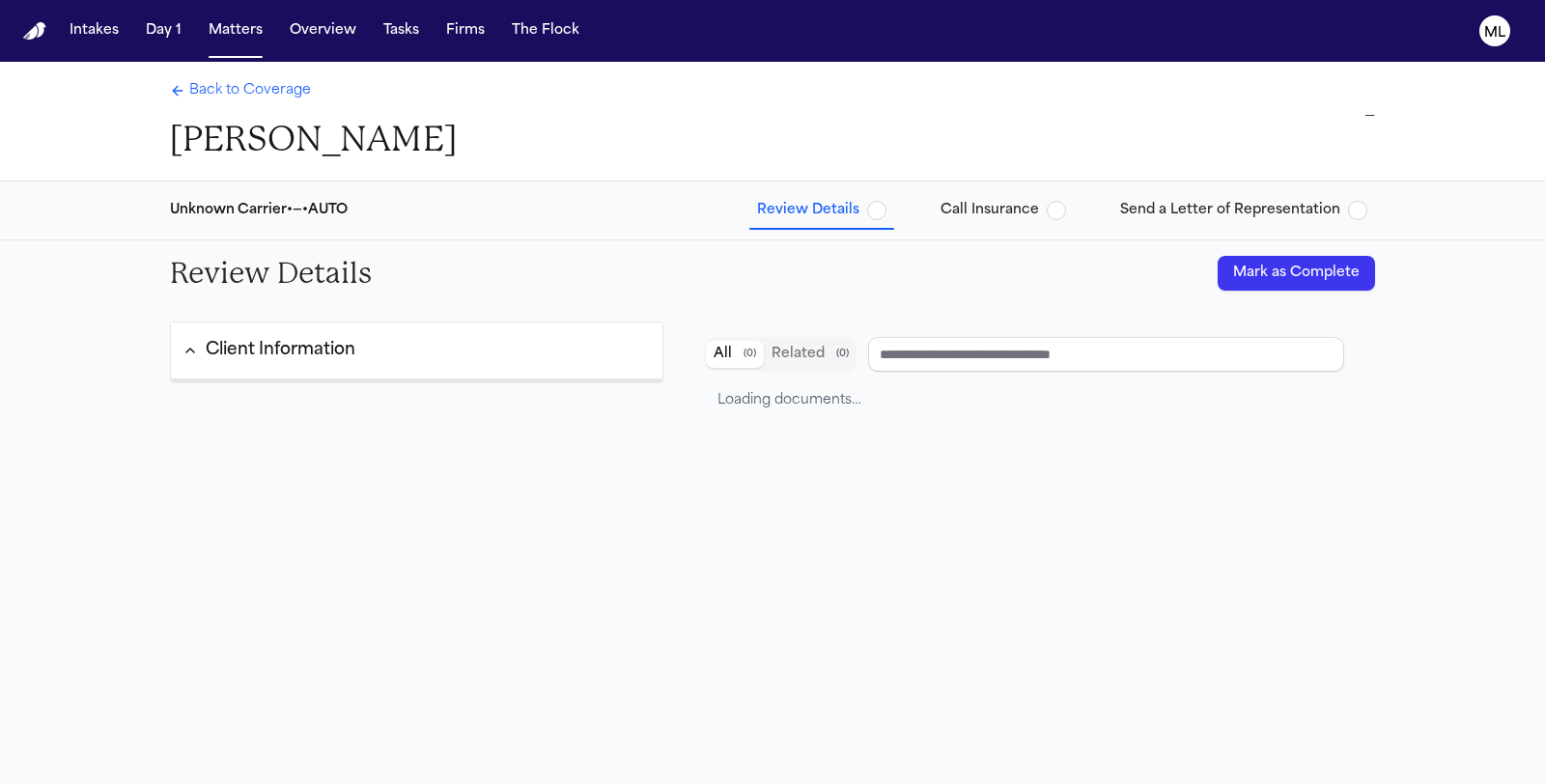
type input "**********"
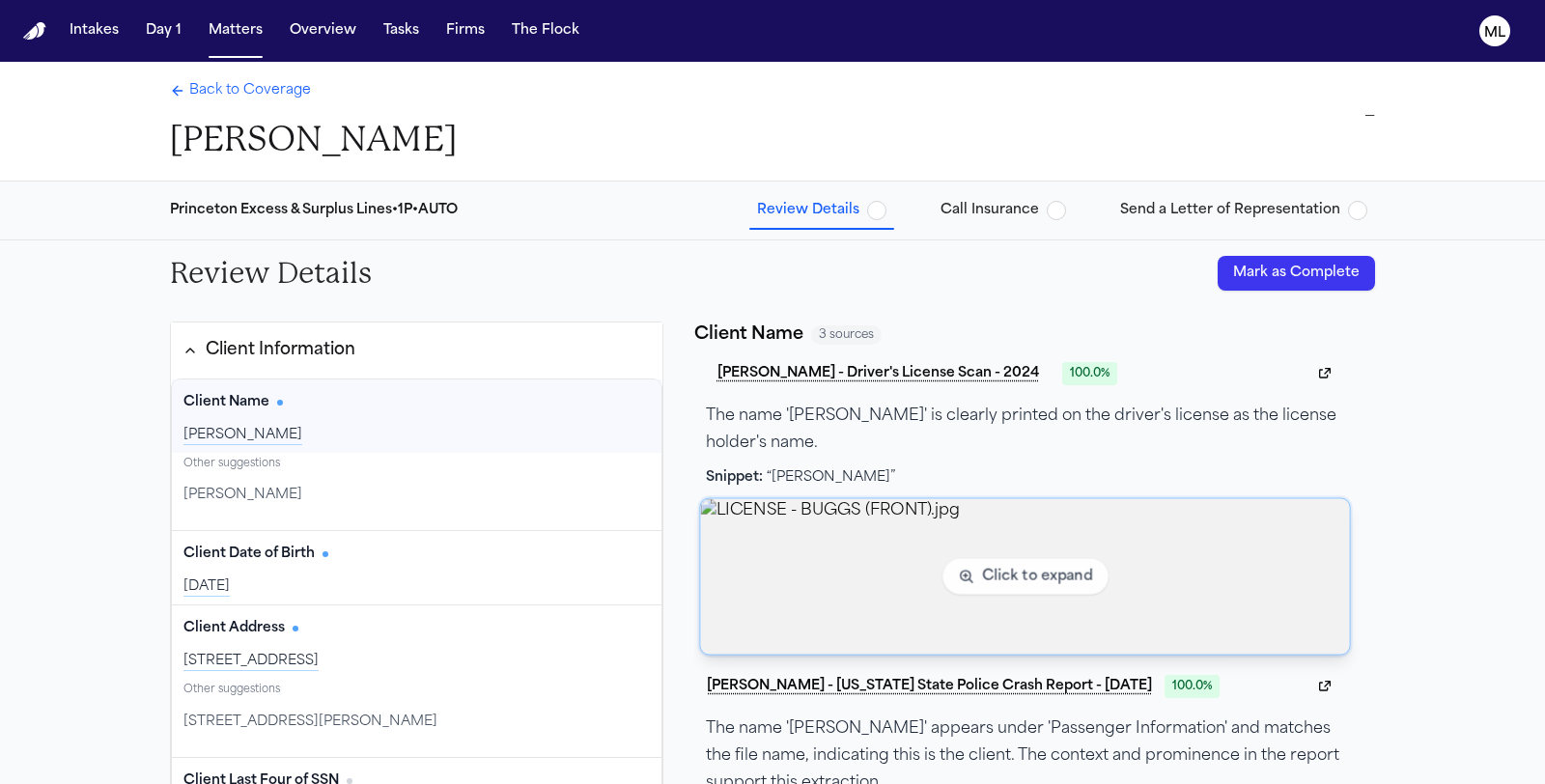
scroll to position [107, 0]
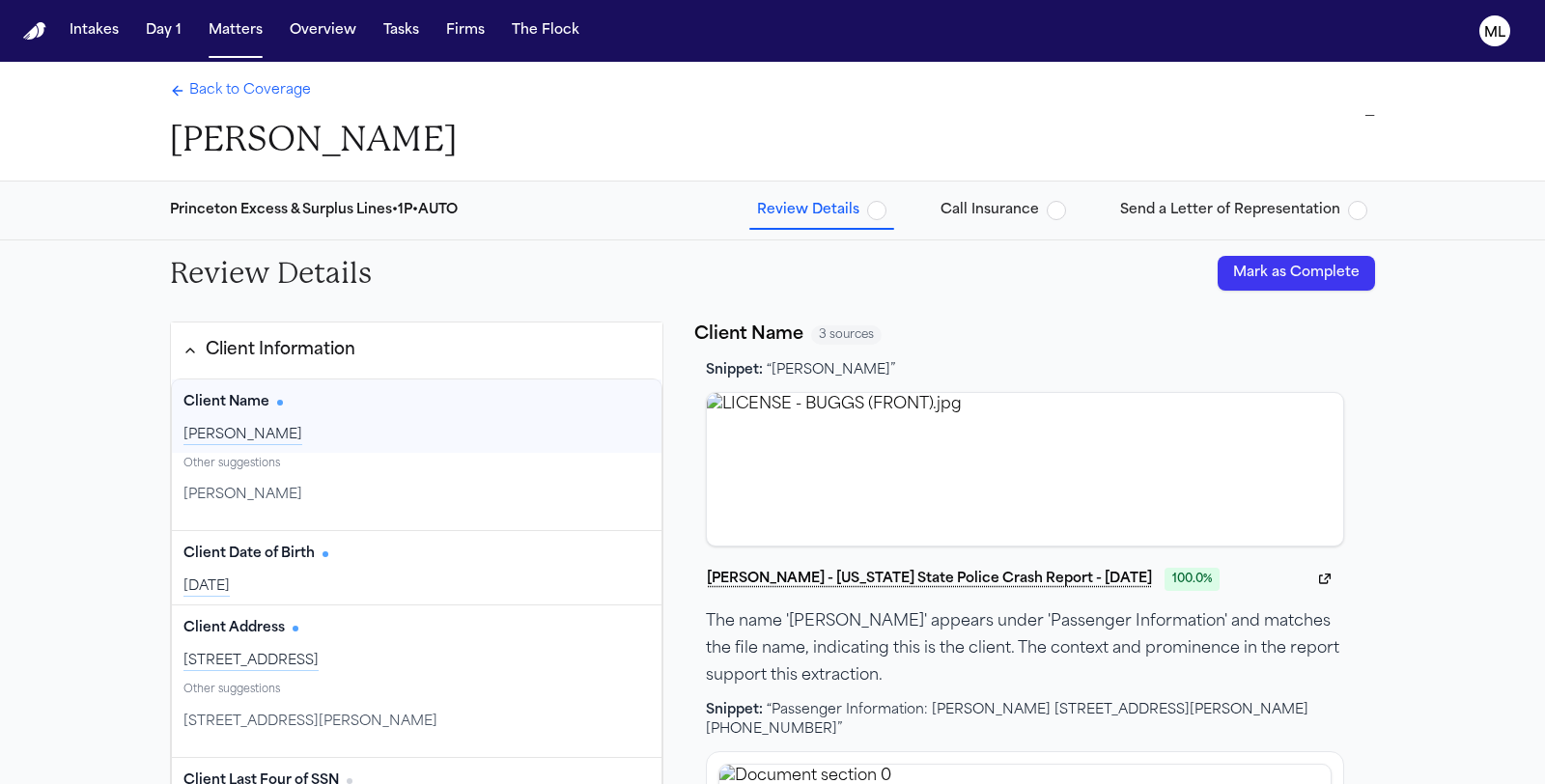
click at [1258, 285] on button "Mark as Complete" at bounding box center [1297, 273] width 158 height 35
click at [263, 92] on span "Back to Coverage" at bounding box center [250, 90] width 122 height 19
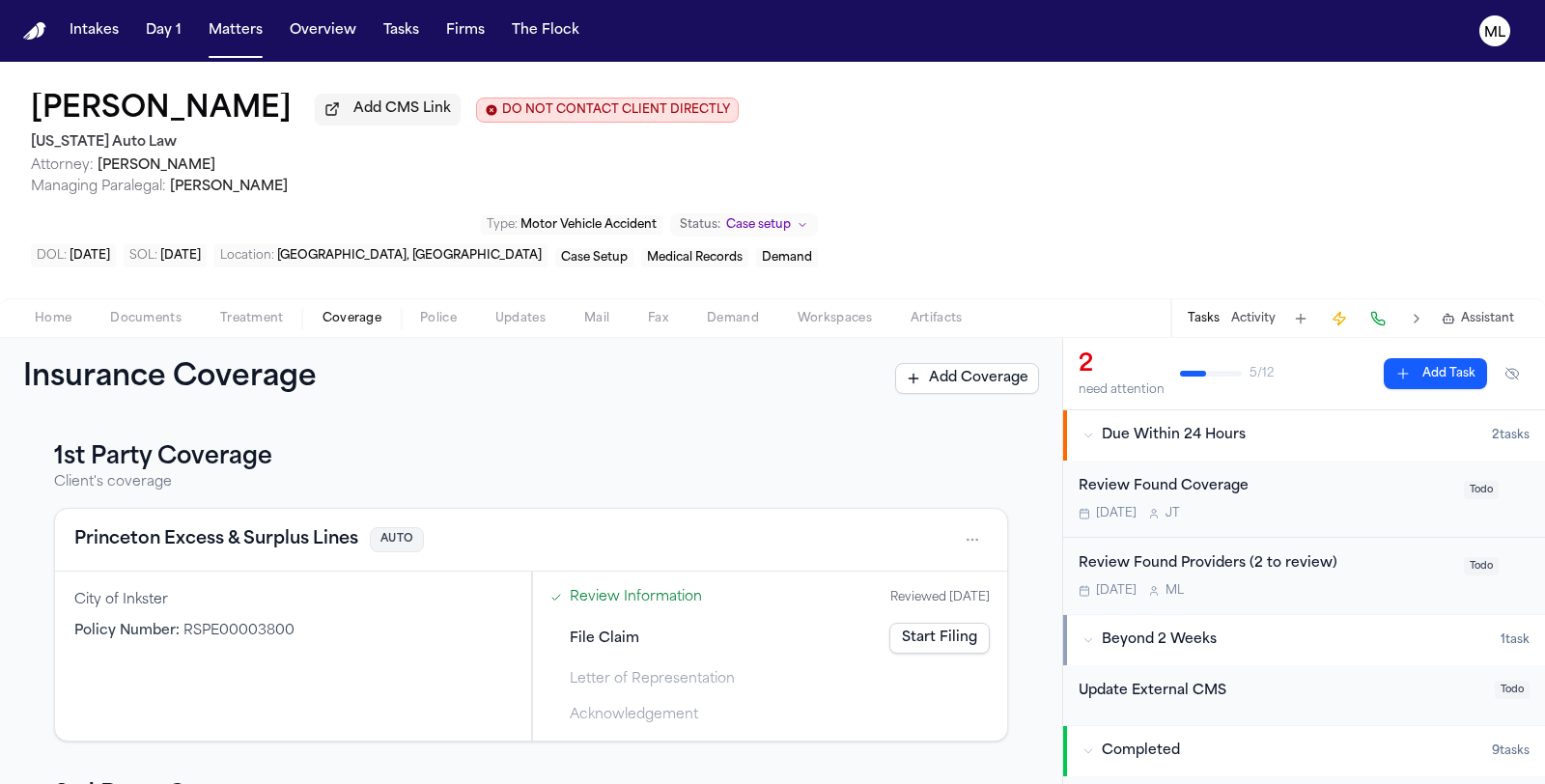
scroll to position [244, 0]
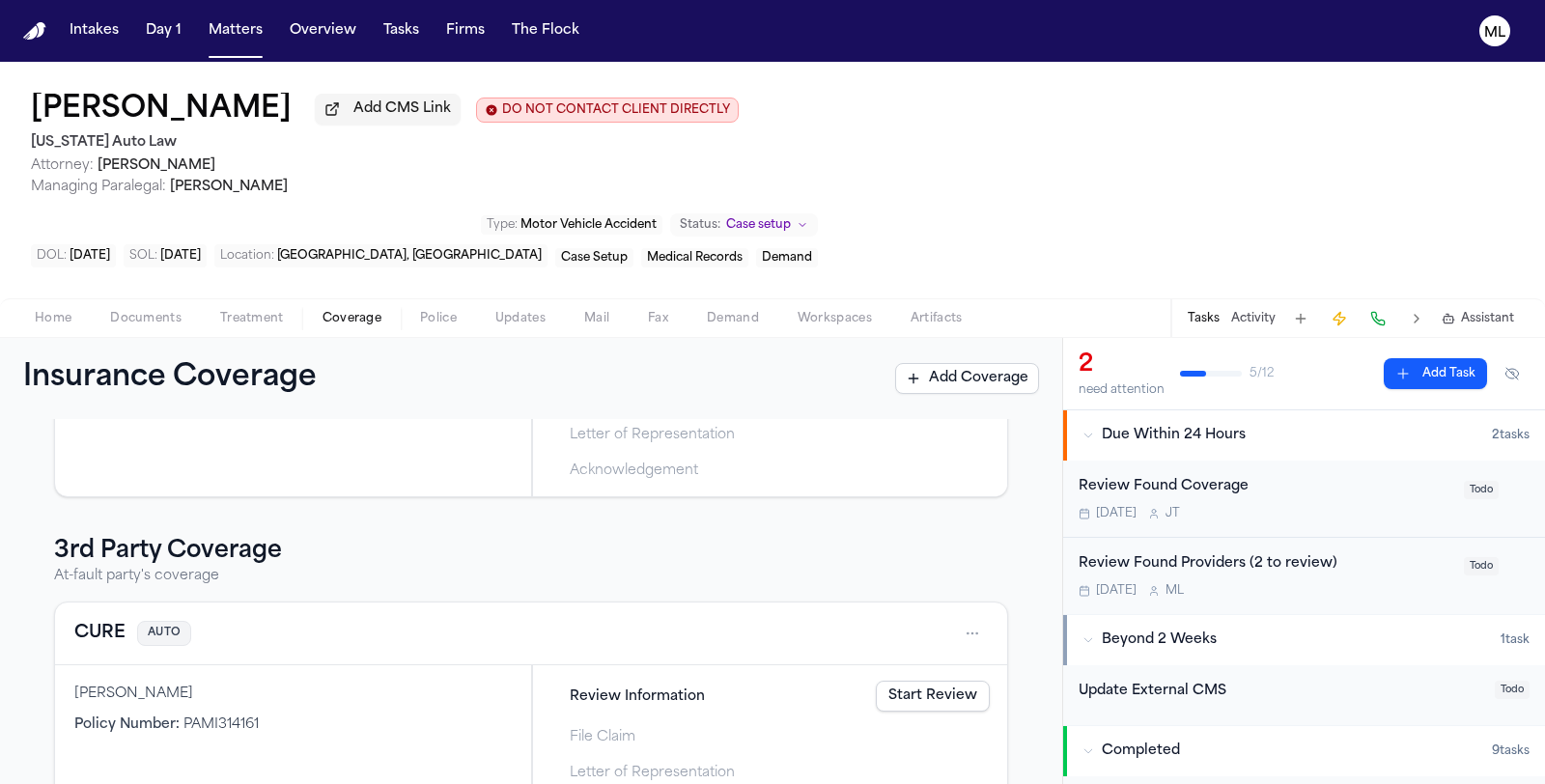
click at [929, 680] on link "Start Review" at bounding box center [932, 695] width 114 height 31
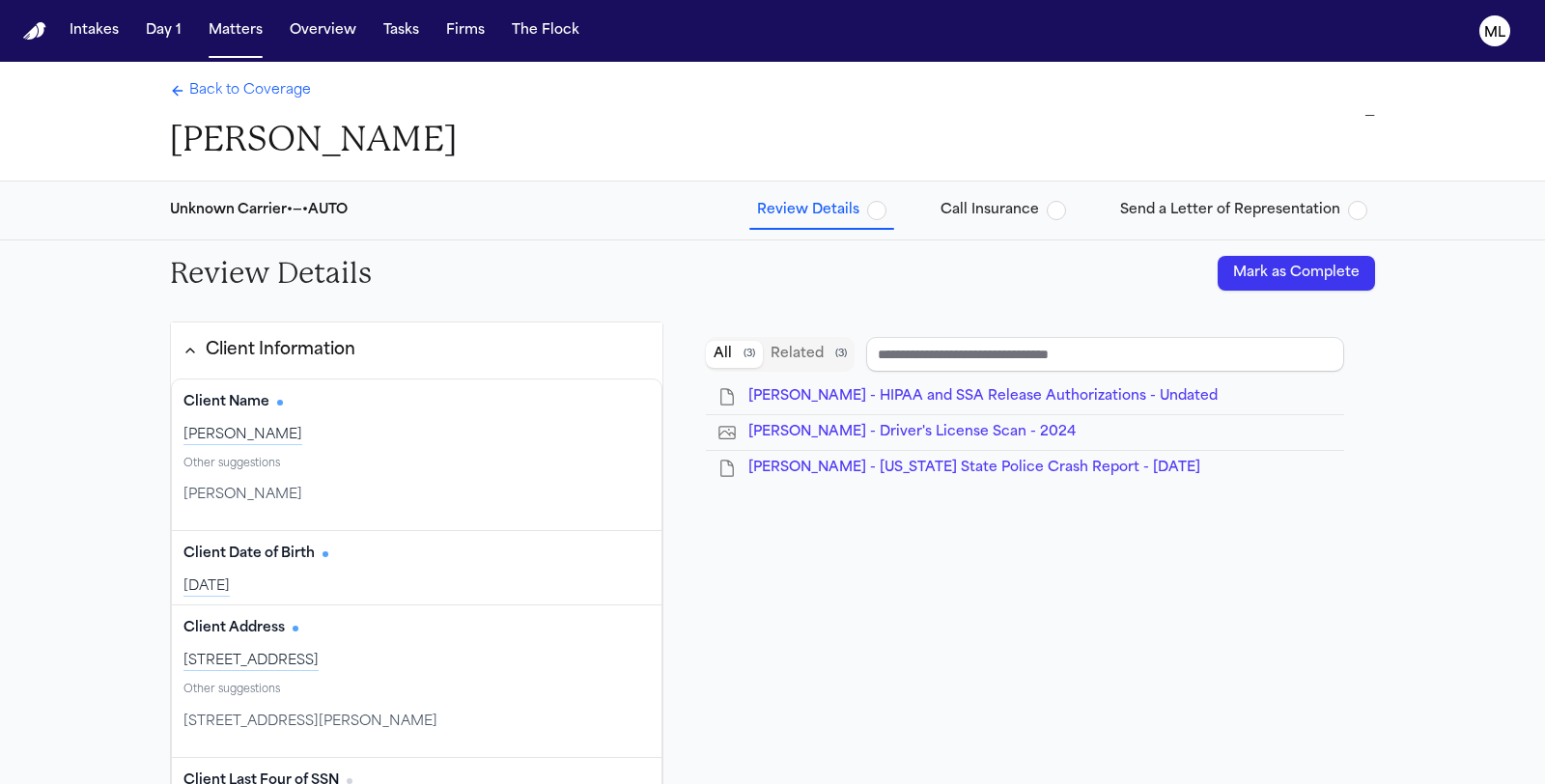
type input "**********"
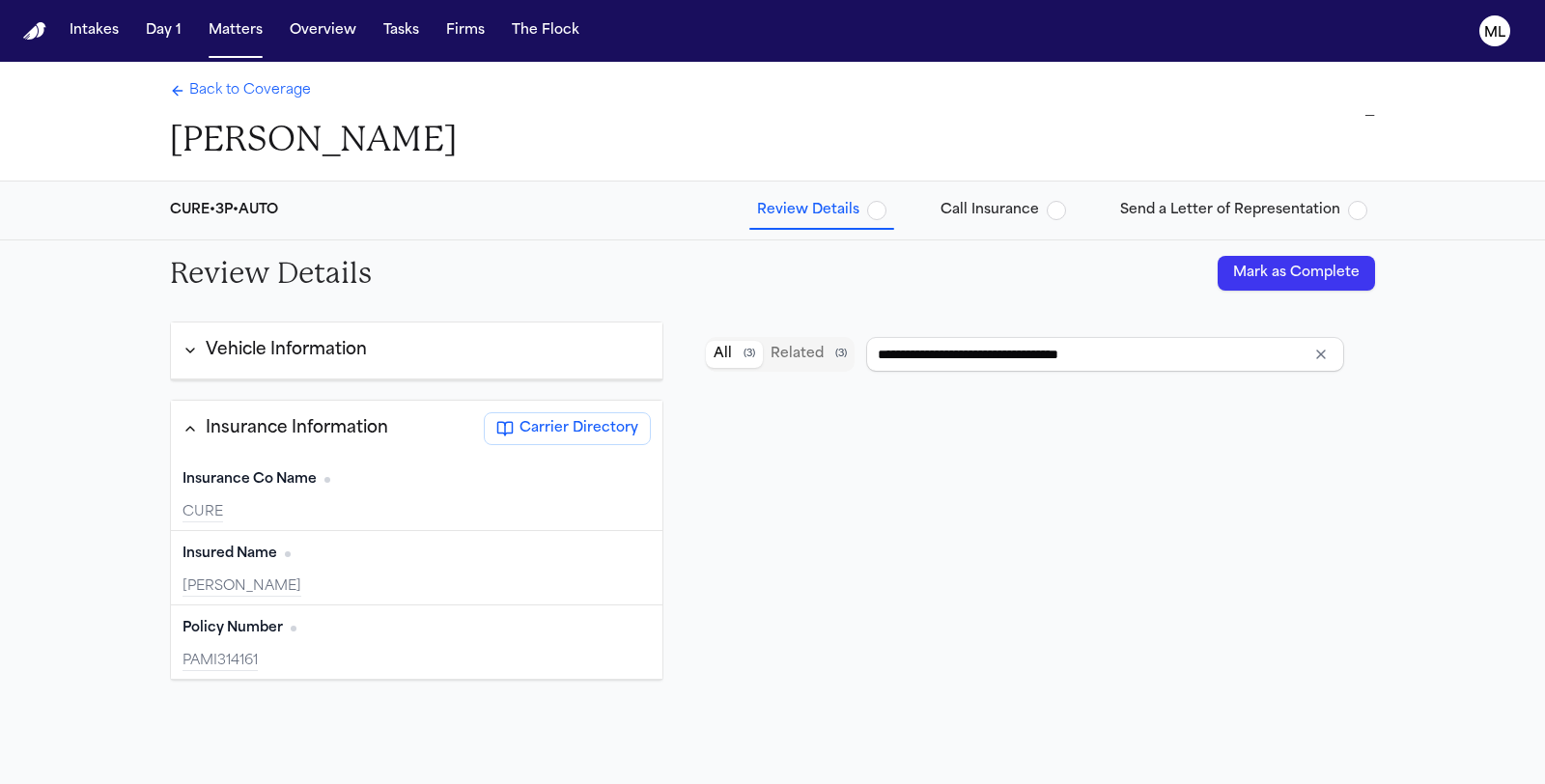
click at [1252, 276] on button "Mark as Complete" at bounding box center [1297, 273] width 158 height 35
click at [209, 85] on span "Back to Coverage" at bounding box center [250, 90] width 122 height 19
